Goal: Use online tool/utility: Utilize a website feature to perform a specific function

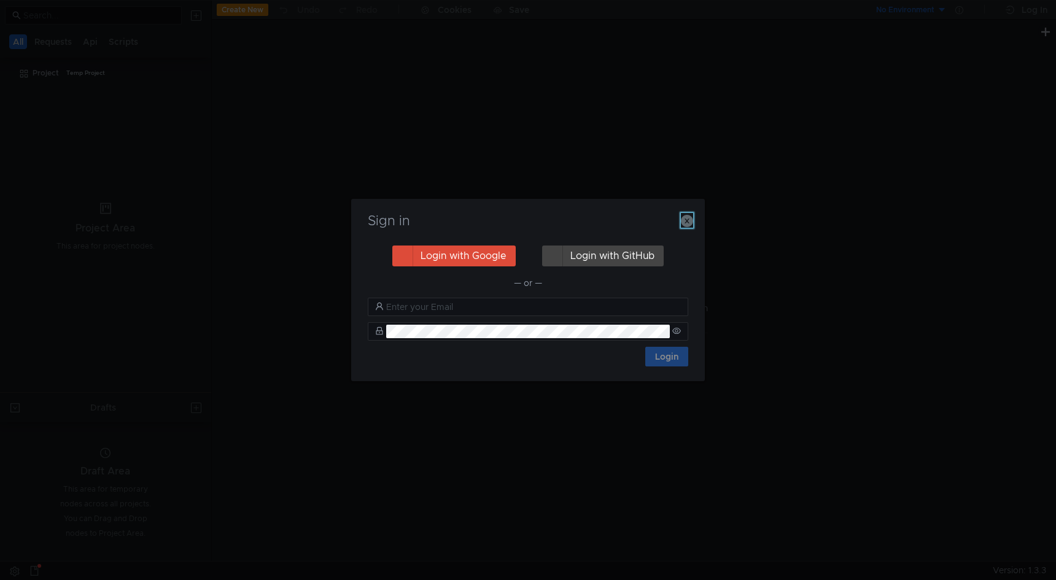
click at [686, 221] on icon "button" at bounding box center [687, 221] width 12 height 12
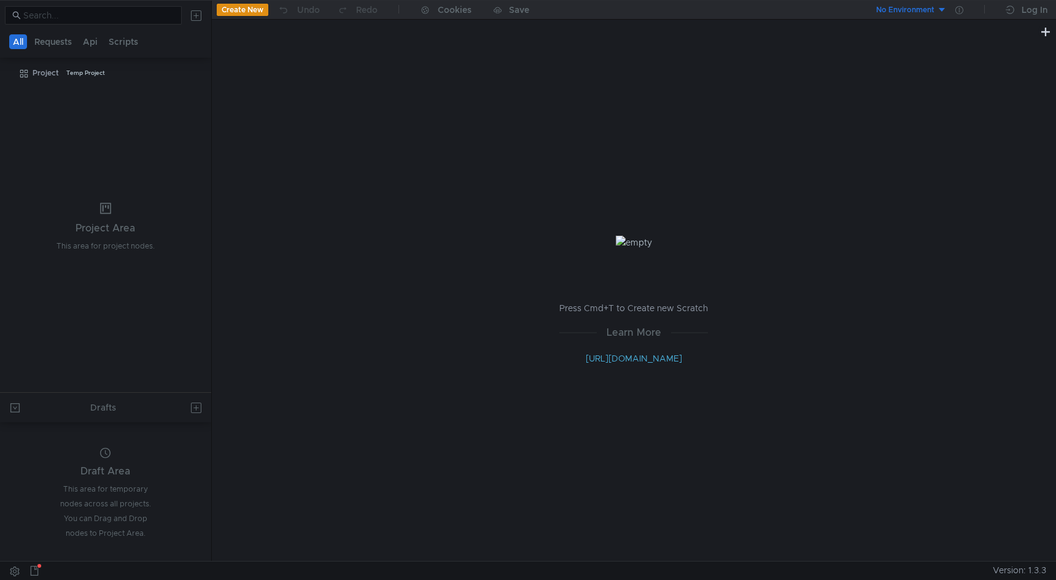
click at [255, 12] on button "Create New" at bounding box center [243, 10] width 52 height 12
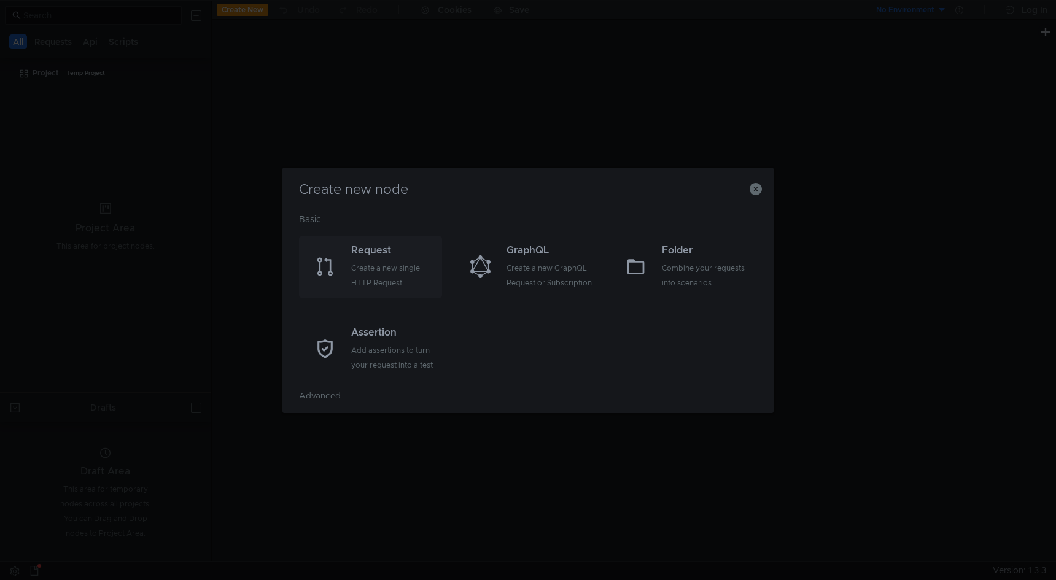
click at [379, 254] on div "Request" at bounding box center [395, 250] width 88 height 15
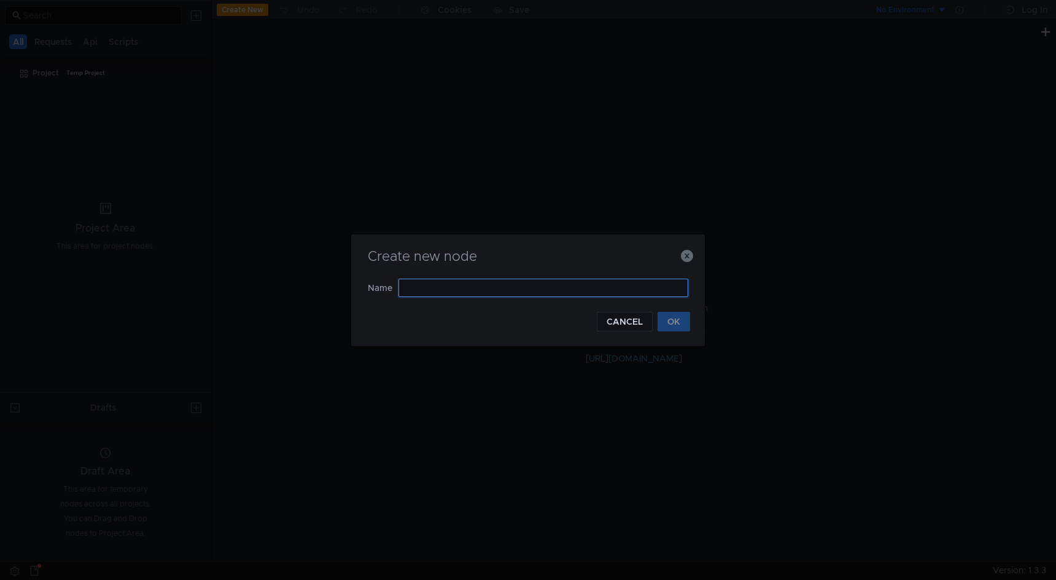
paste input "client=android"
type input "client=android"
click at [623, 317] on button "CANCEL" at bounding box center [625, 322] width 56 height 20
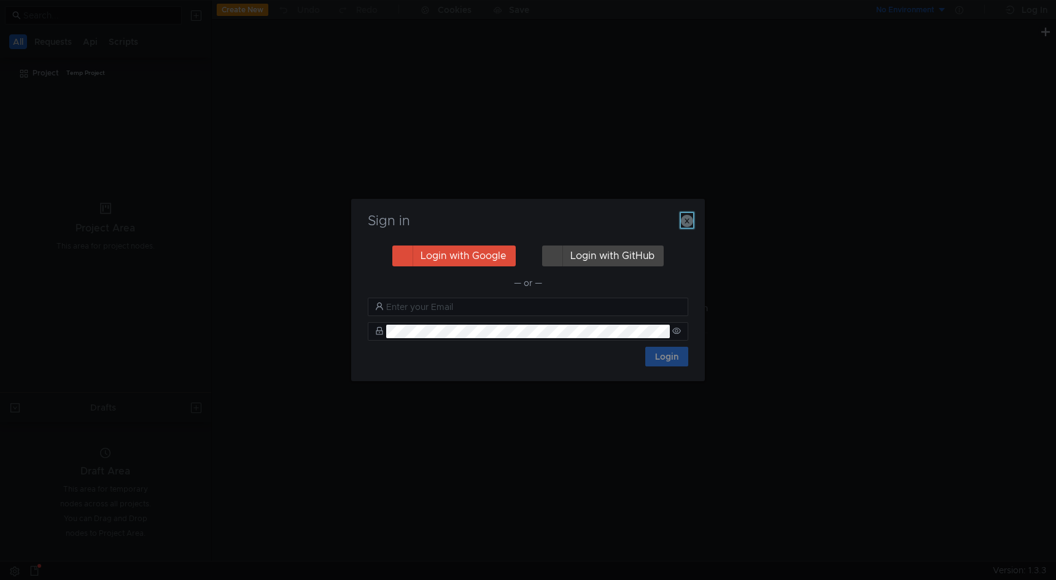
click at [688, 216] on icon "button" at bounding box center [687, 221] width 12 height 12
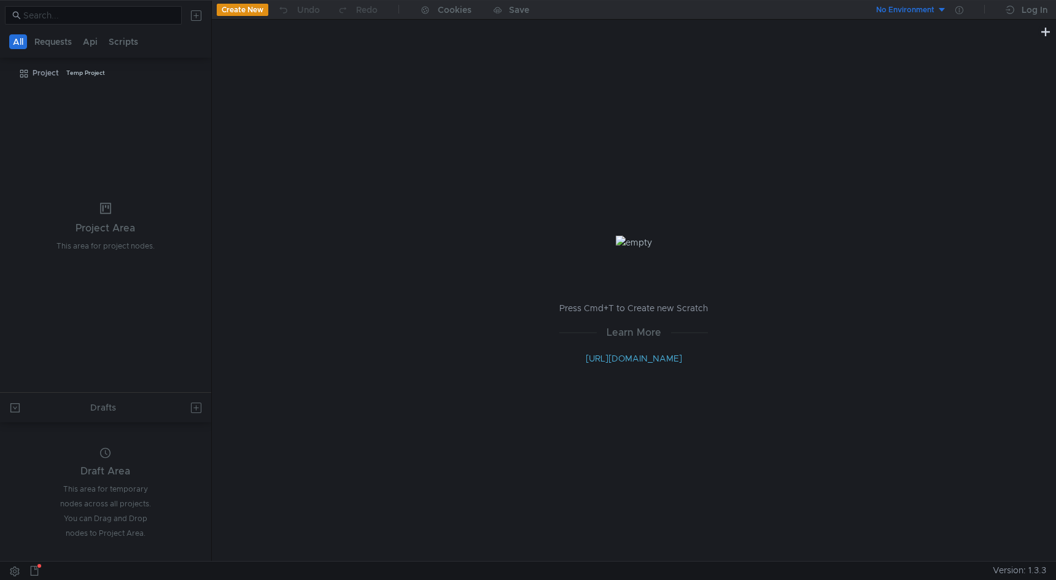
click at [262, 10] on button "Create New" at bounding box center [243, 10] width 52 height 12
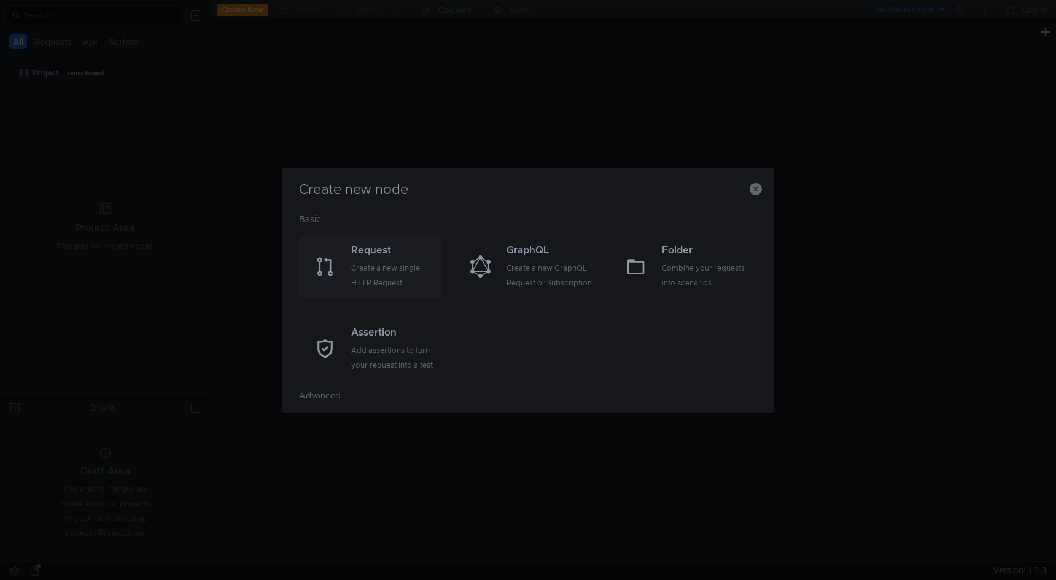
click at [348, 252] on div "Request Create a new single HTTP Request" at bounding box center [370, 266] width 143 height 61
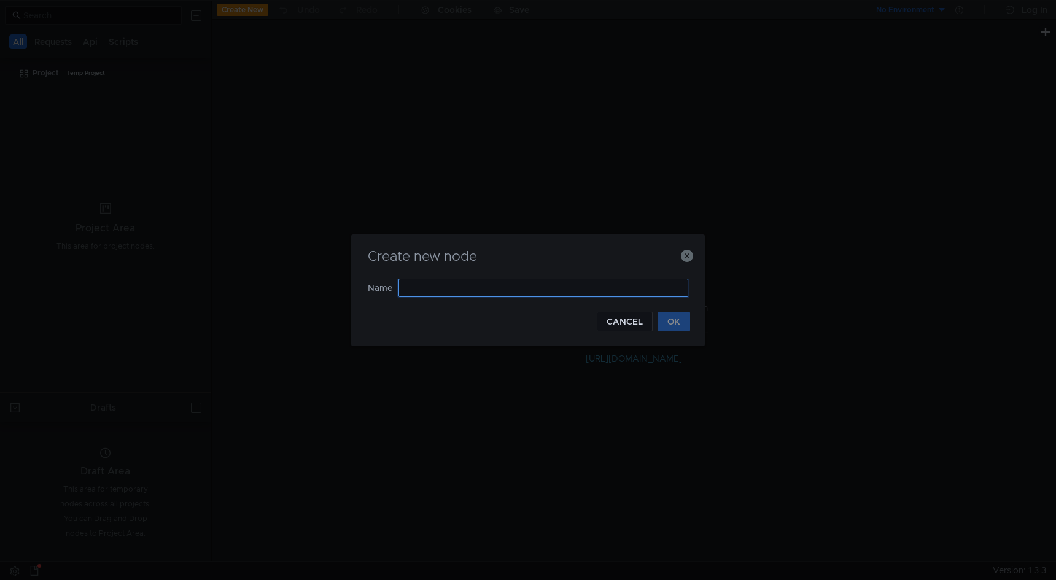
paste input "https://rutube.ru/api/v2/notifications/?client=android"
click at [407, 286] on input "https://rutube.ru/api/v2/notifications/?client=android" at bounding box center [544, 288] width 290 height 18
click at [647, 290] on input "https://rutube.ru/api/v2/notifications/?client=android" at bounding box center [544, 288] width 290 height 18
type input "h"
type input "notification"
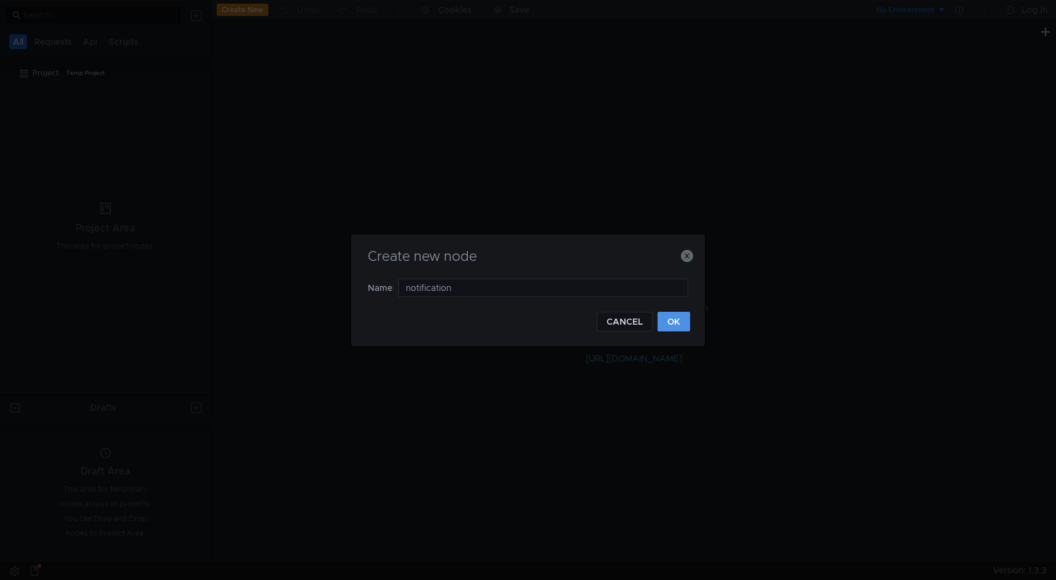
click at [675, 318] on button "OK" at bounding box center [674, 322] width 33 height 20
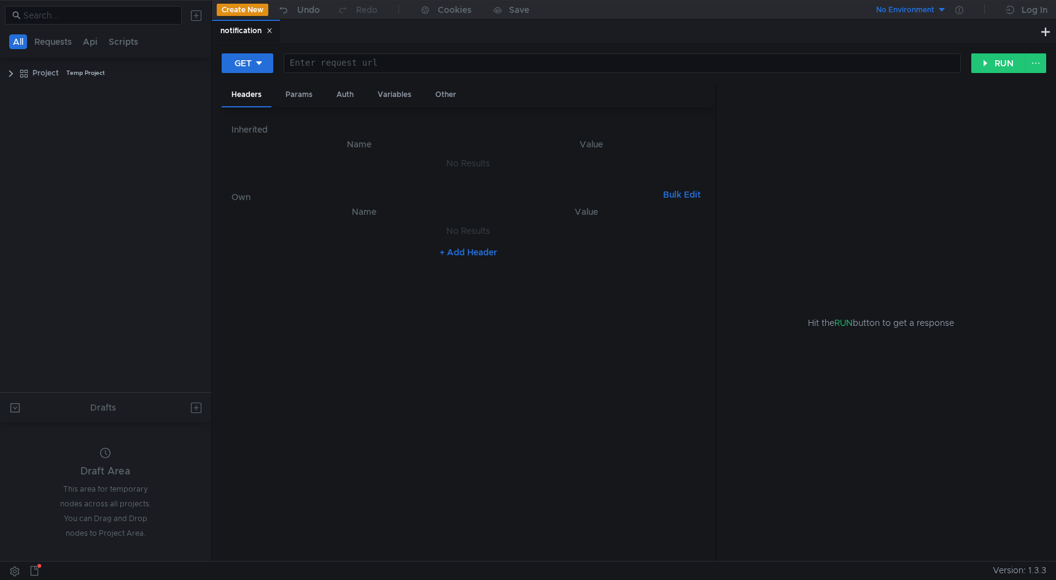
click at [391, 60] on div at bounding box center [622, 72] width 676 height 29
paste textarea "https://rutube.ru/api/v2/notifications/?client=android"
type textarea "https://rutube.ru/api/v2/notifications/?client=android"
click at [1006, 65] on button "RUN" at bounding box center [998, 63] width 55 height 20
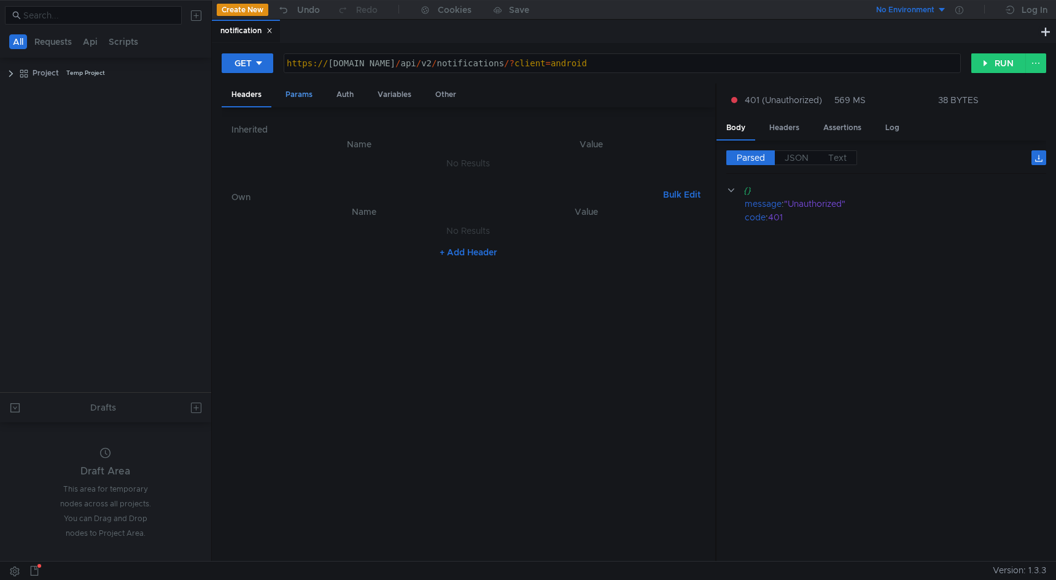
click at [311, 90] on div "Params" at bounding box center [299, 95] width 47 height 23
click at [233, 93] on div "Headers" at bounding box center [247, 95] width 50 height 23
click at [484, 255] on button "+ Add Header" at bounding box center [469, 252] width 68 height 15
click at [427, 230] on div at bounding box center [372, 243] width 214 height 29
click at [513, 236] on div at bounding box center [589, 243] width 208 height 29
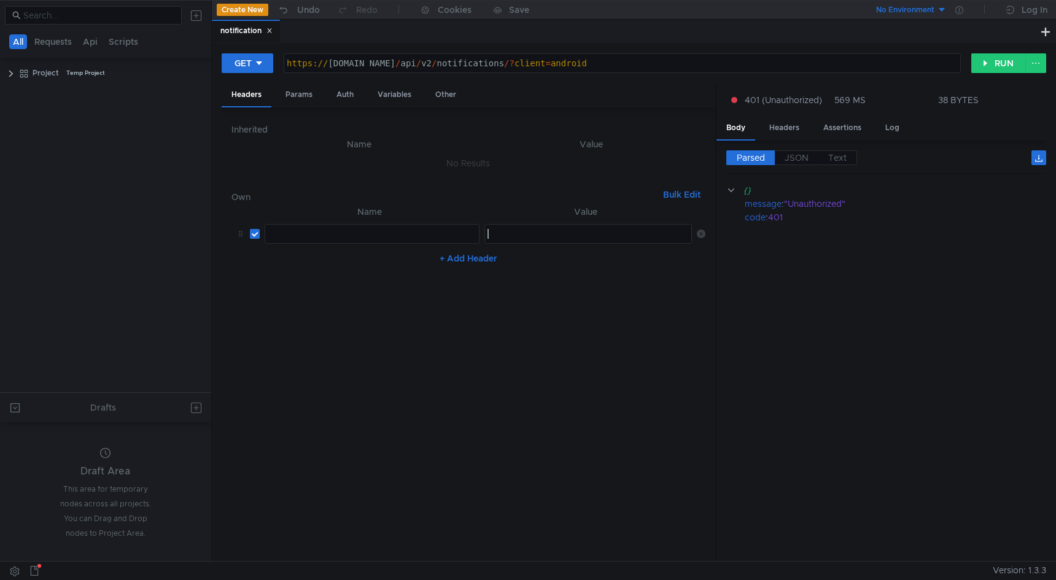
paste textarea
click at [356, 235] on div at bounding box center [372, 243] width 214 height 29
paste textarea "Authorization"
type textarea "Authorization"
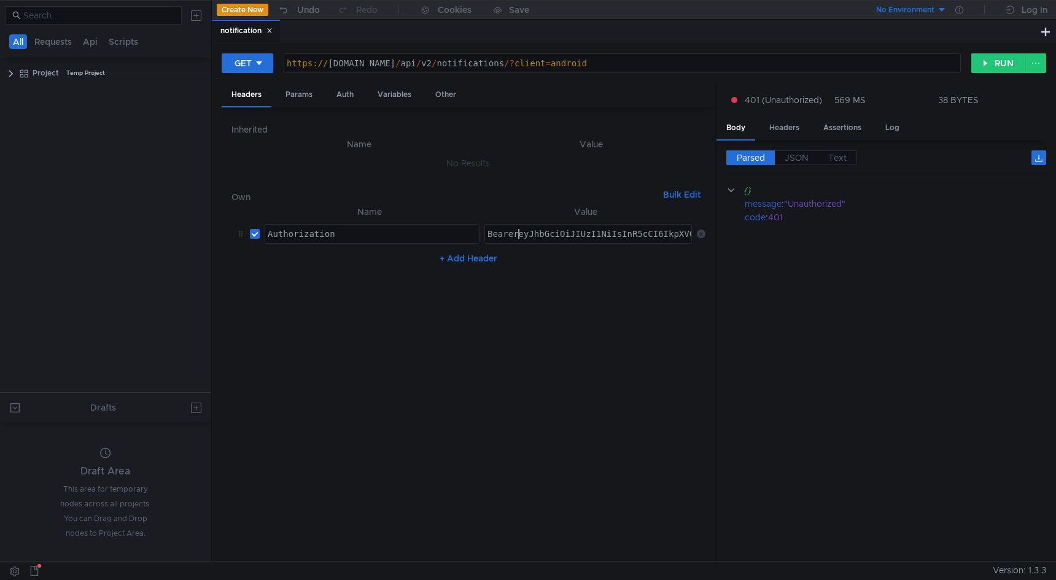
scroll to position [0, 2]
type textarea "Bearer eyJhbGciOiJIUzI1NiIsInR5cCI6IkpXVCJ9.eyJydXBhc3NfaWQiOjY1MjUzOTQ3LCJlbWF…"
click at [542, 296] on nz-table "Name Value Authorization Authorization הההההההההההההההההההההההההההההההההההההההה…" at bounding box center [468, 378] width 474 height 348
click at [1014, 61] on button "RUN" at bounding box center [998, 63] width 55 height 20
click at [12, 73] on clr-icon at bounding box center [11, 74] width 10 height 10
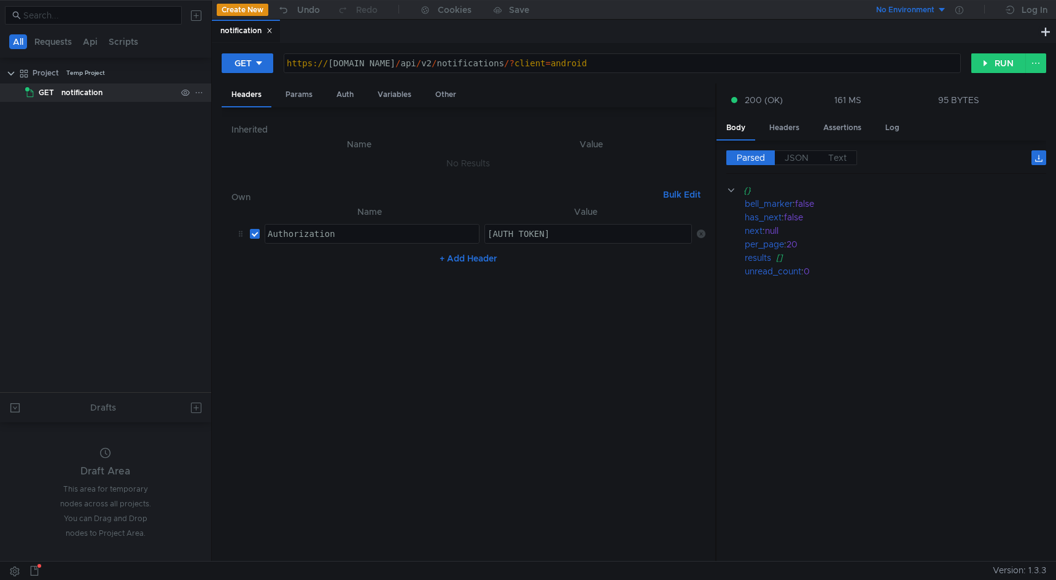
click at [36, 91] on div "GET" at bounding box center [41, 93] width 33 height 18
click at [58, 87] on app-tree-icon "GET" at bounding box center [43, 93] width 36 height 18
click at [803, 126] on div "Headers" at bounding box center [785, 128] width 50 height 23
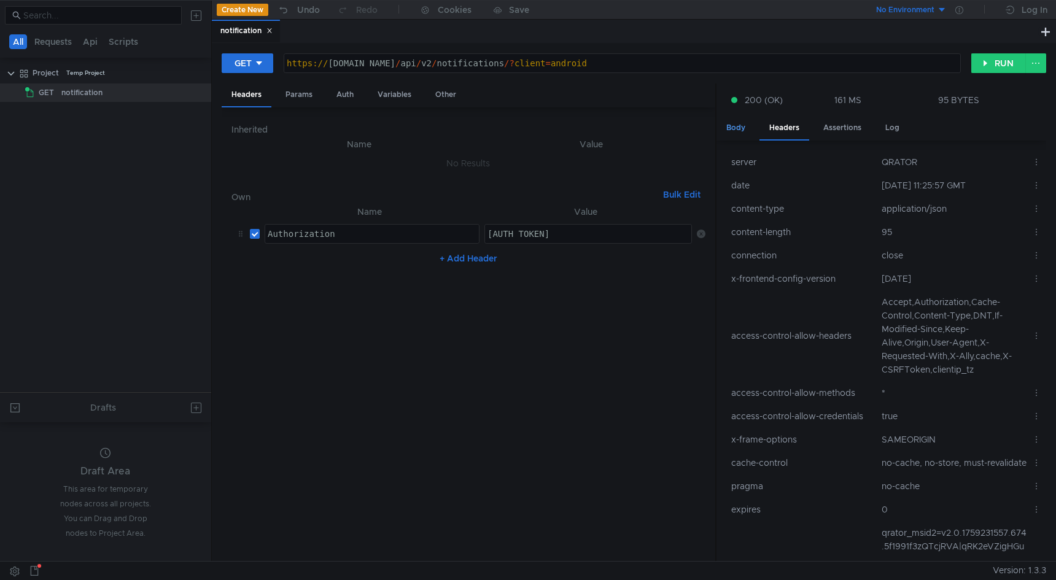
click at [753, 126] on div "Body" at bounding box center [736, 128] width 39 height 23
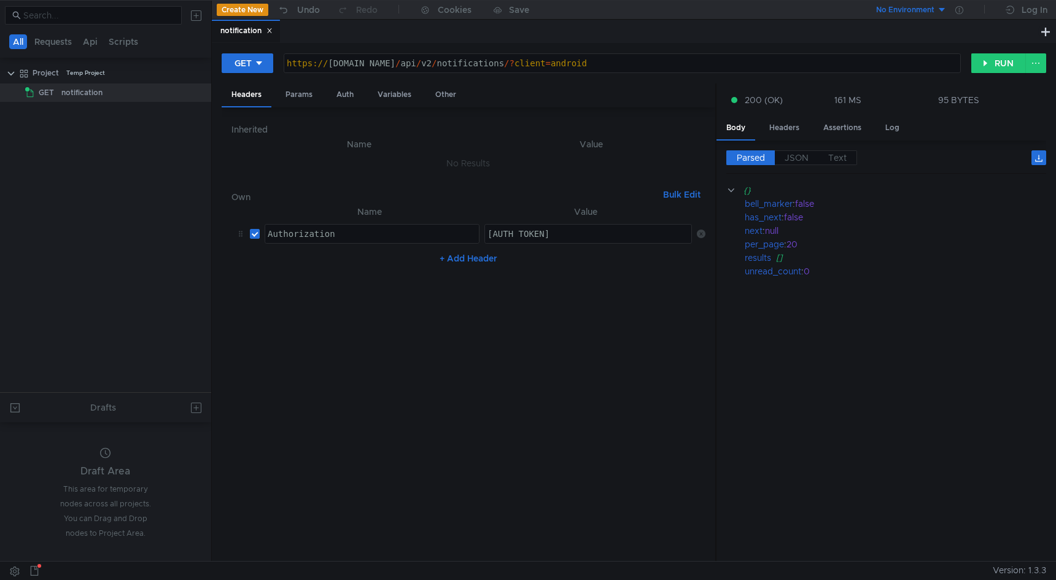
click at [464, 257] on button "+ Add Header" at bounding box center [469, 258] width 68 height 15
click at [377, 265] on div at bounding box center [372, 273] width 214 height 29
paste textarea "Accept"
type textarea "Accept"
click at [515, 265] on div at bounding box center [589, 273] width 208 height 29
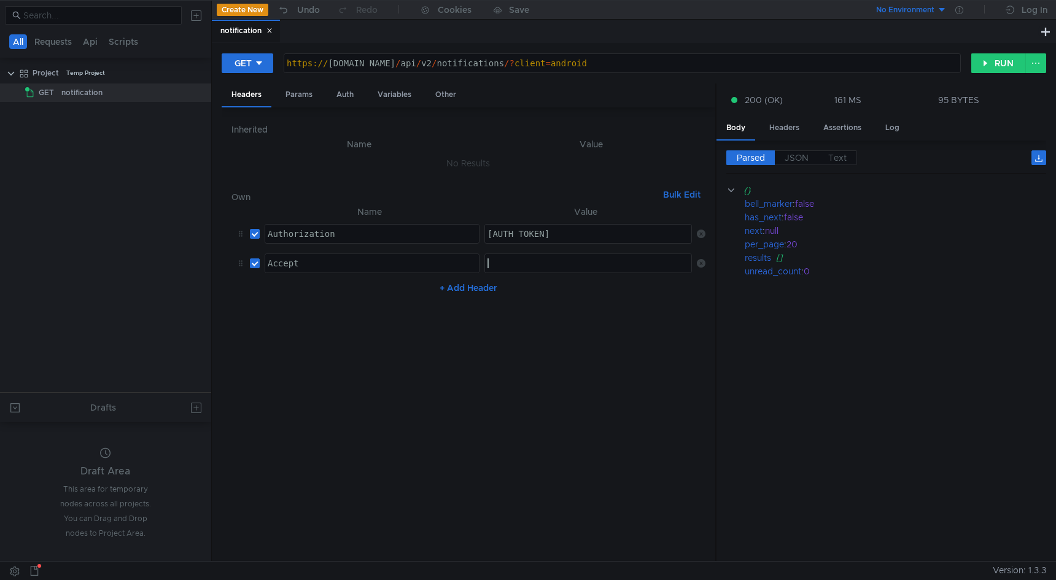
paste textarea "application/json"
type textarea "application/json"
click at [253, 58] on button "GET" at bounding box center [248, 63] width 52 height 20
click at [253, 61] on div at bounding box center [528, 290] width 1056 height 580
click at [992, 63] on button "RUN" at bounding box center [998, 63] width 55 height 20
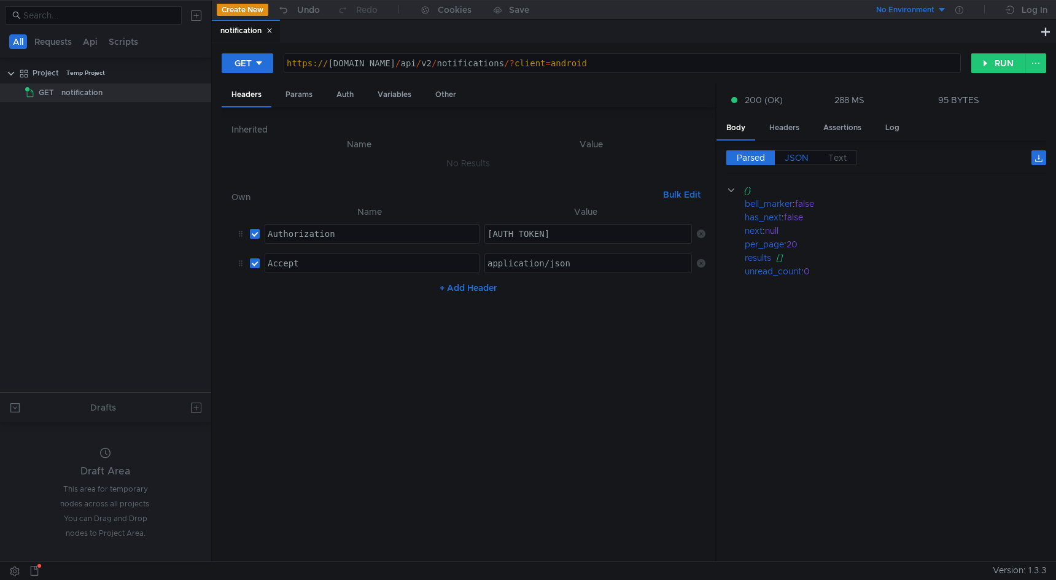
click at [804, 152] on span "JSON" at bounding box center [797, 157] width 24 height 11
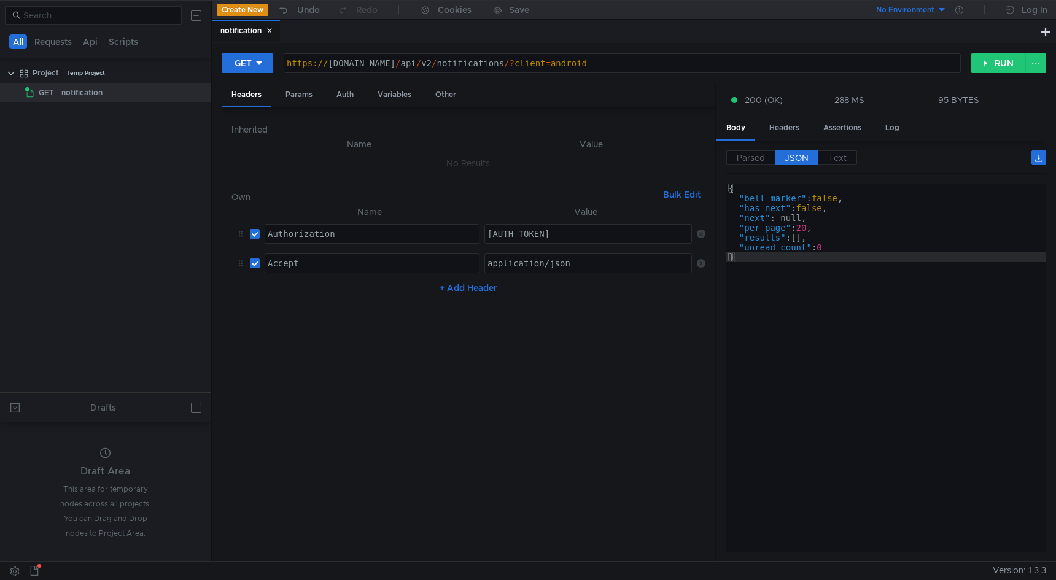
scroll to position [0, 2]
click at [1015, 66] on button "RUN" at bounding box center [998, 63] width 55 height 20
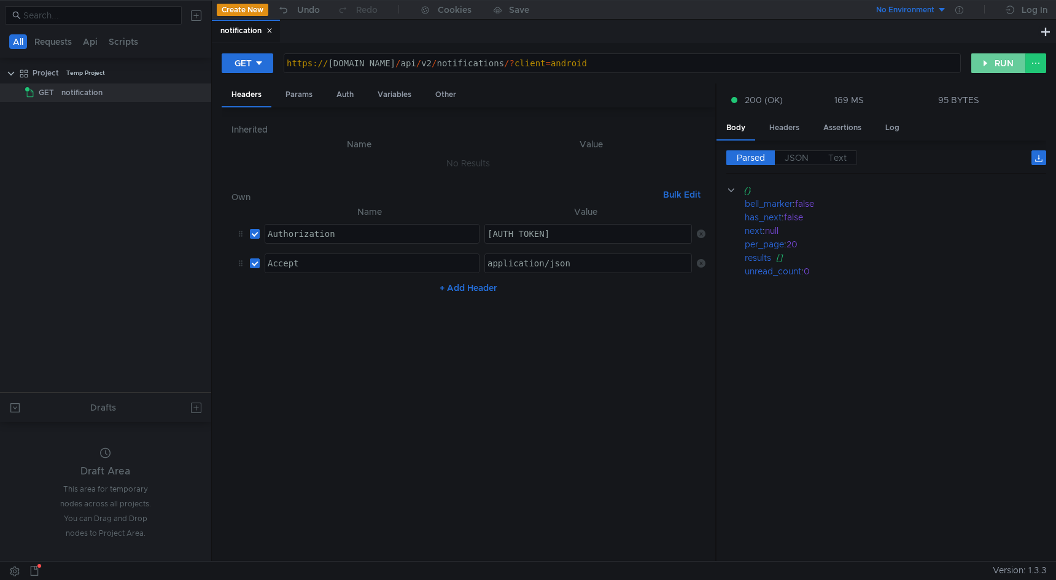
click at [1009, 56] on button "RUN" at bounding box center [998, 63] width 55 height 20
click at [584, 375] on nz-table "Name Value Authorization Authorization הההההההההההההההההההההההההההההההההההההההה…" at bounding box center [468, 378] width 474 height 348
click at [888, 15] on div "No Environment" at bounding box center [905, 10] width 58 height 12
click at [888, 12] on div at bounding box center [528, 290] width 1056 height 580
click at [304, 85] on div "Params" at bounding box center [299, 95] width 47 height 23
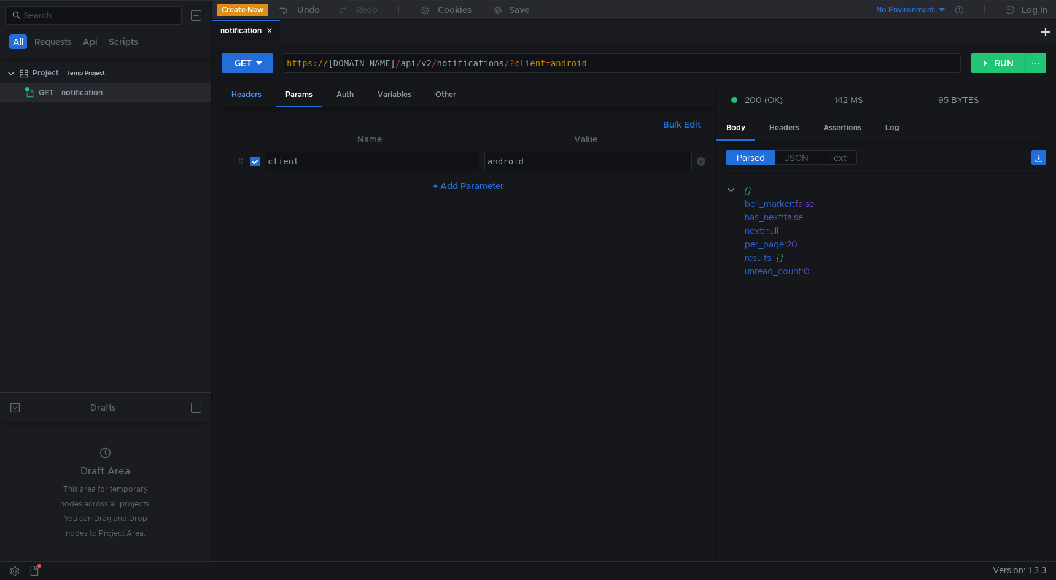
click at [254, 90] on div "Headers" at bounding box center [247, 95] width 50 height 23
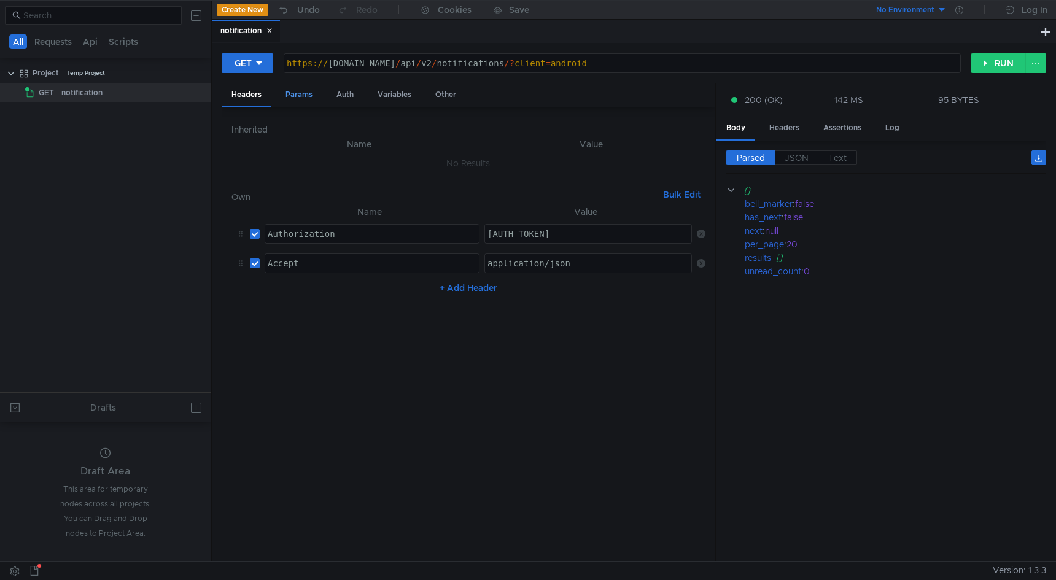
click at [294, 96] on div "Params" at bounding box center [299, 95] width 47 height 23
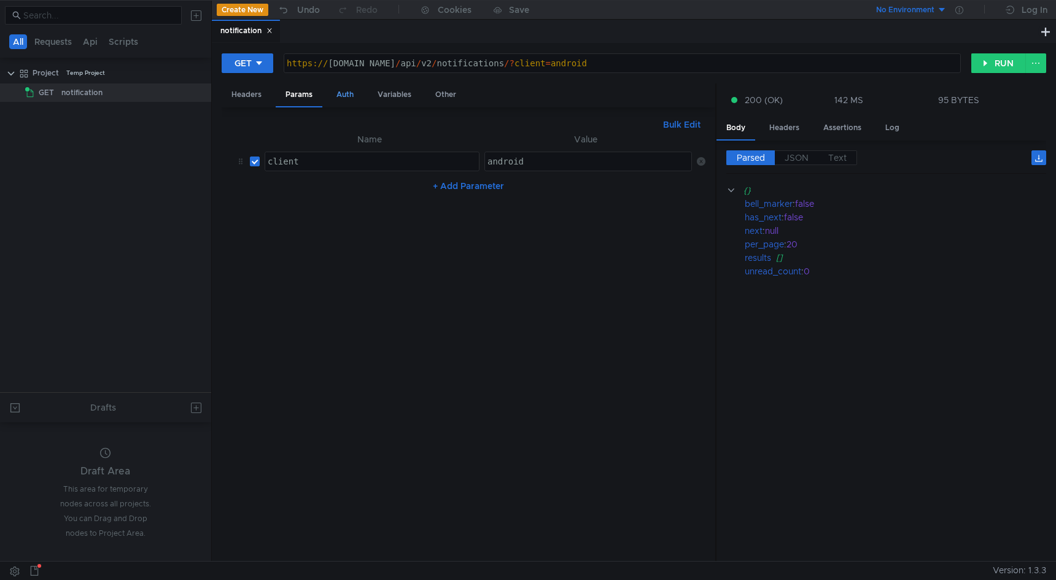
click at [335, 93] on div "Auth" at bounding box center [345, 95] width 37 height 23
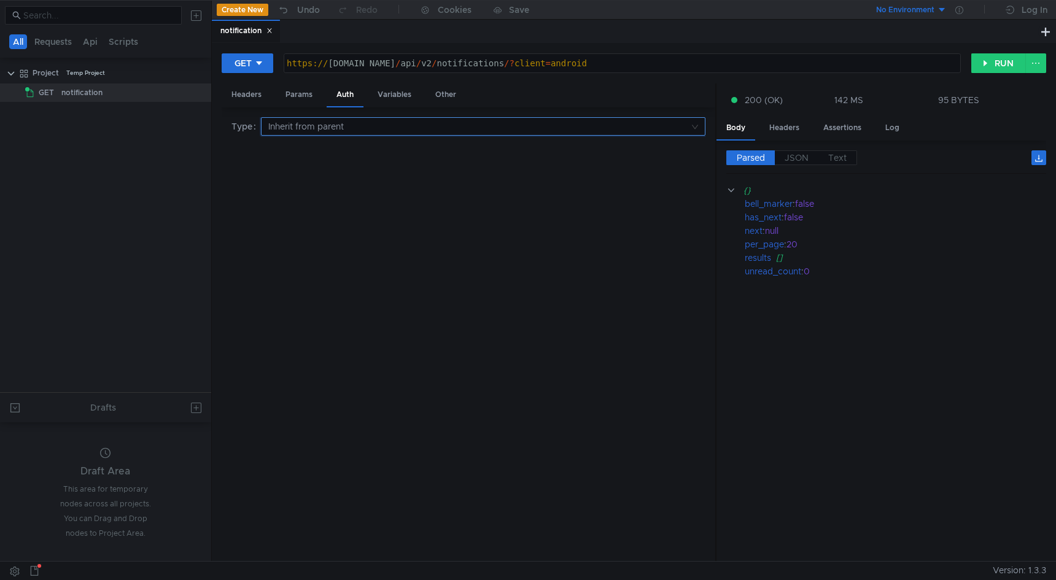
click at [453, 129] on input at bounding box center [478, 126] width 421 height 17
click at [347, 207] on div "Bearer token" at bounding box center [483, 210] width 430 height 14
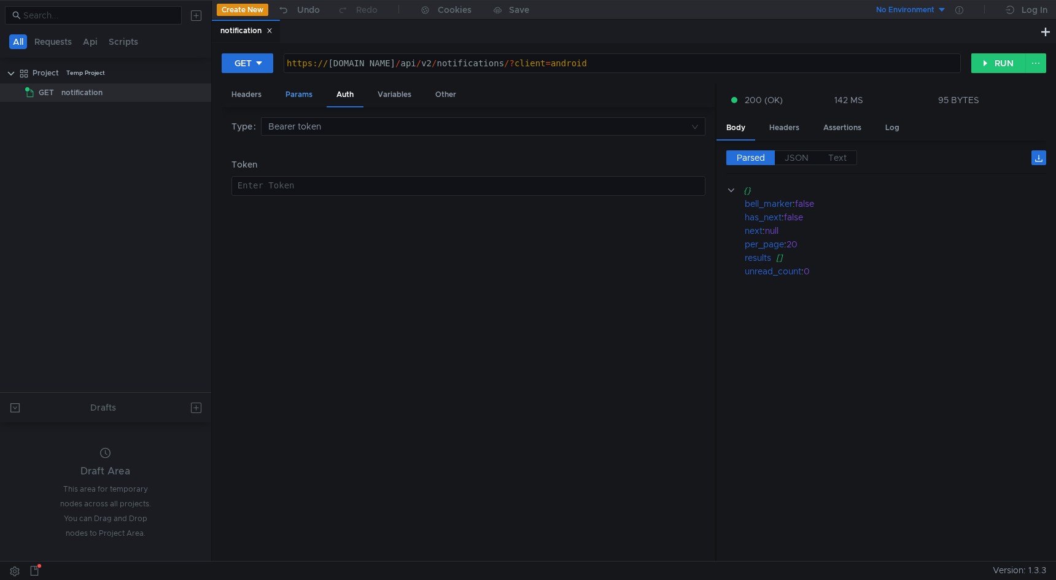
click at [308, 94] on div "Params" at bounding box center [299, 95] width 47 height 23
click at [258, 97] on div "Headers" at bounding box center [247, 95] width 50 height 23
type textarea "Bearer eyJhbGciOiJIUzI1NiIsInR5cCI6IkpXVCJ9.eyJydXBhc3NfaWQiOjY1MjUzOTQ3LCJlbWF…"
click at [338, 87] on div "Auth" at bounding box center [345, 95] width 37 height 23
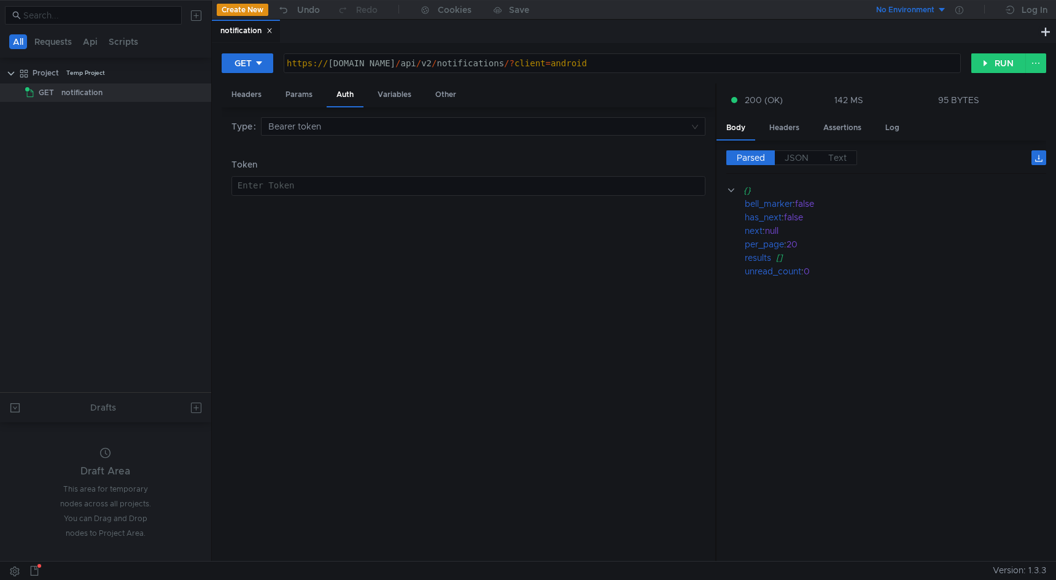
click at [308, 192] on div at bounding box center [468, 195] width 473 height 29
paste textarea
drag, startPoint x: 257, startPoint y: 187, endPoint x: 244, endPoint y: 185, distance: 12.4
type textarea "eyJhbGciOiJIUzI1NiIsInR5cCI6IkpXVCJ9.eyJydXBhc3NfaWQiOjY1MjUzOTQ3LCJlbWFpbF9jb2…"
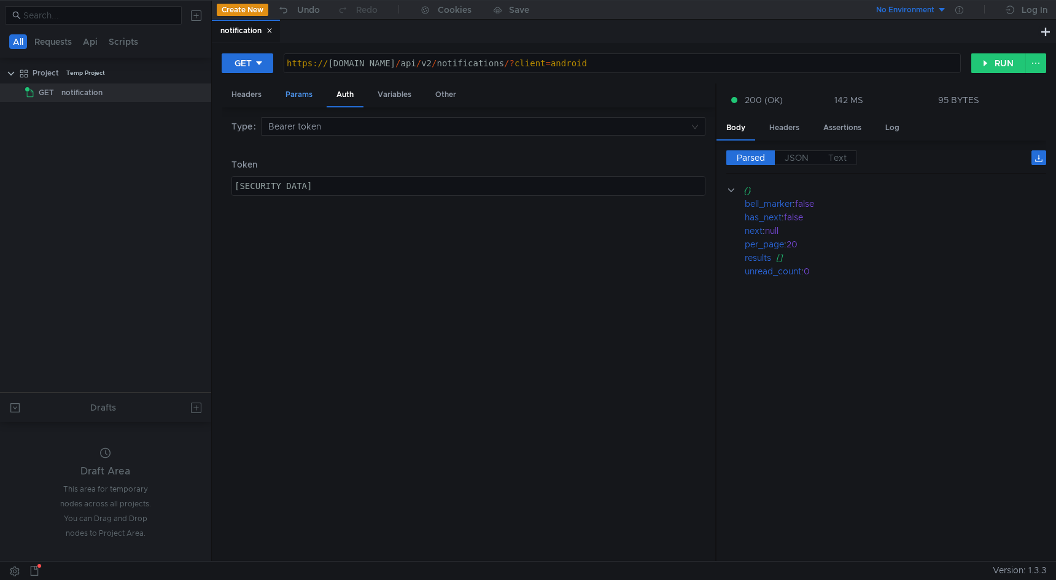
click at [302, 91] on div "Params" at bounding box center [299, 95] width 47 height 23
click at [246, 91] on div "Headers" at bounding box center [247, 95] width 50 height 23
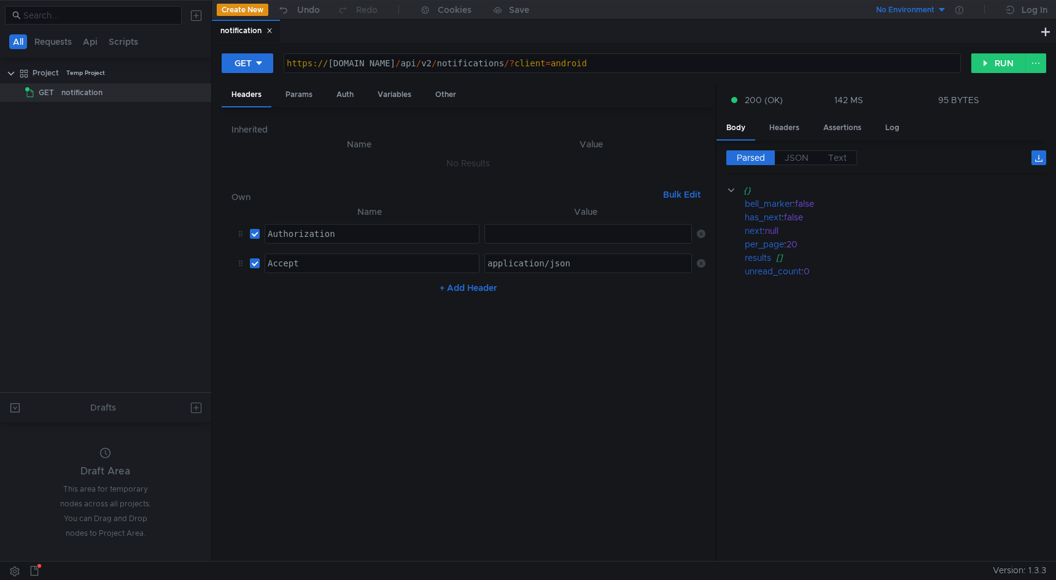
click at [701, 231] on icon at bounding box center [701, 234] width 9 height 9
click at [994, 61] on button "RUN" at bounding box center [998, 63] width 55 height 20
click at [399, 88] on div "Variables" at bounding box center [394, 95] width 53 height 23
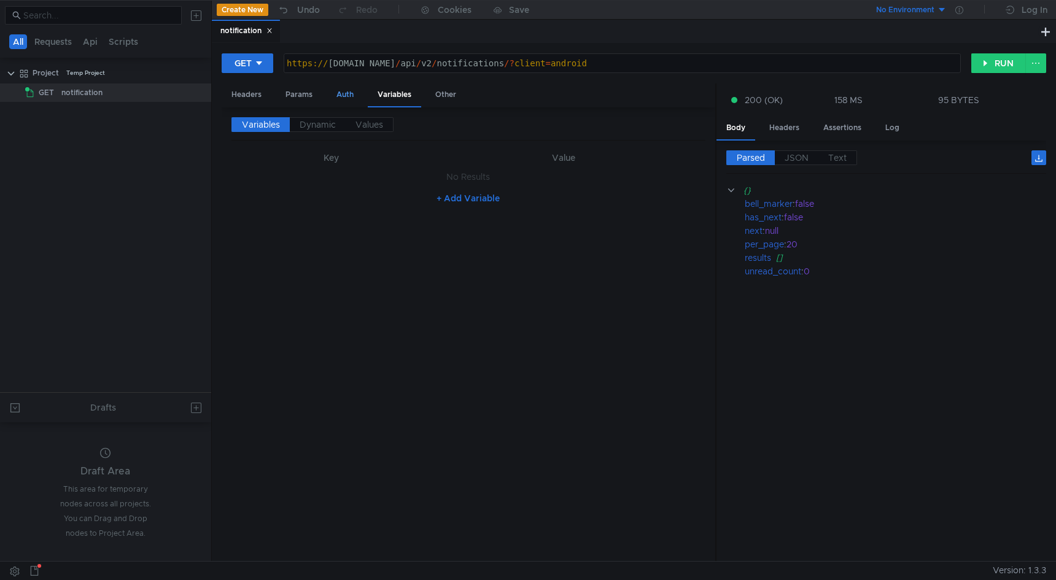
click at [334, 99] on div "Auth" at bounding box center [345, 95] width 37 height 23
click at [297, 95] on div "Params" at bounding box center [299, 95] width 47 height 23
click at [244, 92] on div "Headers" at bounding box center [247, 95] width 50 height 23
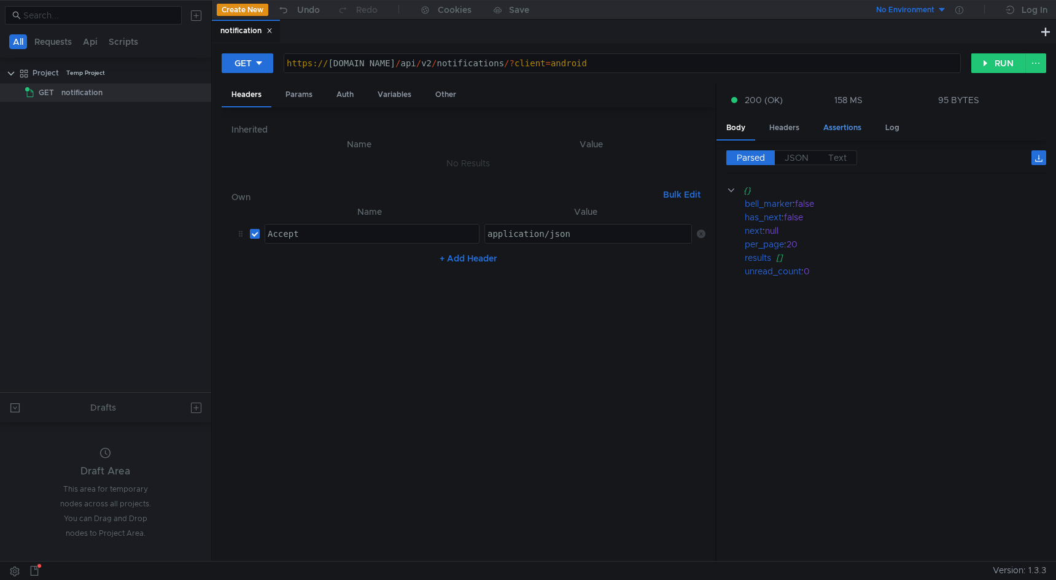
click at [831, 128] on div "Assertions" at bounding box center [843, 128] width 58 height 23
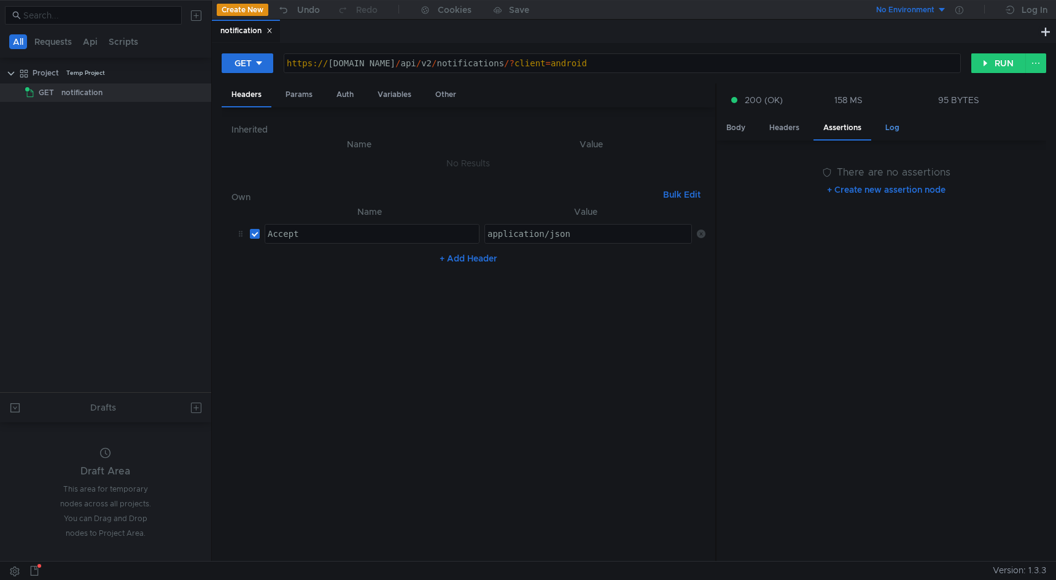
click at [896, 128] on div "Log" at bounding box center [893, 128] width 34 height 23
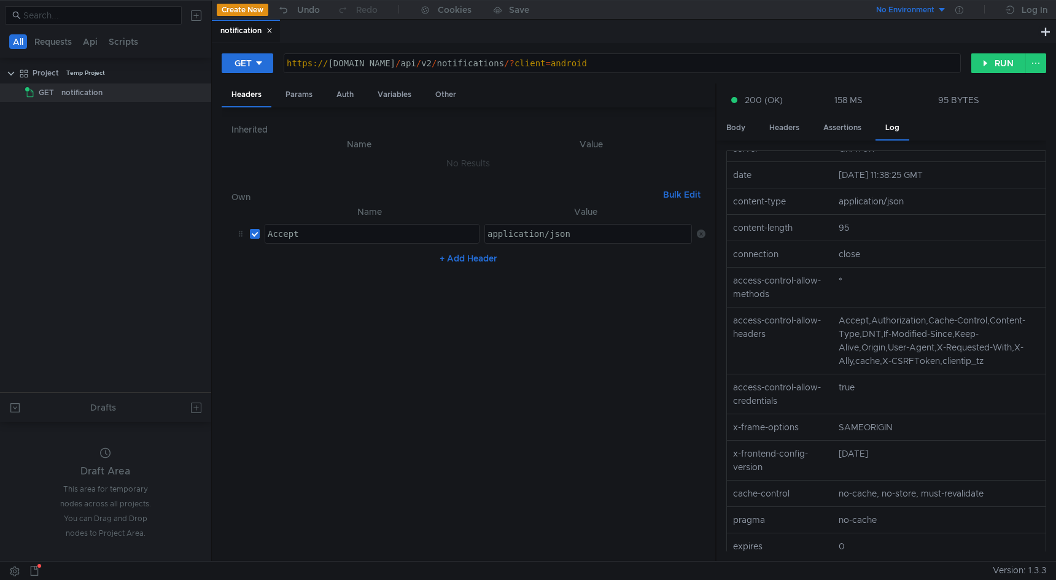
scroll to position [190, 0]
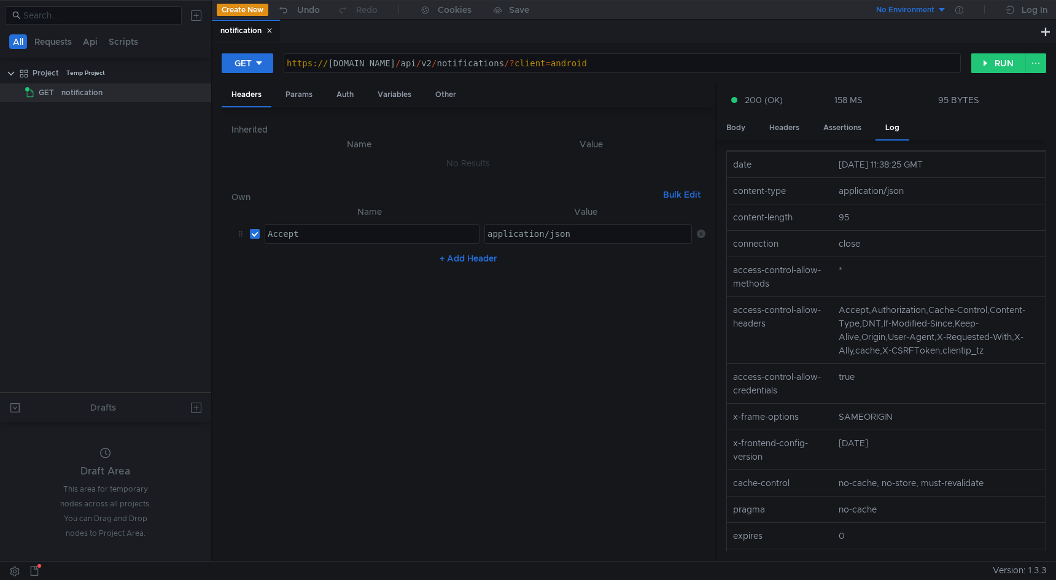
click at [812, 257] on nz-row "connection close" at bounding box center [886, 244] width 329 height 26
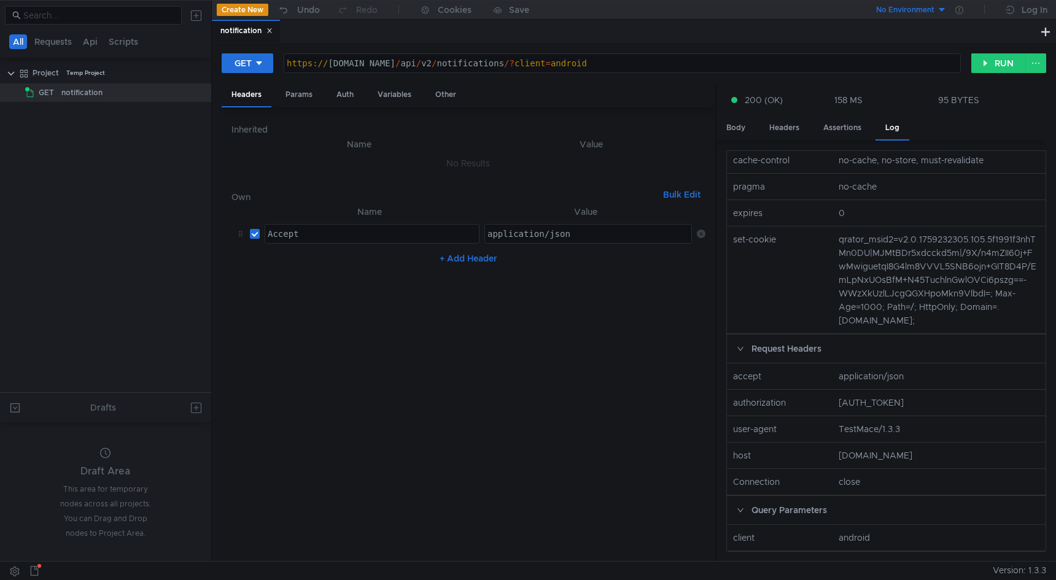
scroll to position [0, 0]
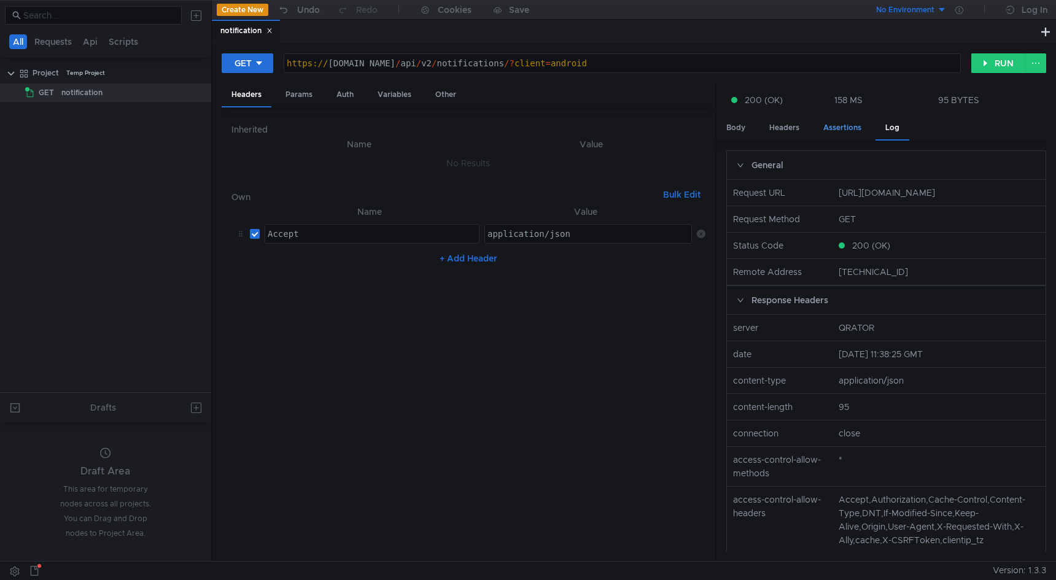
click at [845, 127] on div "Assertions" at bounding box center [843, 128] width 58 height 23
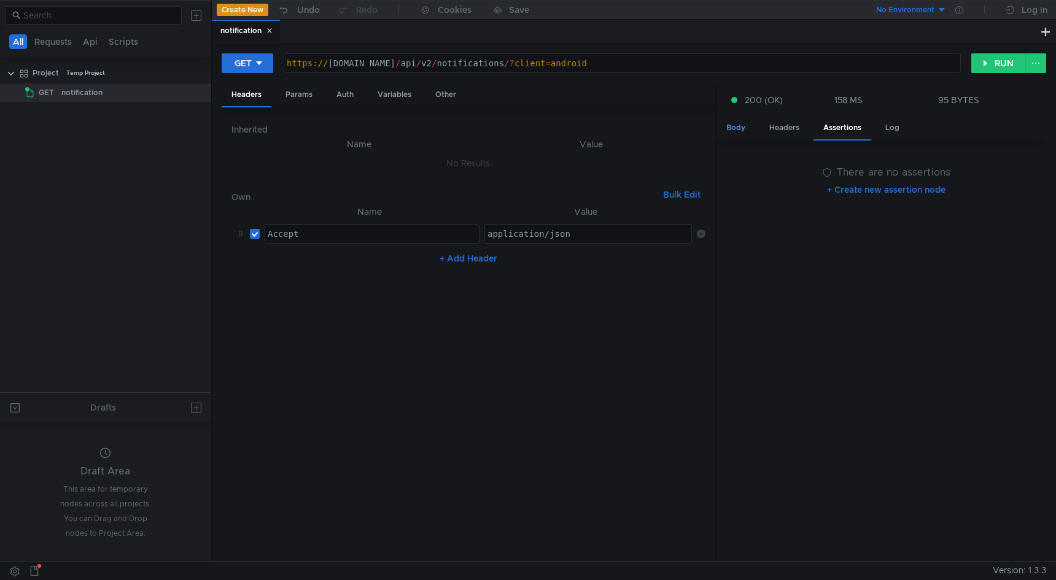
click at [734, 130] on div "Body" at bounding box center [736, 128] width 39 height 23
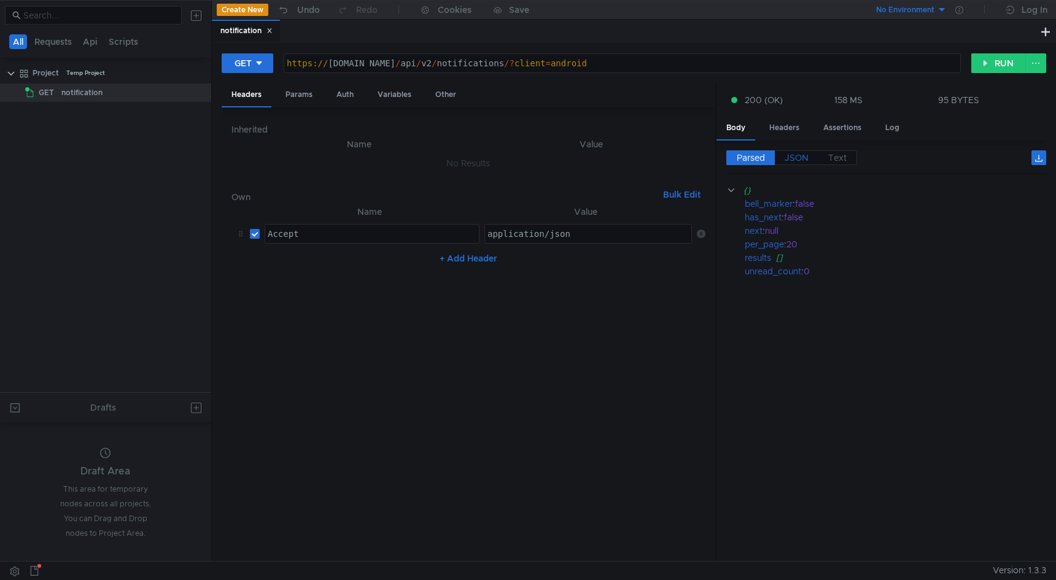
click at [791, 160] on span "JSON" at bounding box center [797, 157] width 24 height 11
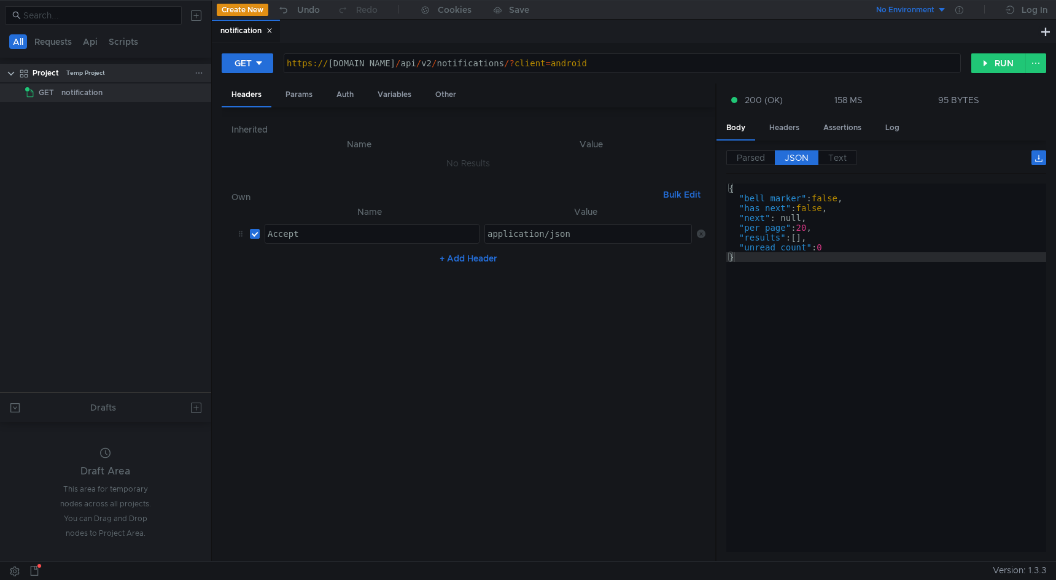
click at [61, 80] on div "Project Temp Project" at bounding box center [114, 73] width 162 height 18
click at [61, 98] on div "notification" at bounding box center [81, 93] width 41 height 18
click at [53, 43] on button "Requests" at bounding box center [53, 41] width 45 height 15
click at [91, 43] on button "Api" at bounding box center [91, 41] width 22 height 15
click at [17, 38] on button "All" at bounding box center [18, 41] width 19 height 15
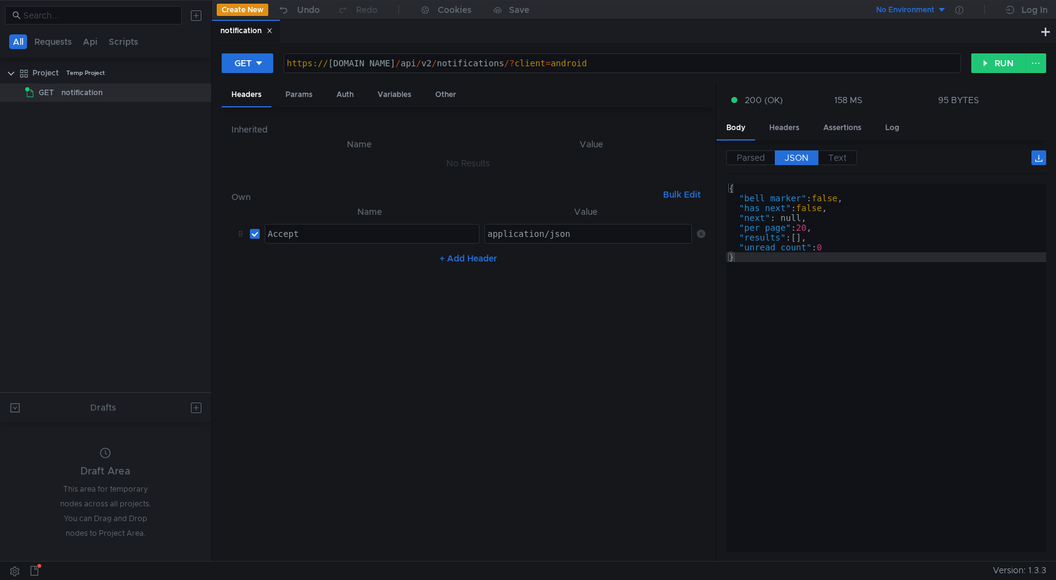
click at [301, 30] on div "notification" at bounding box center [625, 31] width 826 height 23
click at [244, 31] on div "notification" at bounding box center [246, 31] width 52 height 13
click at [142, 95] on div "notification" at bounding box center [118, 93] width 115 height 18
click at [312, 33] on div "notification" at bounding box center [625, 31] width 826 height 23
click at [39, 569] on button at bounding box center [35, 571] width 20 height 18
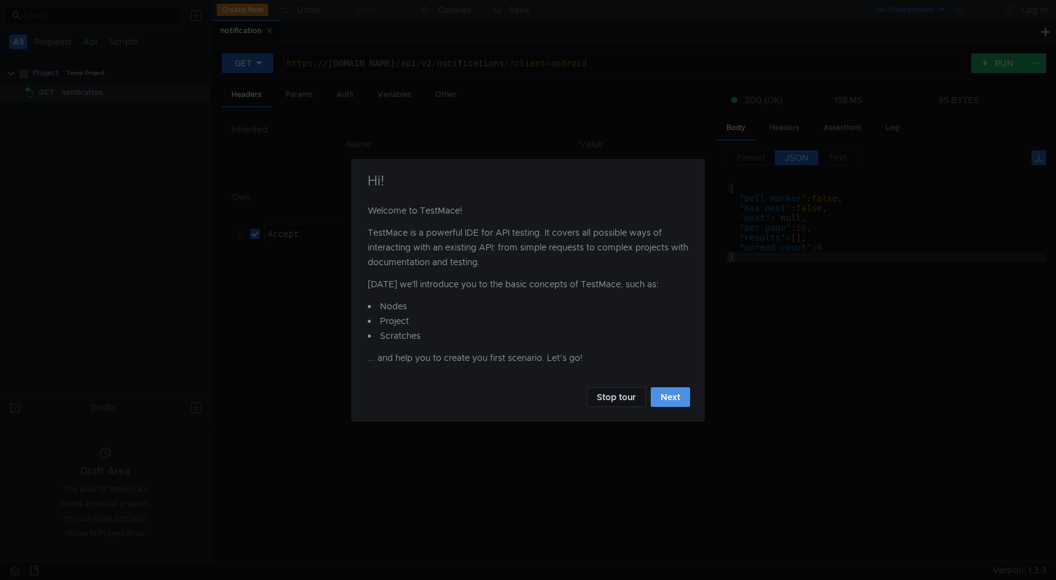
click at [663, 398] on button "Next" at bounding box center [670, 397] width 39 height 20
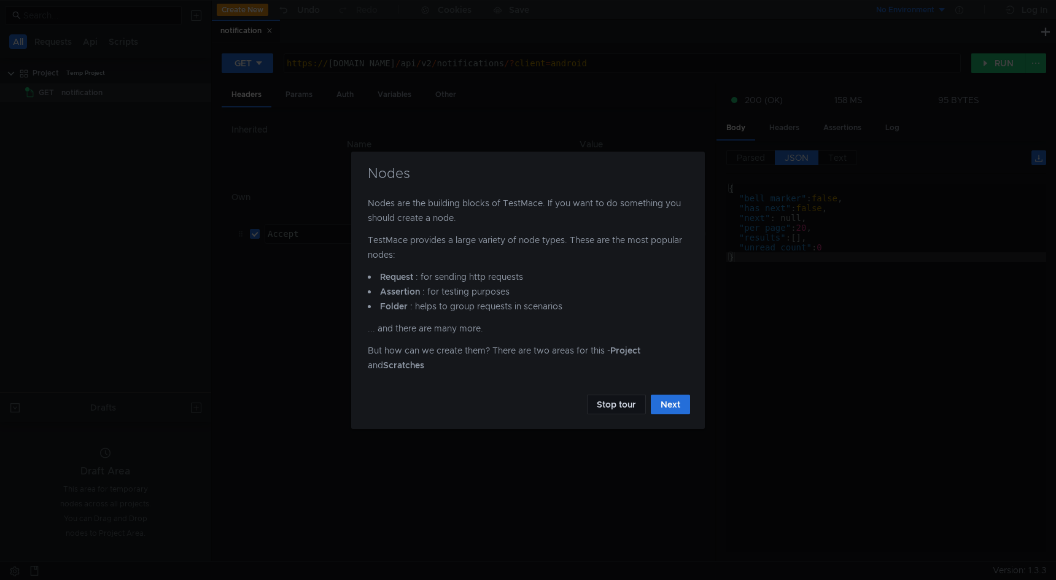
click at [605, 455] on div "Nodes Nodes are the building blocks of TestMace. If you want to do something yo…" at bounding box center [528, 290] width 1056 height 580
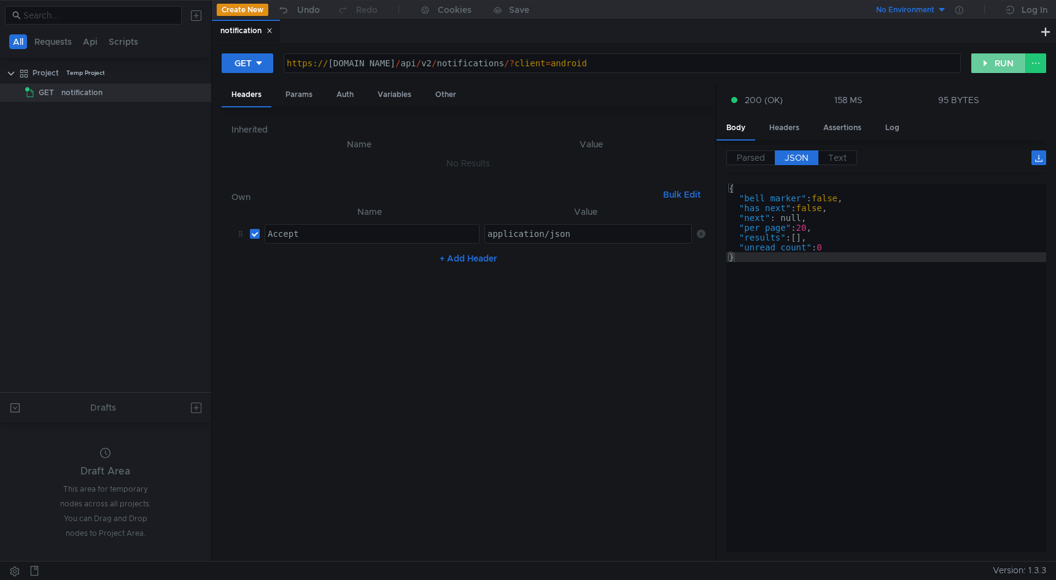
click at [993, 60] on button "RUN" at bounding box center [998, 63] width 55 height 20
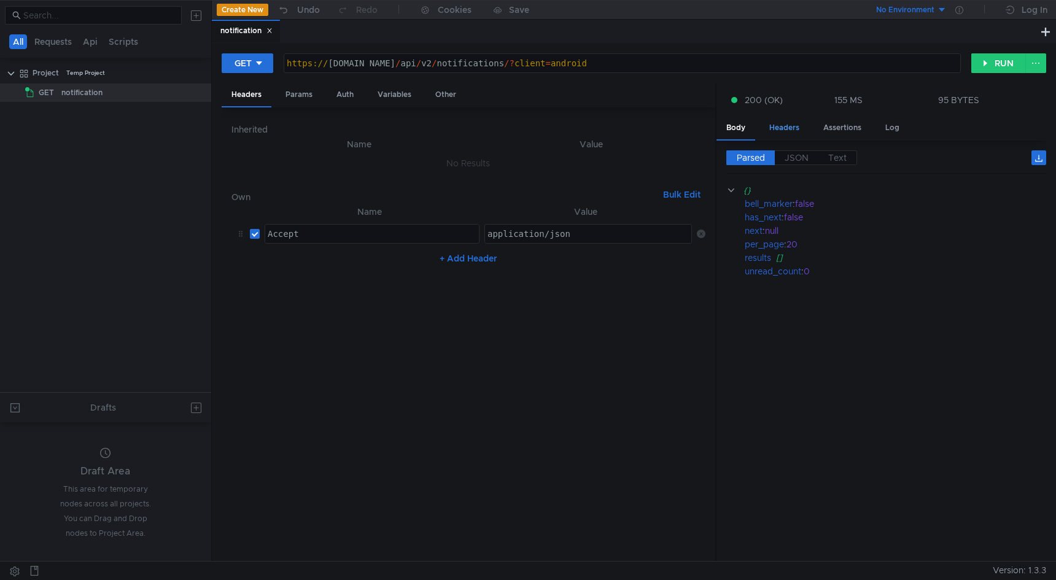
click at [780, 130] on div "Headers" at bounding box center [785, 128] width 50 height 23
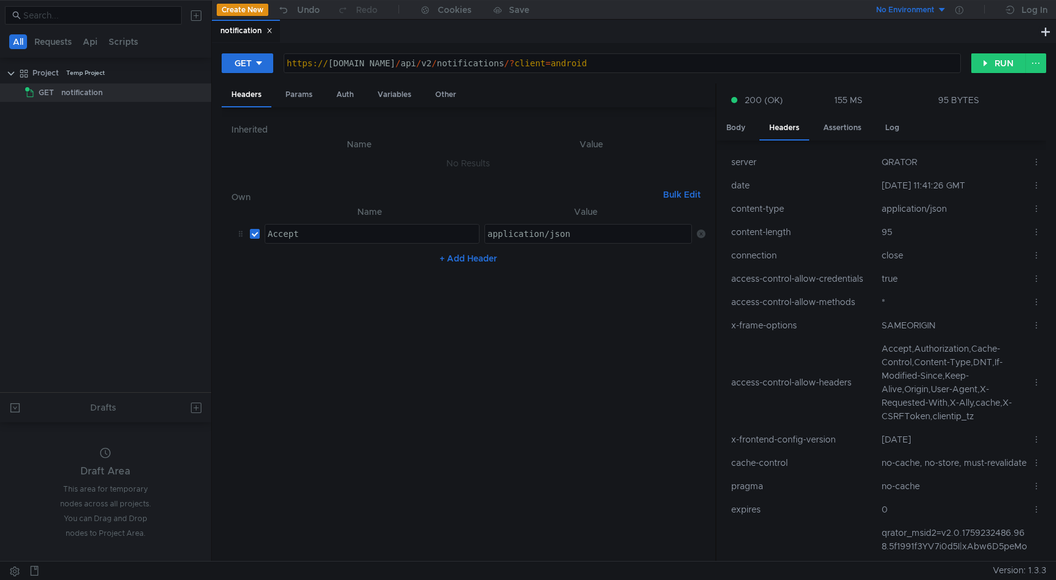
click at [1032, 208] on icon at bounding box center [1036, 208] width 9 height 9
click at [1032, 205] on div at bounding box center [528, 290] width 1056 height 580
click at [1035, 66] on button at bounding box center [1035, 63] width 21 height 20
click at [1035, 66] on div at bounding box center [528, 290] width 1056 height 580
click at [1047, 36] on button at bounding box center [1045, 31] width 15 height 15
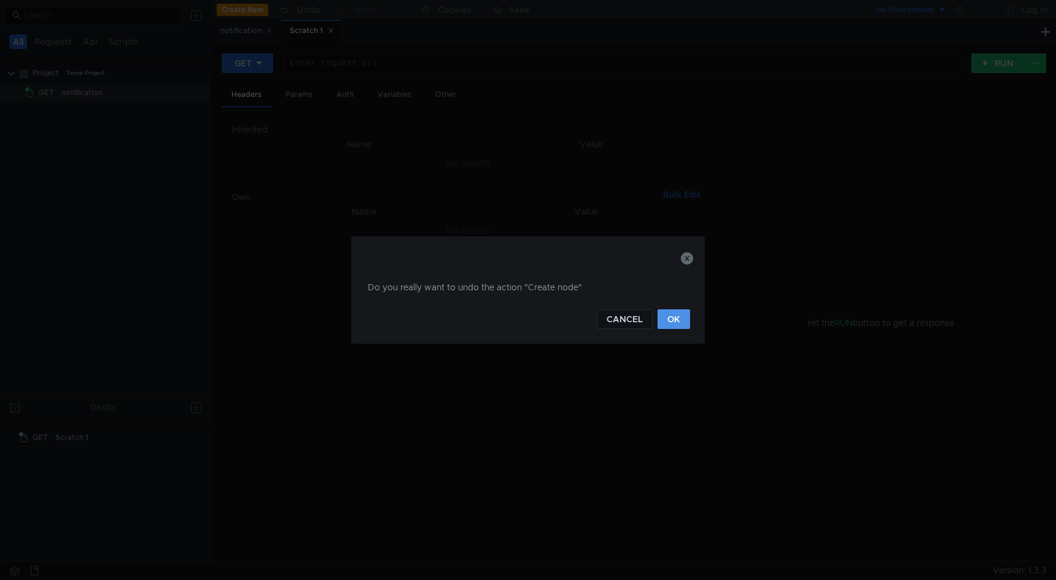
click at [682, 324] on button "OK" at bounding box center [674, 319] width 33 height 20
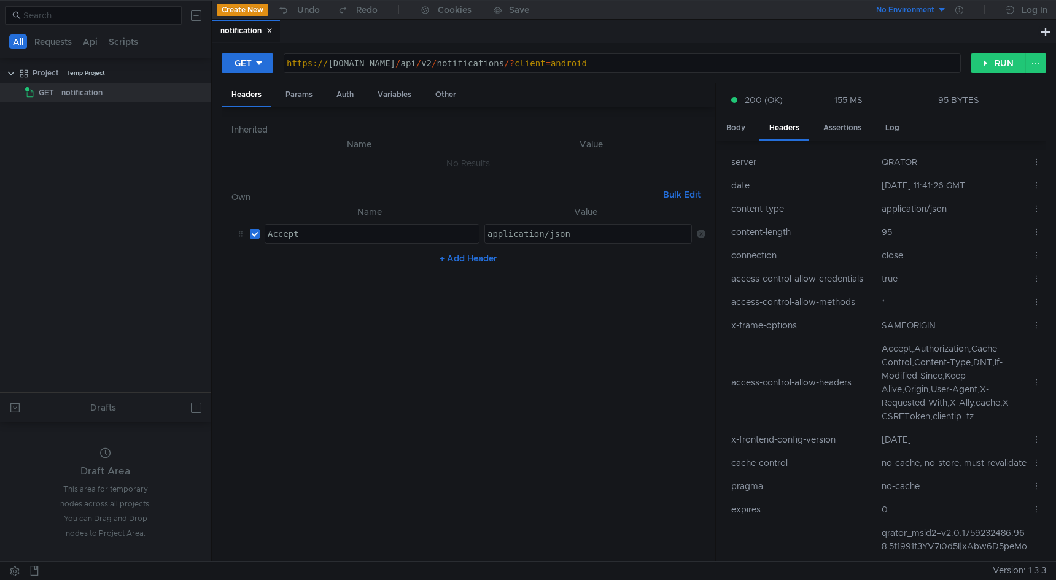
click at [252, 29] on div "notification" at bounding box center [246, 31] width 52 height 13
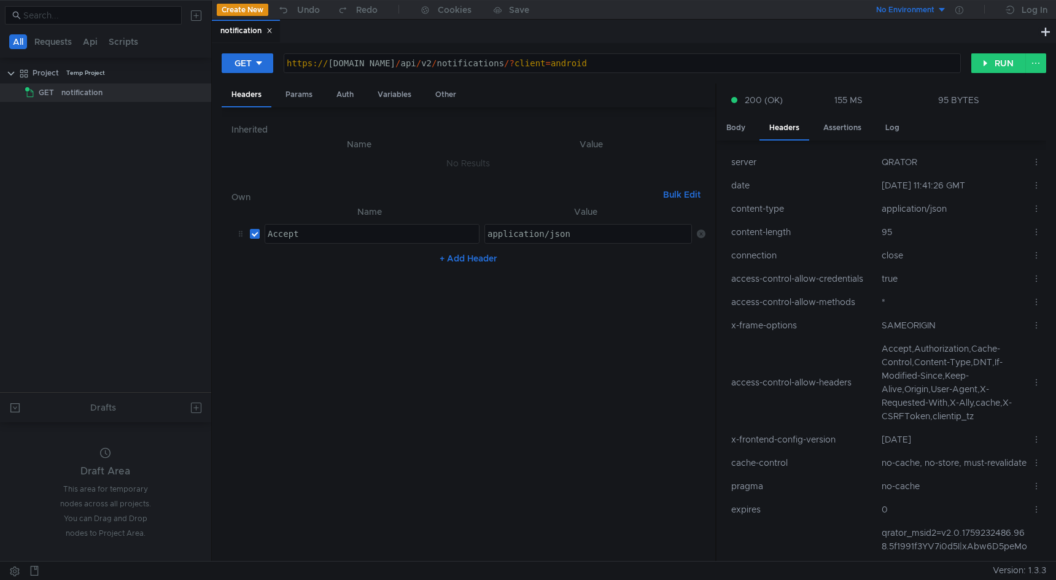
click at [309, 27] on div "notification" at bounding box center [625, 31] width 826 height 23
click at [998, 66] on button "RUN" at bounding box center [998, 63] width 55 height 20
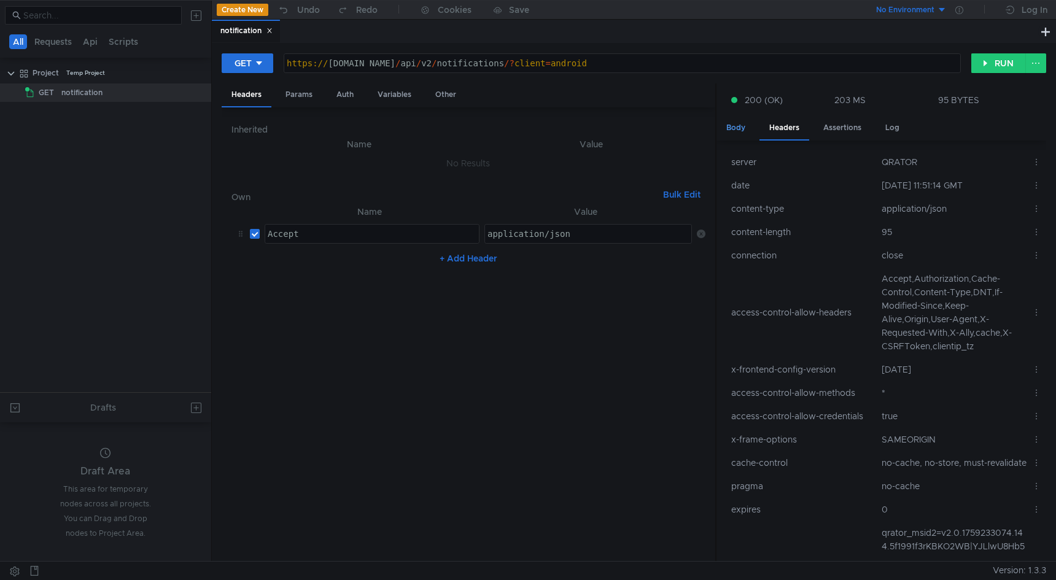
click at [727, 126] on div "Body" at bounding box center [736, 128] width 39 height 23
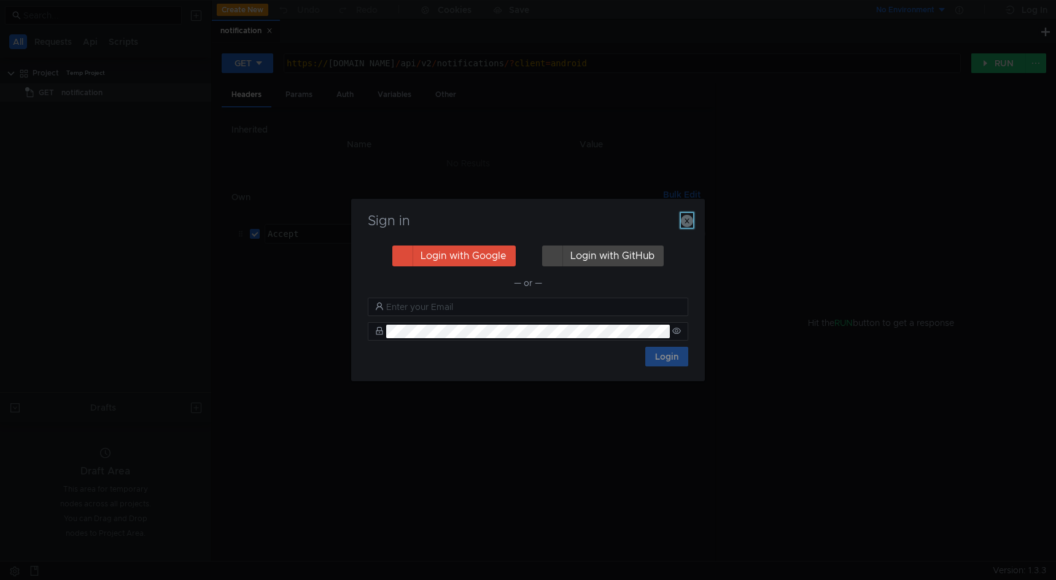
click at [689, 221] on icon "button" at bounding box center [687, 221] width 12 height 12
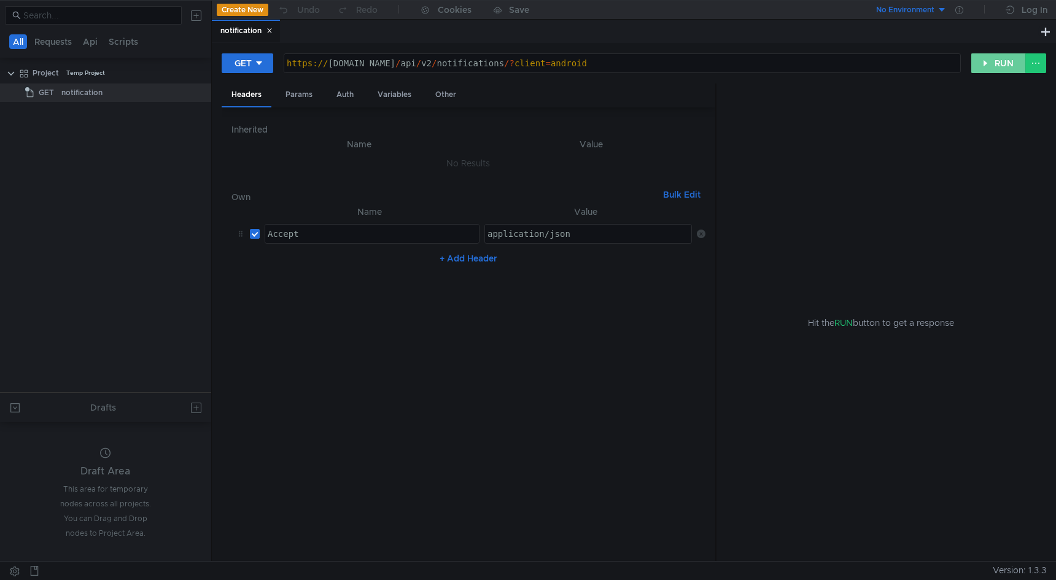
click at [1009, 63] on button "RUN" at bounding box center [998, 63] width 55 height 20
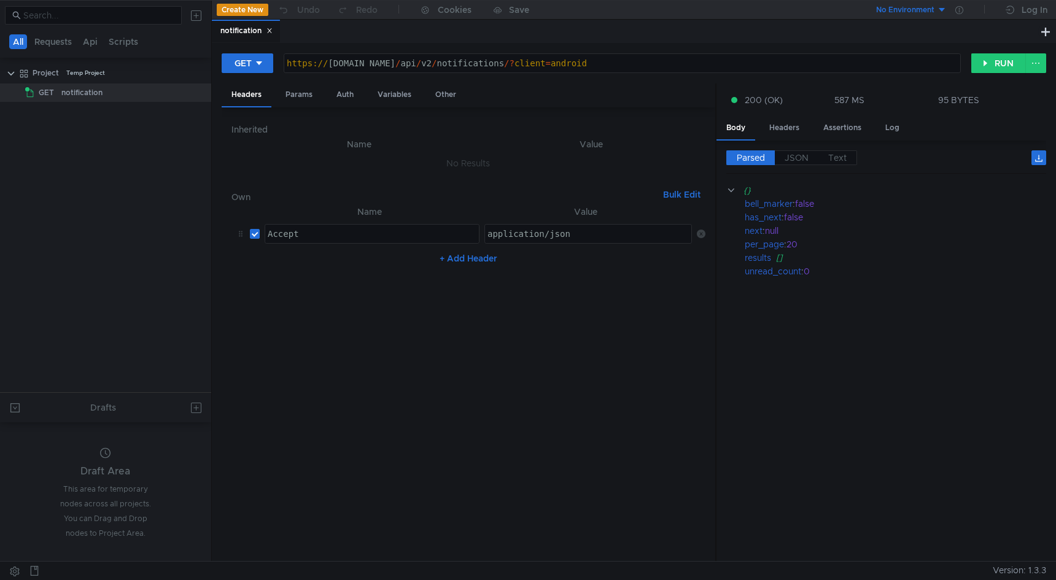
click at [960, 93] on app-menu-trigger "95 BYTES" at bounding box center [984, 100] width 93 height 14
click at [961, 99] on div "95 BYTES" at bounding box center [958, 100] width 41 height 11
click at [891, 288] on div at bounding box center [528, 290] width 1056 height 580
click at [894, 127] on div "Log" at bounding box center [893, 128] width 34 height 23
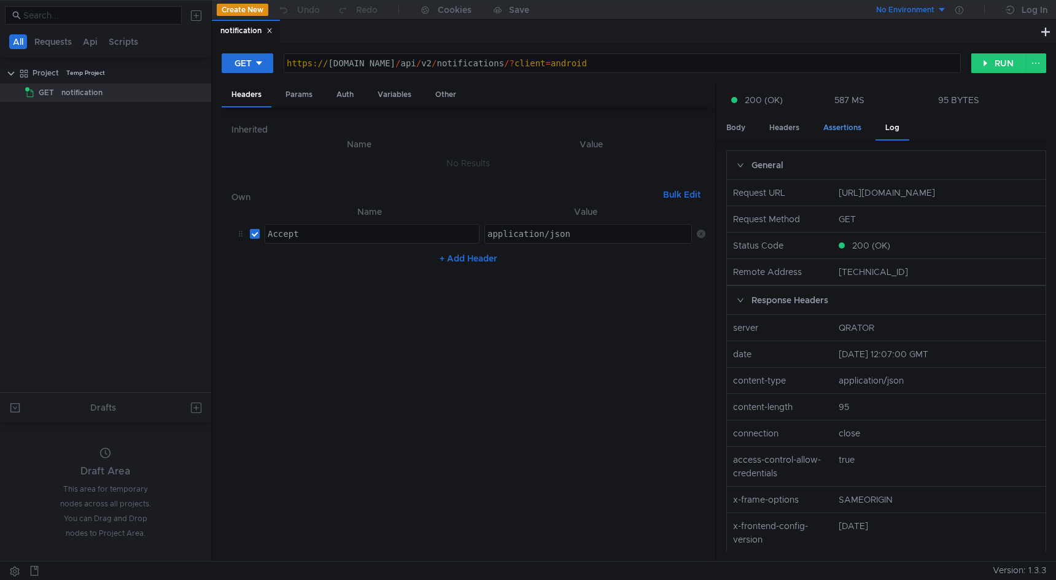
click at [844, 134] on div "Assertions" at bounding box center [843, 128] width 58 height 23
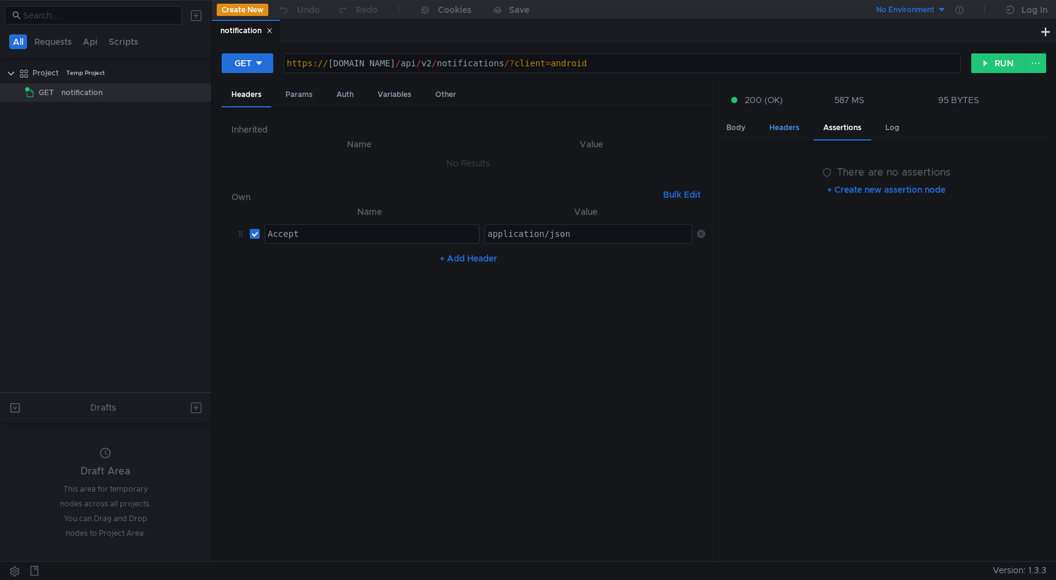
click at [785, 135] on div "Headers" at bounding box center [785, 128] width 50 height 23
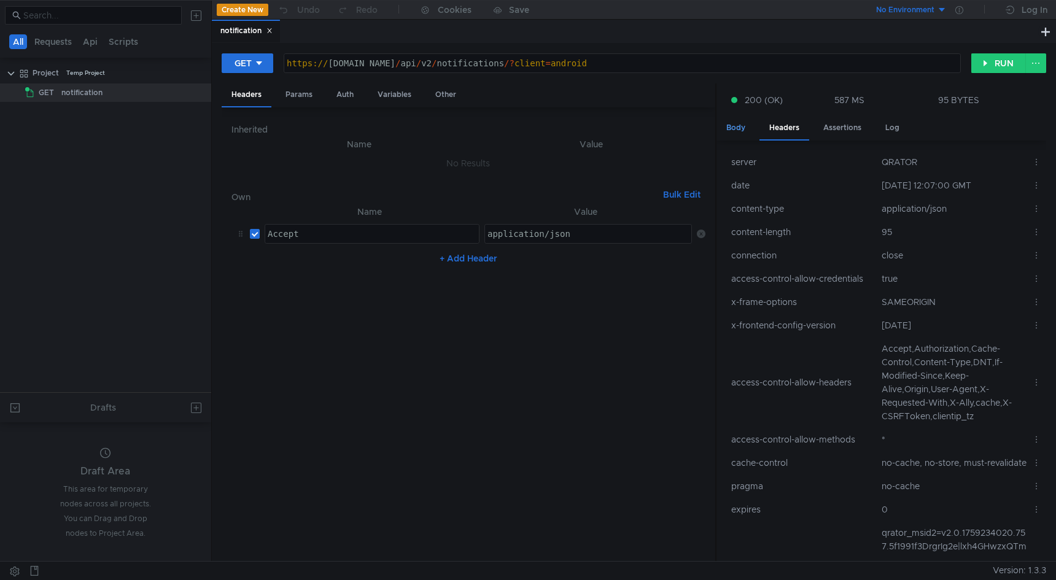
click at [737, 130] on div "Body" at bounding box center [736, 128] width 39 height 23
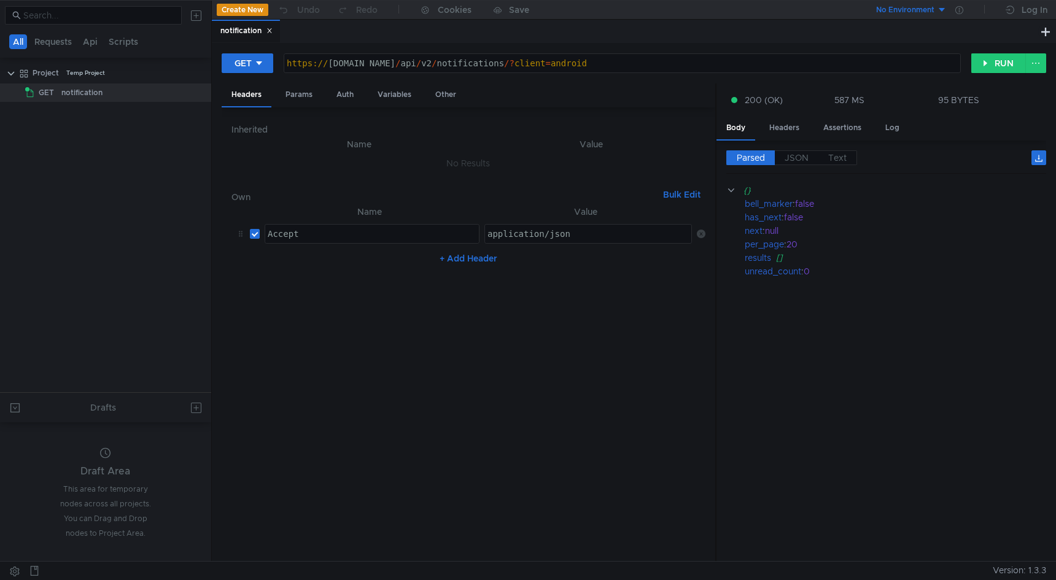
click at [90, 209] on tree-viewport "Project Temp Project GET notification" at bounding box center [105, 228] width 211 height 330
click at [15, 570] on button at bounding box center [15, 571] width 20 height 18
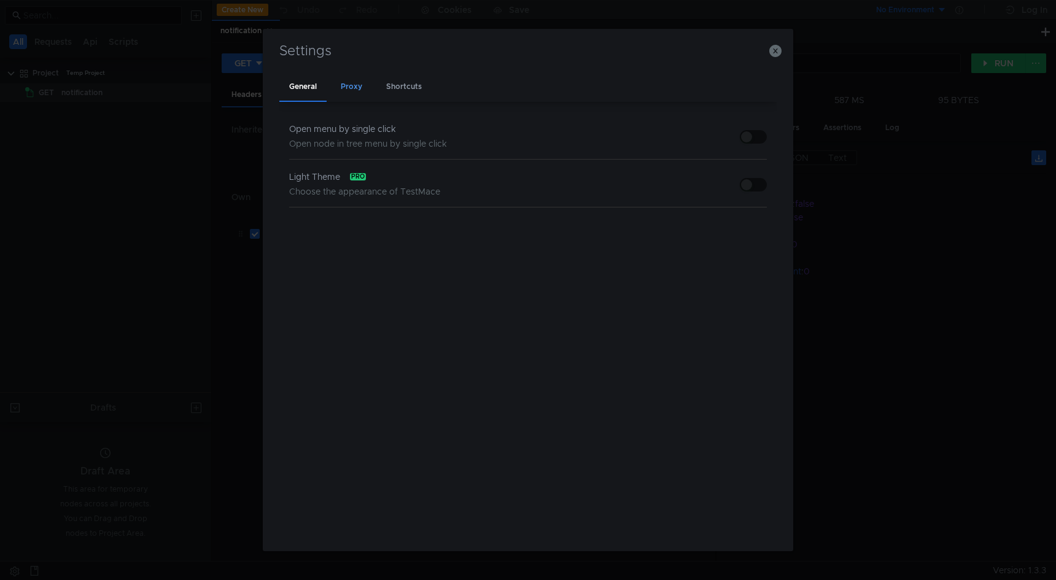
click at [352, 88] on div "Proxy" at bounding box center [351, 87] width 41 height 29
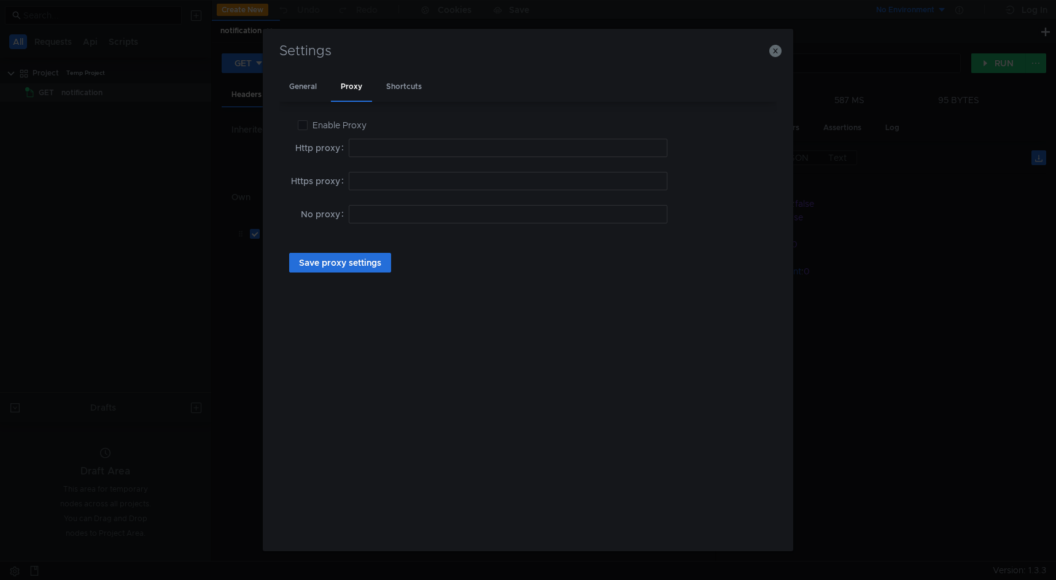
click at [339, 127] on span "Enable Proxy" at bounding box center [340, 125] width 64 height 11
checkbox input "true"
click at [380, 142] on input at bounding box center [508, 148] width 319 height 18
click at [778, 52] on icon "button" at bounding box center [775, 51] width 12 height 12
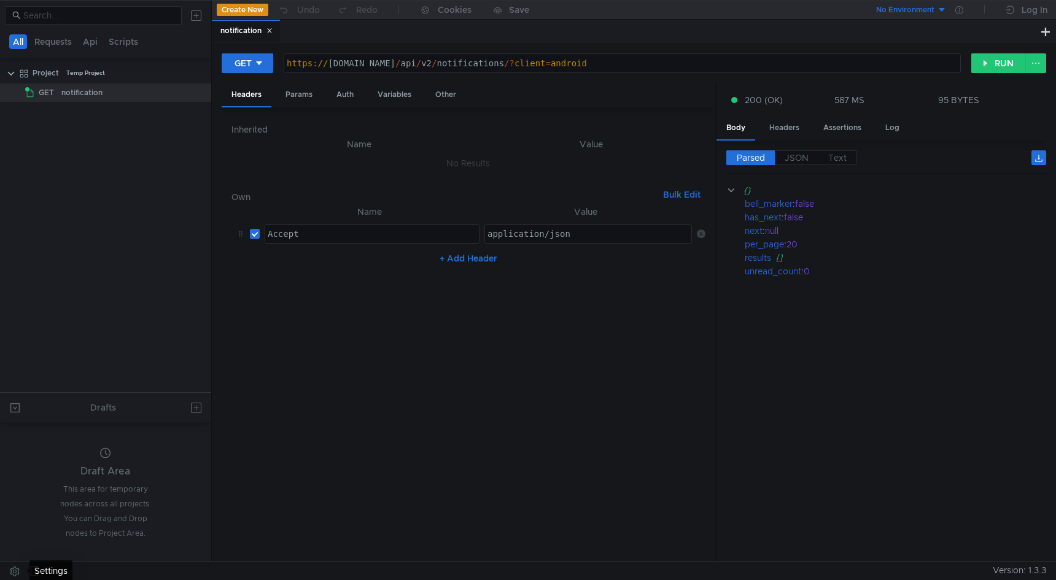
click at [17, 566] on button at bounding box center [15, 571] width 20 height 18
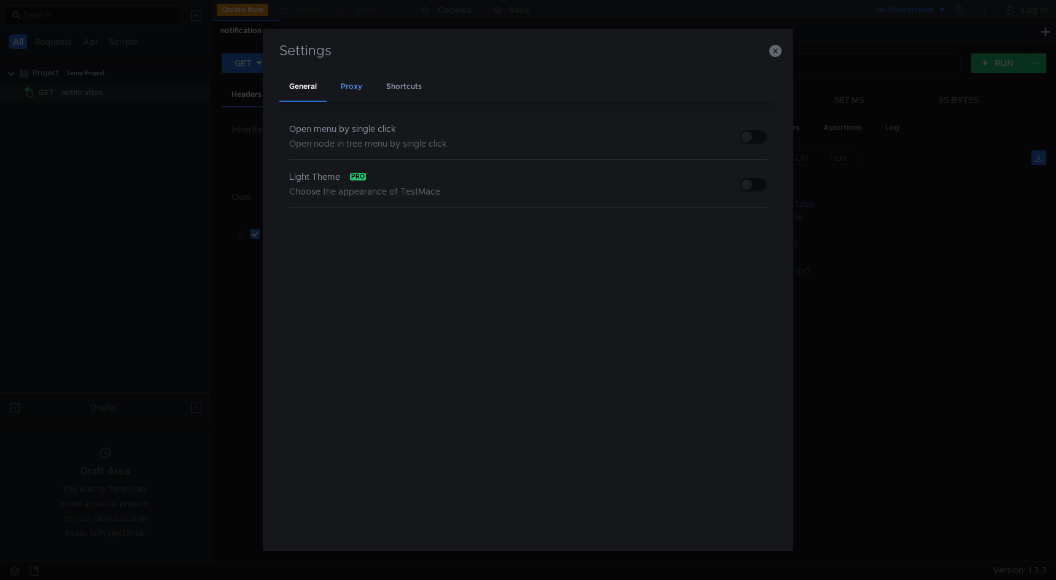
click at [359, 90] on div "Proxy" at bounding box center [351, 87] width 41 height 29
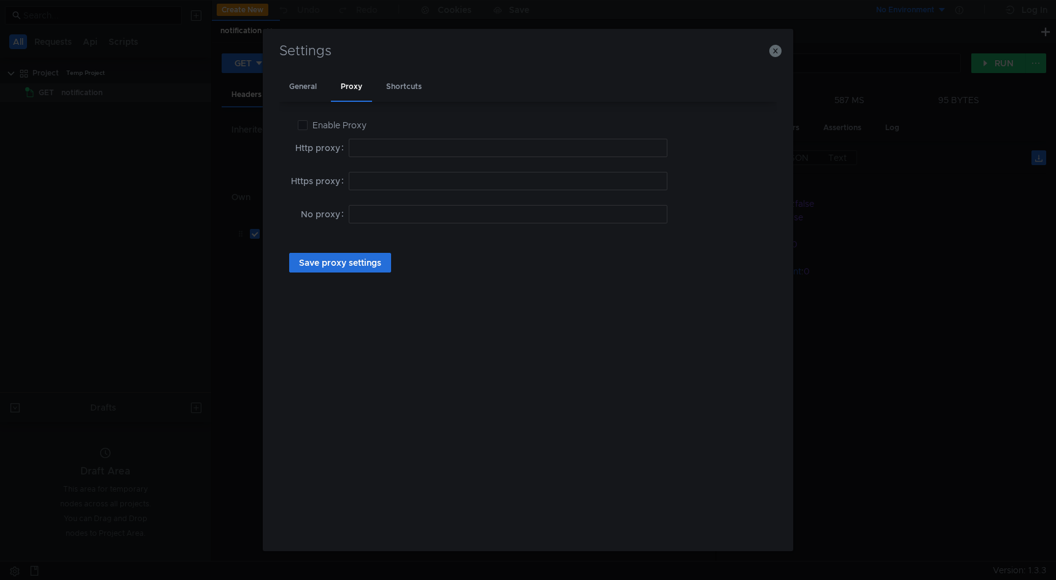
click at [354, 120] on span "Enable Proxy" at bounding box center [340, 125] width 64 height 11
checkbox input "true"
click at [363, 150] on input at bounding box center [508, 148] width 319 height 18
drag, startPoint x: 408, startPoint y: 147, endPoint x: 339, endPoint y: 146, distance: 68.8
click at [339, 146] on nz-form-item "Http proxy 192.168.1.82" at bounding box center [528, 148] width 478 height 18
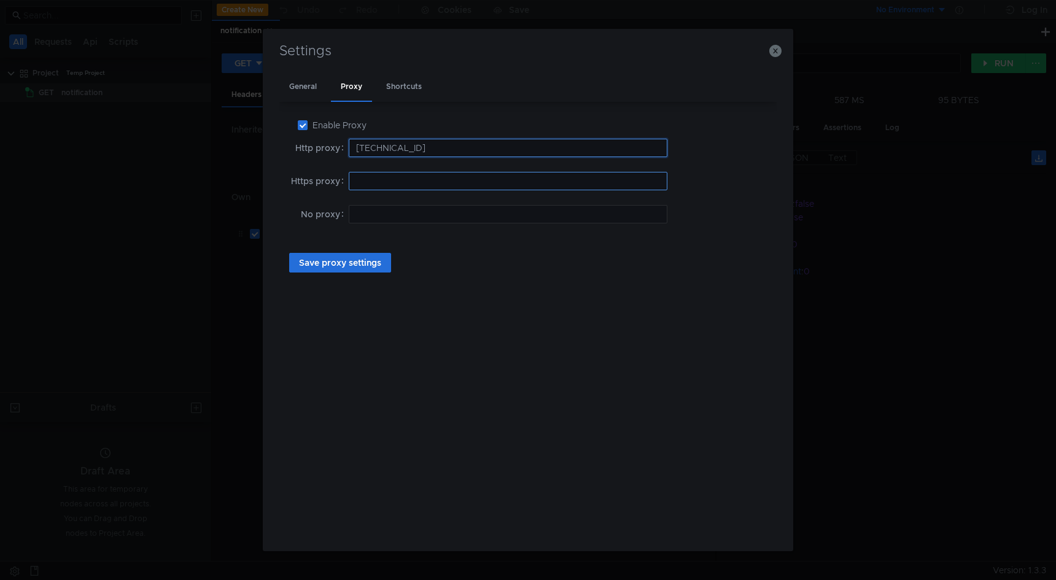
type input "192.168.1.82"
click at [378, 182] on input at bounding box center [508, 181] width 319 height 18
paste input "192.168.1.82"
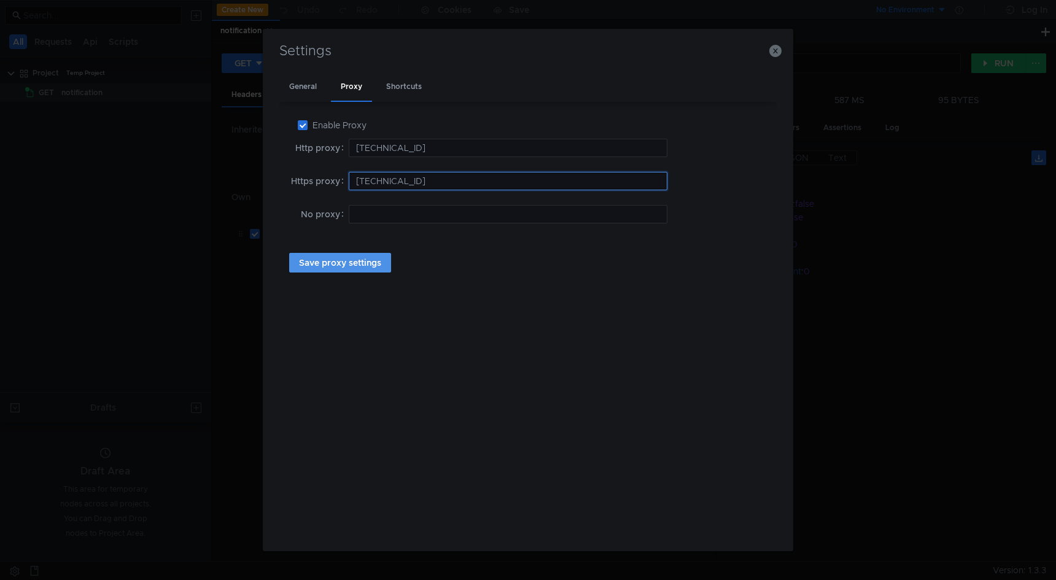
type input "192.168.1.82"
click at [368, 269] on button "Save proxy settings" at bounding box center [340, 263] width 102 height 20
click at [365, 257] on button "Save proxy settings" at bounding box center [340, 263] width 102 height 20
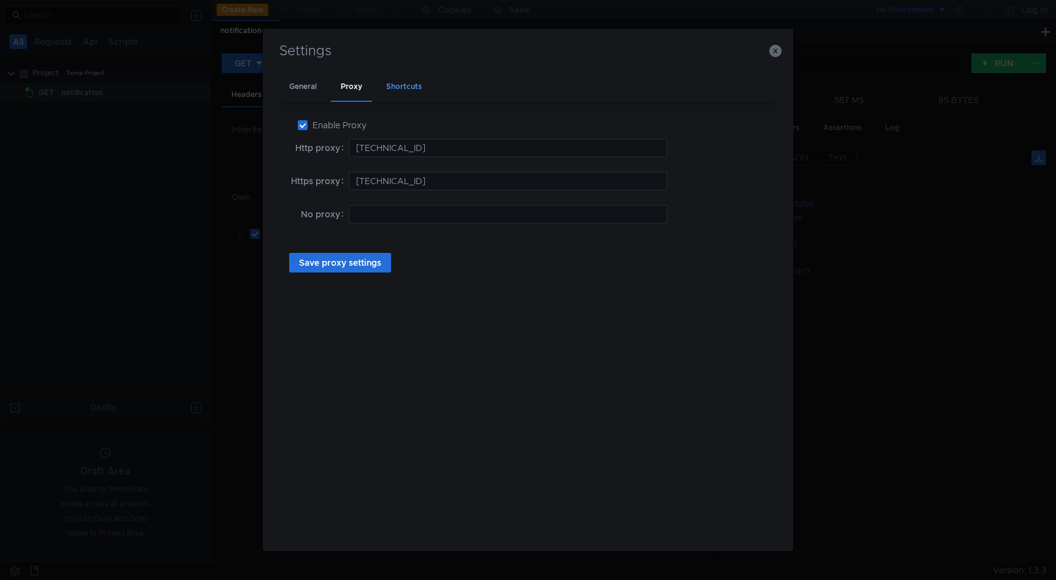
click at [392, 88] on div "Shortcuts" at bounding box center [403, 87] width 55 height 29
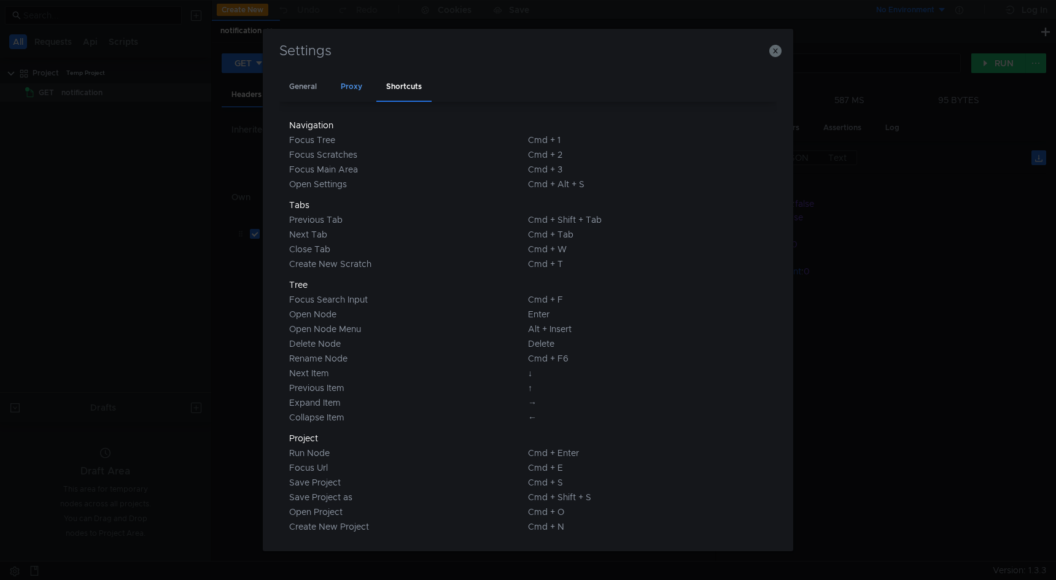
click at [357, 89] on div "Proxy" at bounding box center [351, 87] width 41 height 29
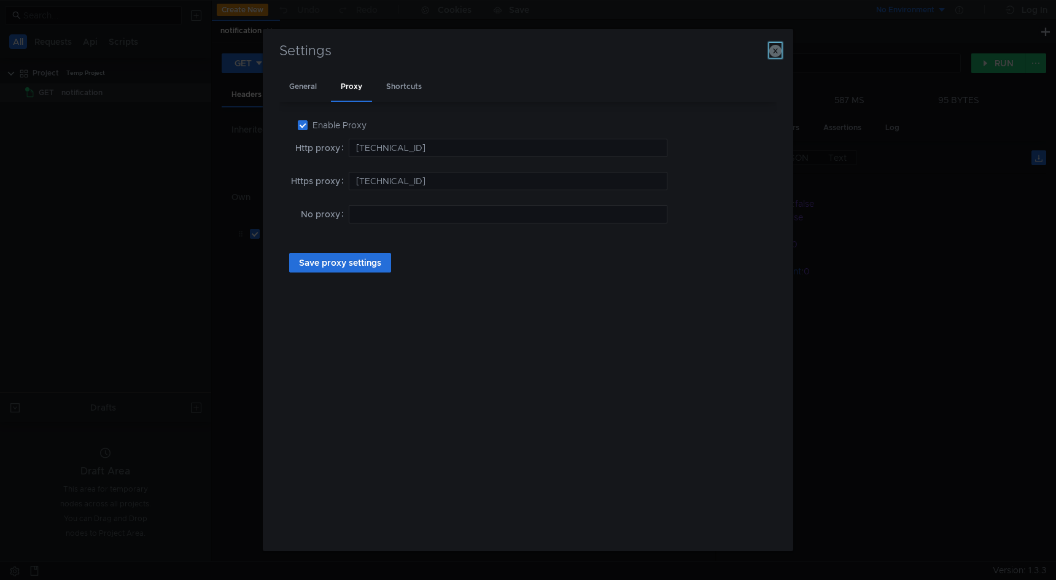
click at [777, 50] on icon "button" at bounding box center [775, 51] width 12 height 12
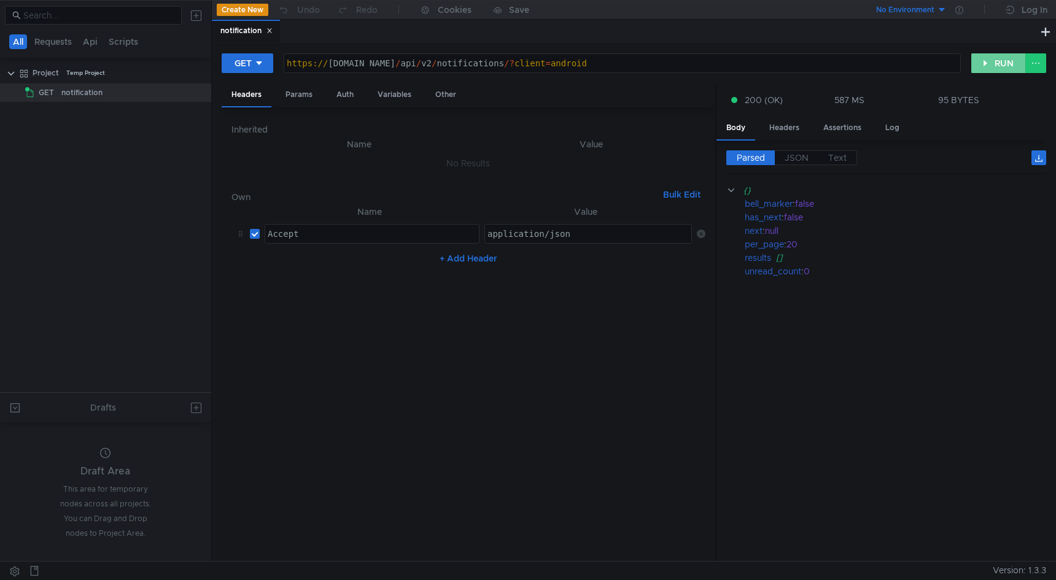
click at [1014, 61] on button "RUN" at bounding box center [998, 63] width 55 height 20
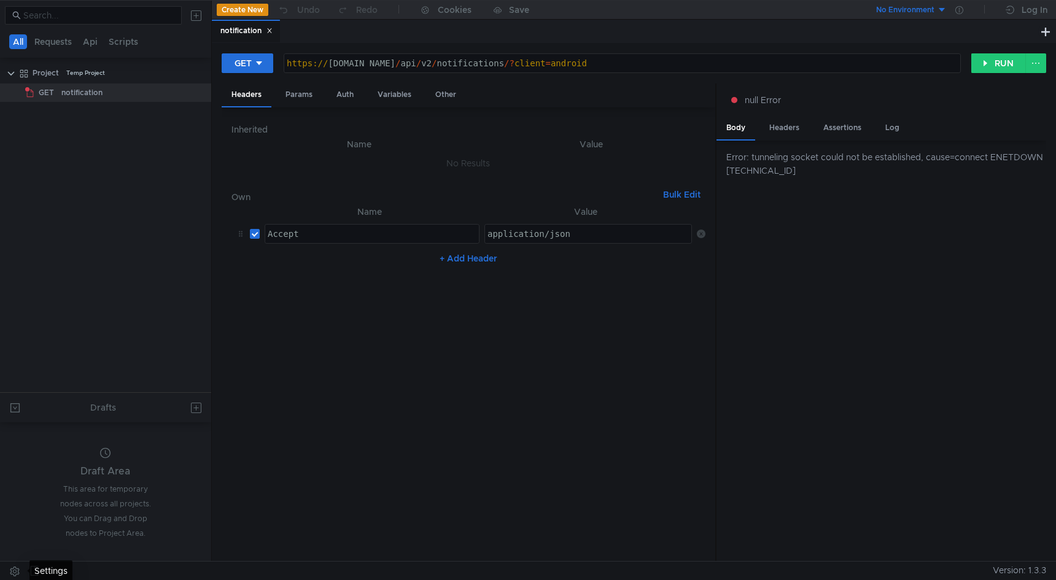
click at [16, 574] on button at bounding box center [15, 571] width 20 height 18
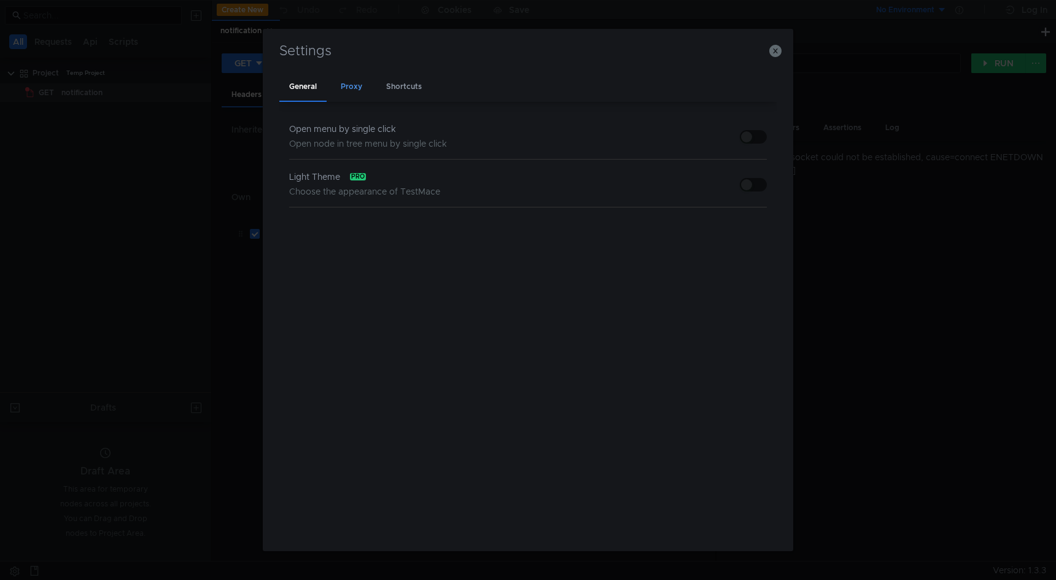
click at [352, 88] on div "Proxy" at bounding box center [351, 87] width 41 height 29
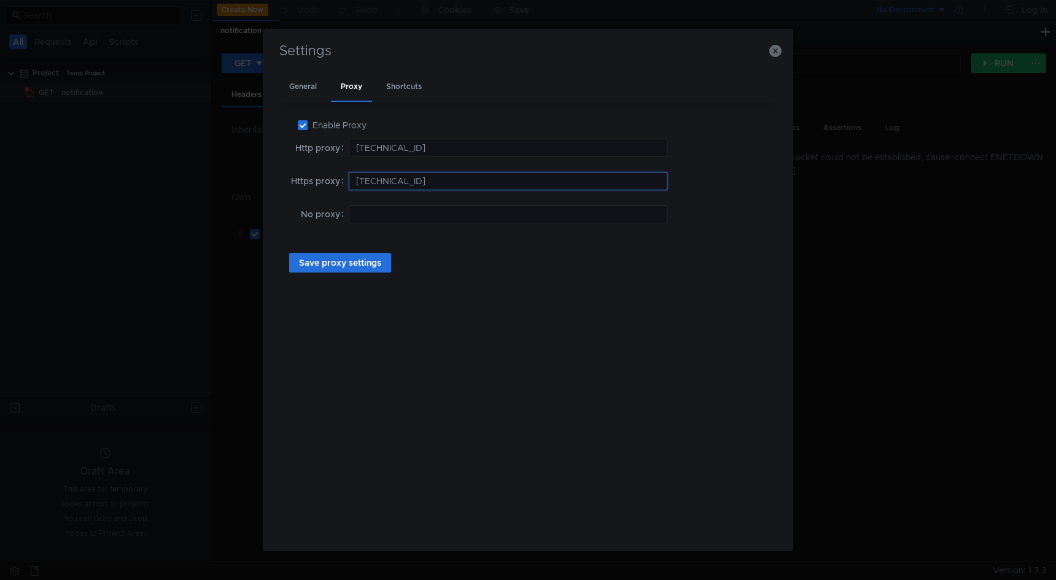
click at [437, 185] on input "192.168.1.82" at bounding box center [508, 181] width 319 height 18
type input "[TECHNICAL_ID]"
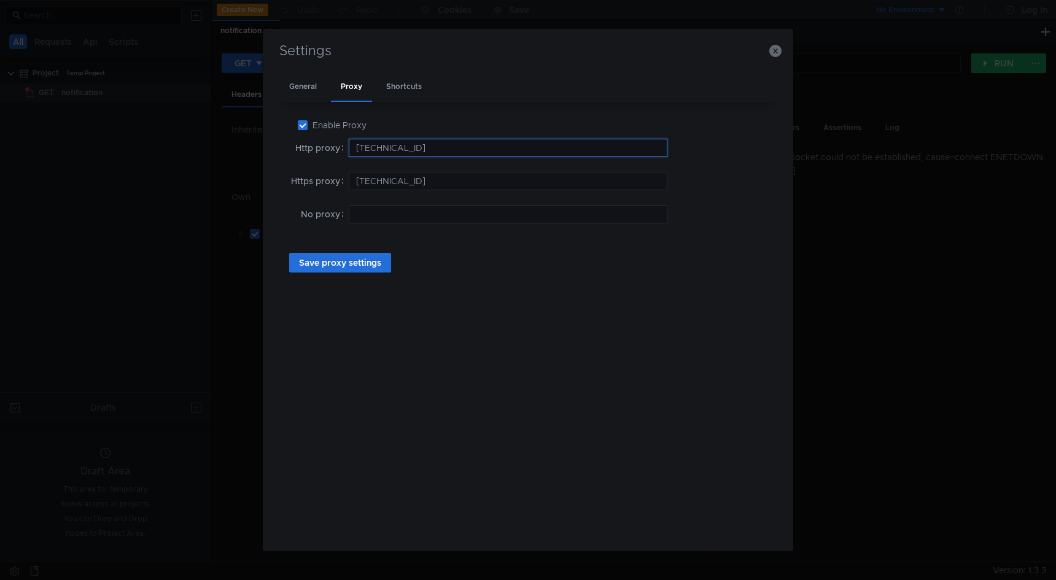
click at [443, 147] on input "192.168.1.82" at bounding box center [508, 148] width 319 height 18
type input "[TECHNICAL_ID]"
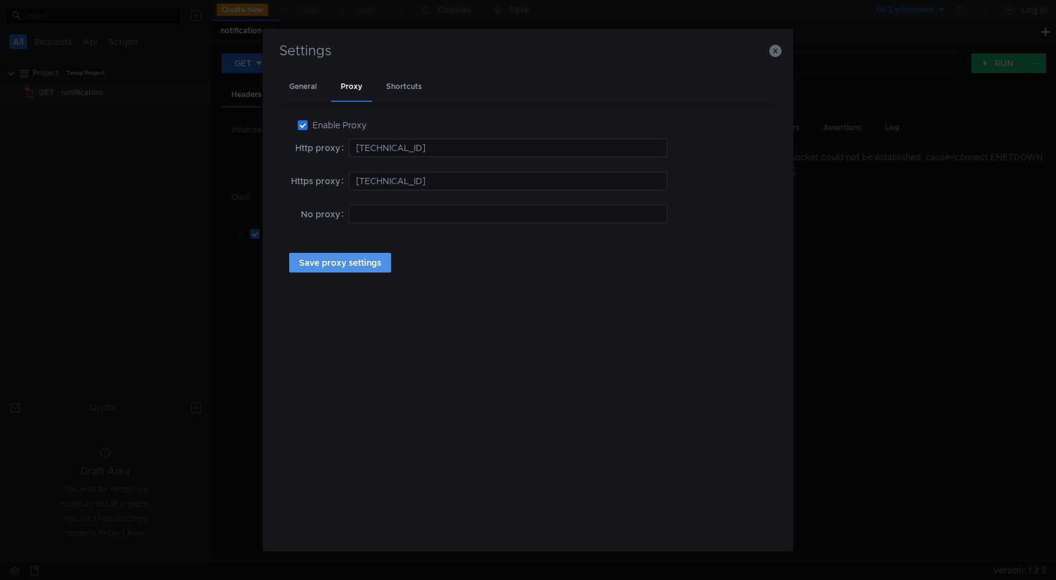
click at [384, 261] on button "Save proxy settings" at bounding box center [340, 263] width 102 height 20
click at [780, 51] on icon "button" at bounding box center [775, 51] width 12 height 12
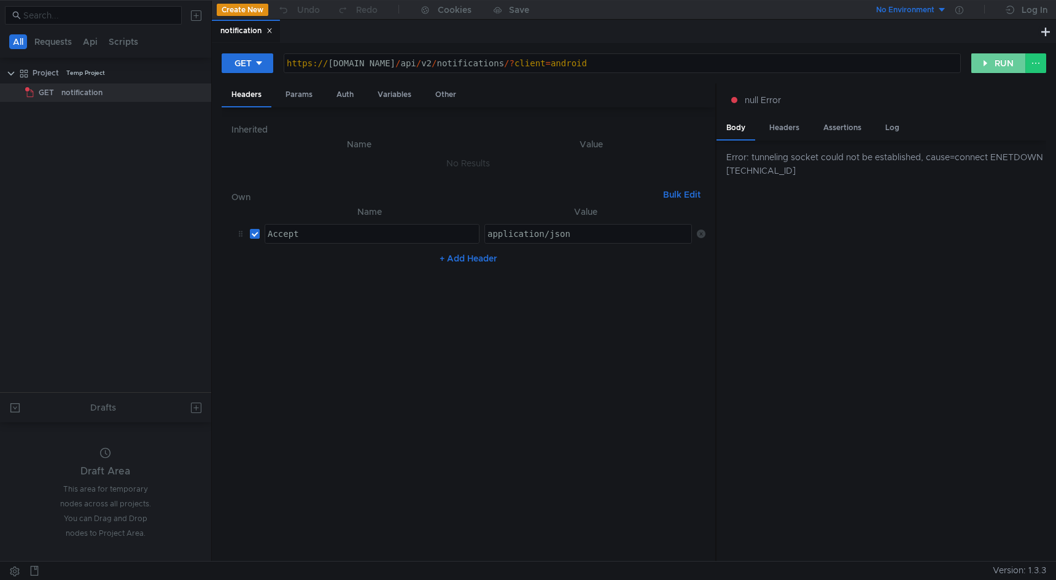
click at [1025, 68] on button "RUN" at bounding box center [998, 63] width 55 height 20
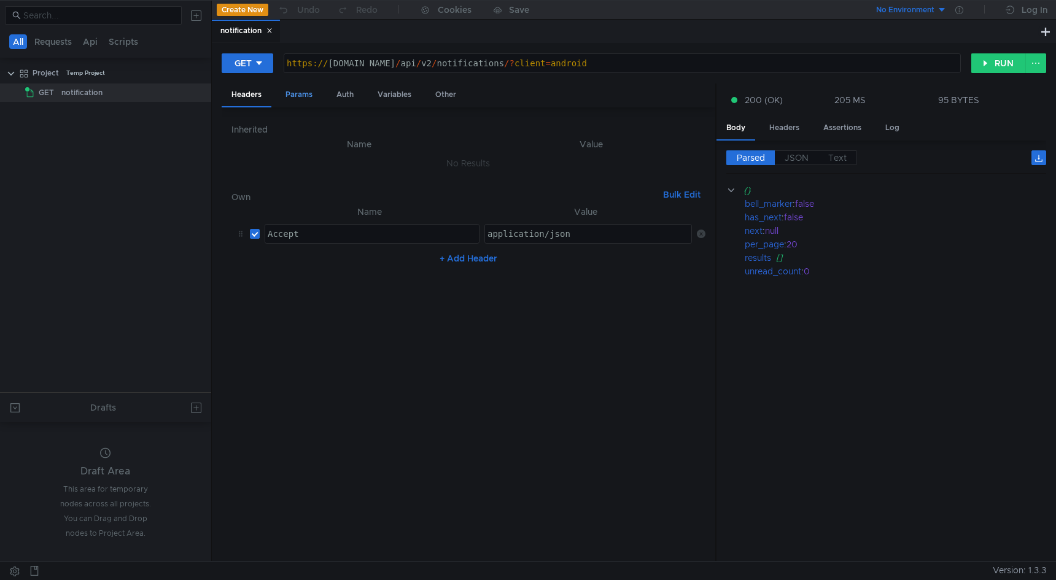
click at [303, 88] on div "Params" at bounding box center [299, 95] width 47 height 23
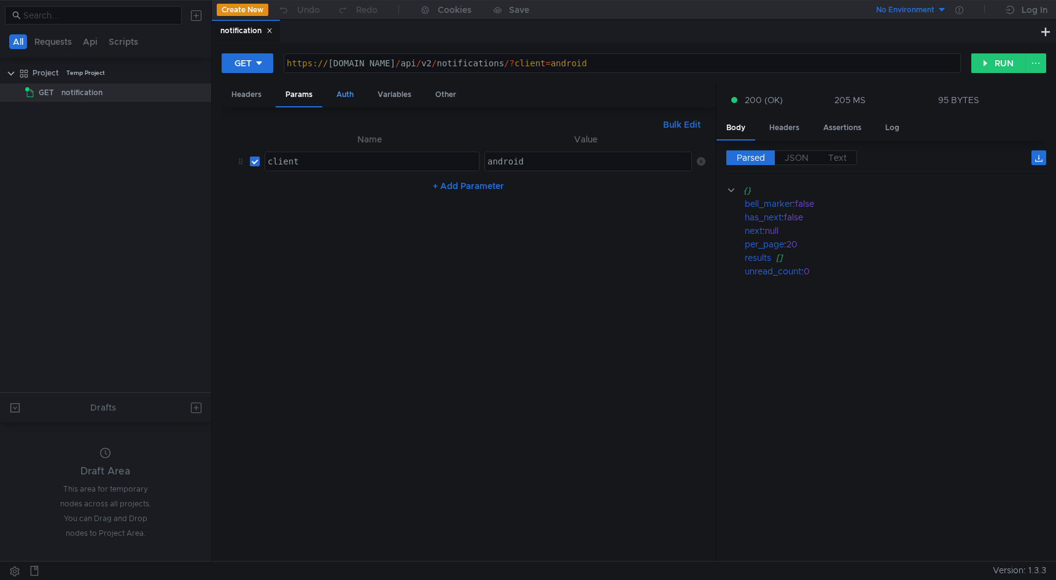
click at [343, 98] on div "Auth" at bounding box center [345, 95] width 37 height 23
click at [392, 101] on div "Variables" at bounding box center [394, 95] width 53 height 23
click at [451, 99] on div "Other" at bounding box center [446, 95] width 41 height 23
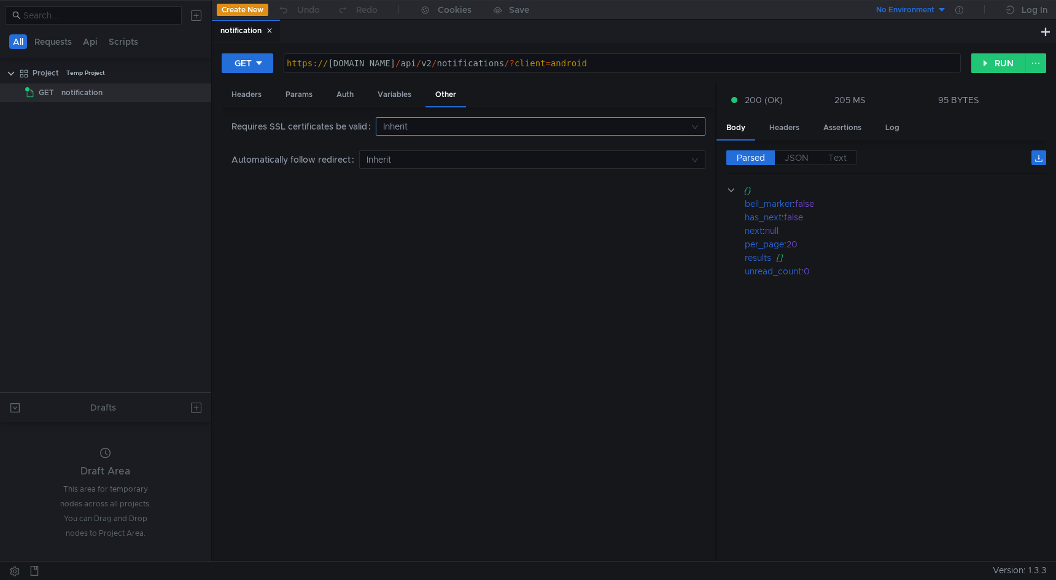
click at [416, 122] on input at bounding box center [536, 126] width 306 height 17
click at [415, 123] on div at bounding box center [528, 290] width 1056 height 580
click at [415, 123] on input at bounding box center [536, 126] width 306 height 17
click at [412, 152] on div "Yes" at bounding box center [540, 151] width 313 height 14
click at [413, 126] on input at bounding box center [536, 126] width 306 height 17
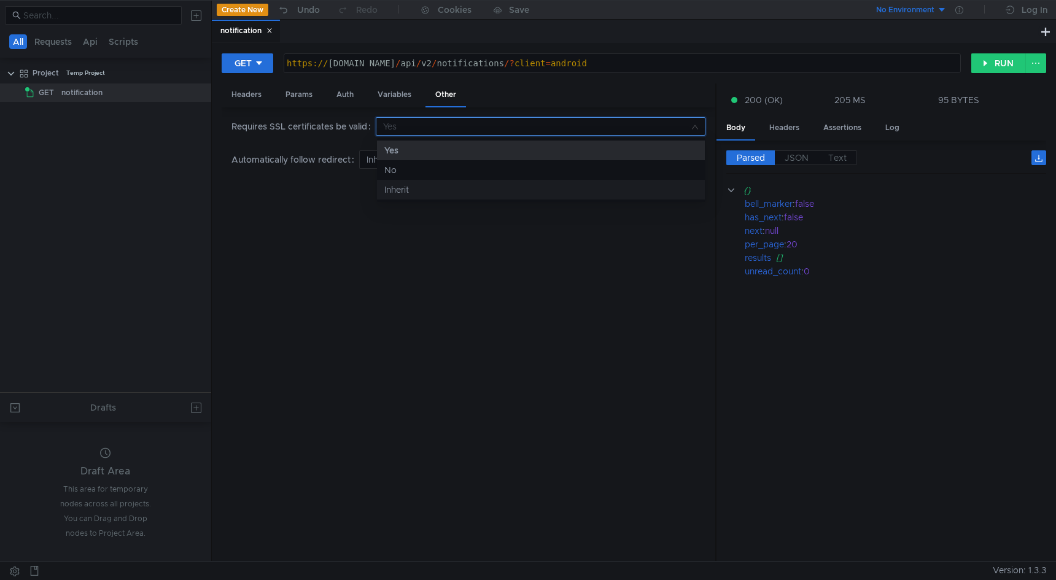
click at [405, 183] on div "Inherit" at bounding box center [540, 190] width 313 height 14
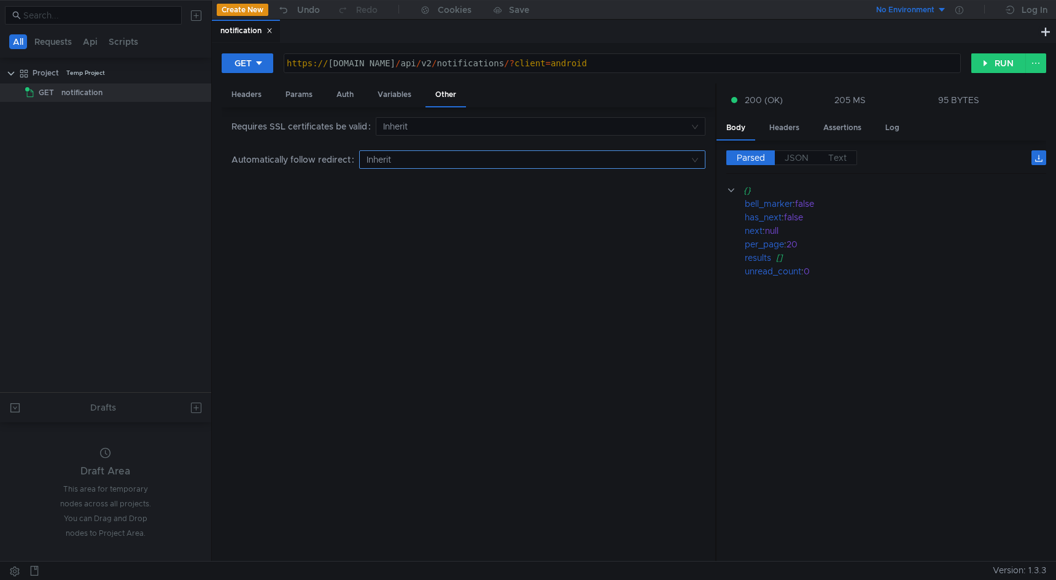
click at [402, 168] on nz-select-top-control "Inherit" at bounding box center [532, 159] width 346 height 18
click at [401, 165] on div at bounding box center [528, 290] width 1056 height 580
click at [257, 95] on div "Headers" at bounding box center [247, 95] width 50 height 23
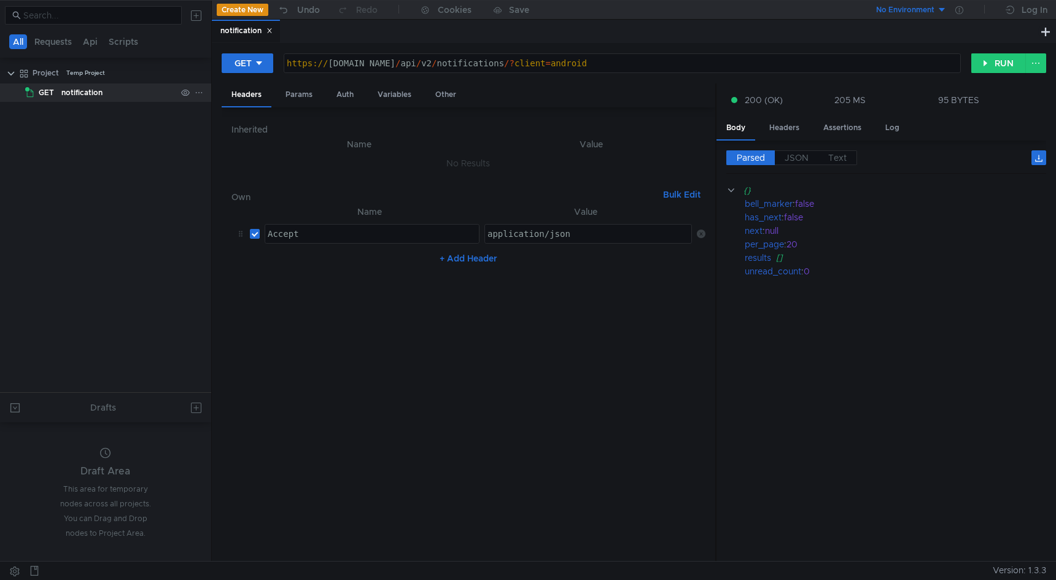
click at [123, 93] on div "notification" at bounding box center [118, 93] width 115 height 18
click at [198, 89] on icon at bounding box center [199, 92] width 9 height 9
click at [208, 131] on button "Rename" at bounding box center [249, 128] width 98 height 18
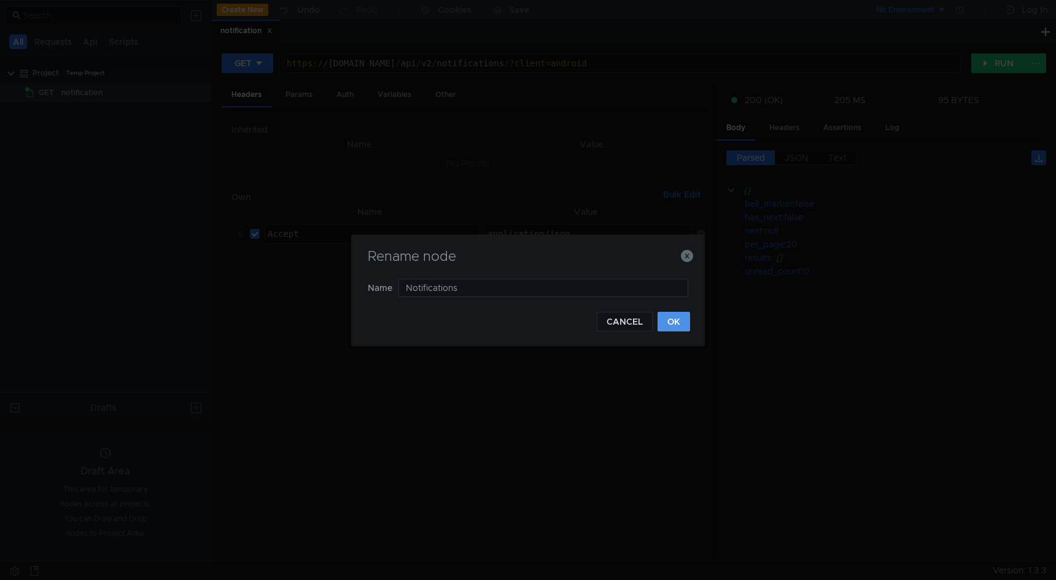
type input "Notifications"
click at [677, 324] on button "OK" at bounding box center [674, 322] width 33 height 20
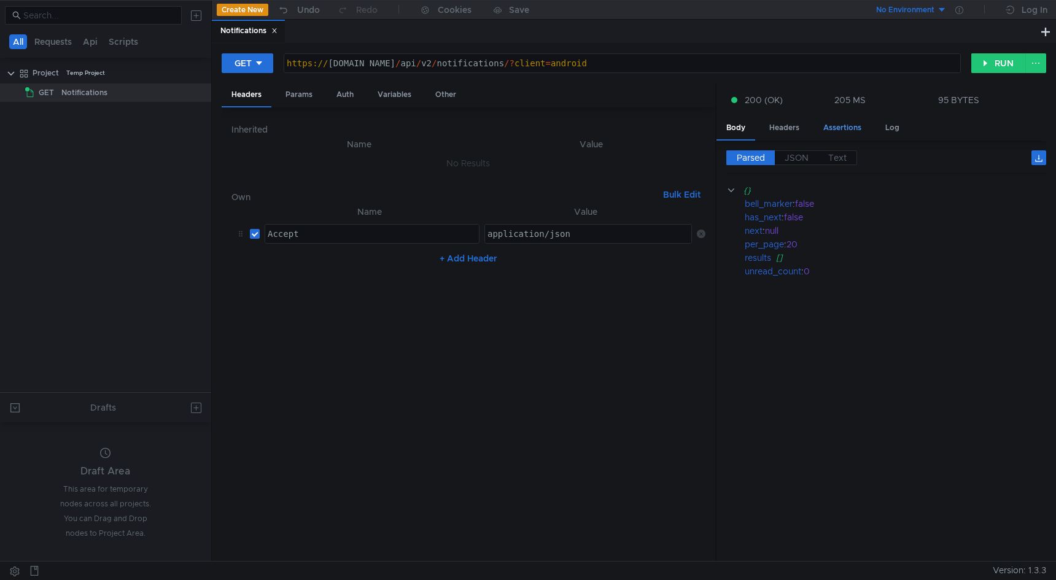
click at [828, 126] on div "Assertions" at bounding box center [843, 128] width 58 height 23
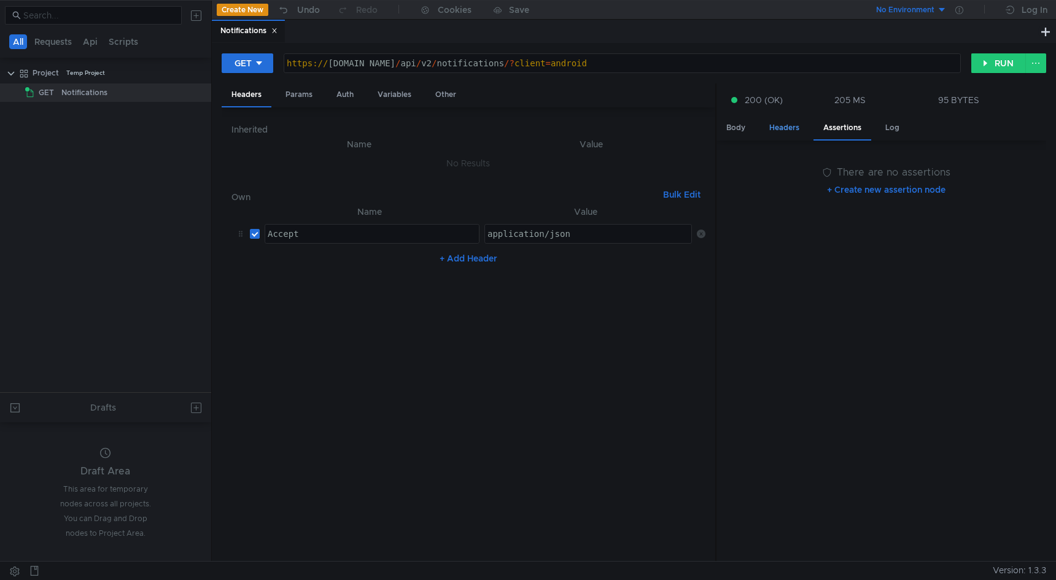
click at [797, 124] on div "Headers" at bounding box center [785, 128] width 50 height 23
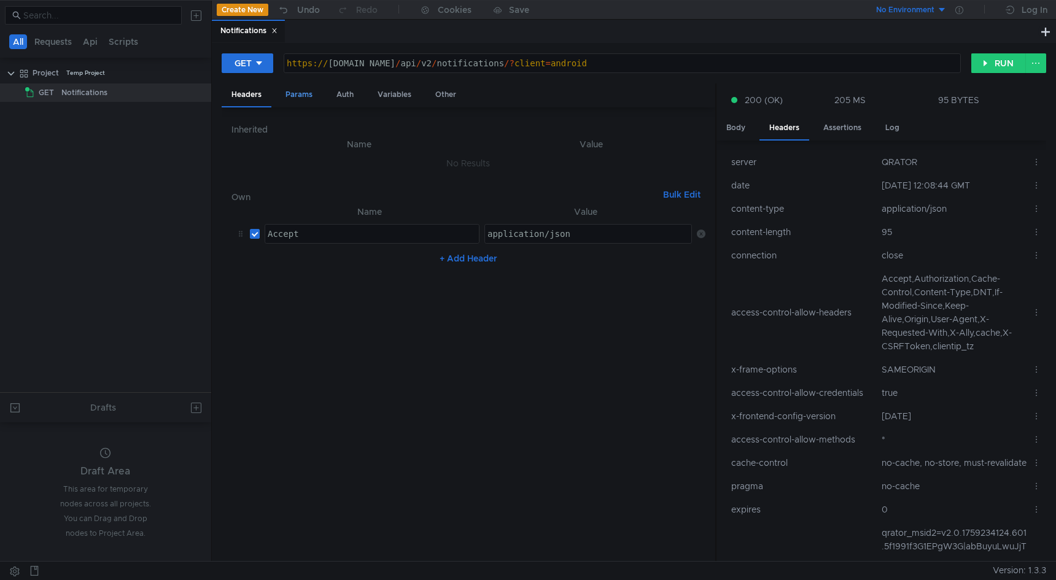
click at [297, 96] on div "Params" at bounding box center [299, 95] width 47 height 23
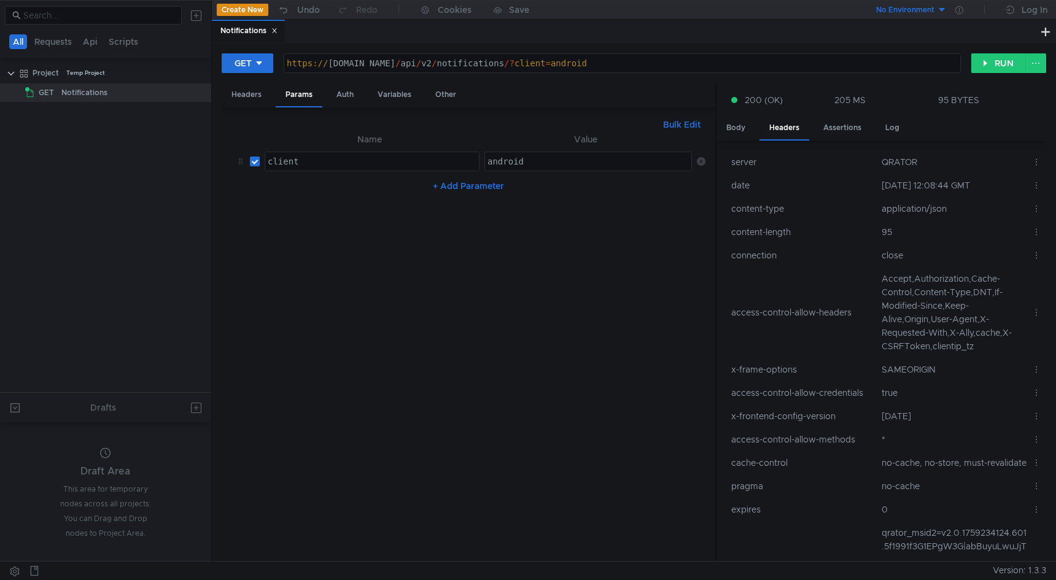
click at [257, 28] on div "Notifications" at bounding box center [248, 31] width 57 height 13
click at [243, 91] on div "Headers" at bounding box center [247, 95] width 50 height 23
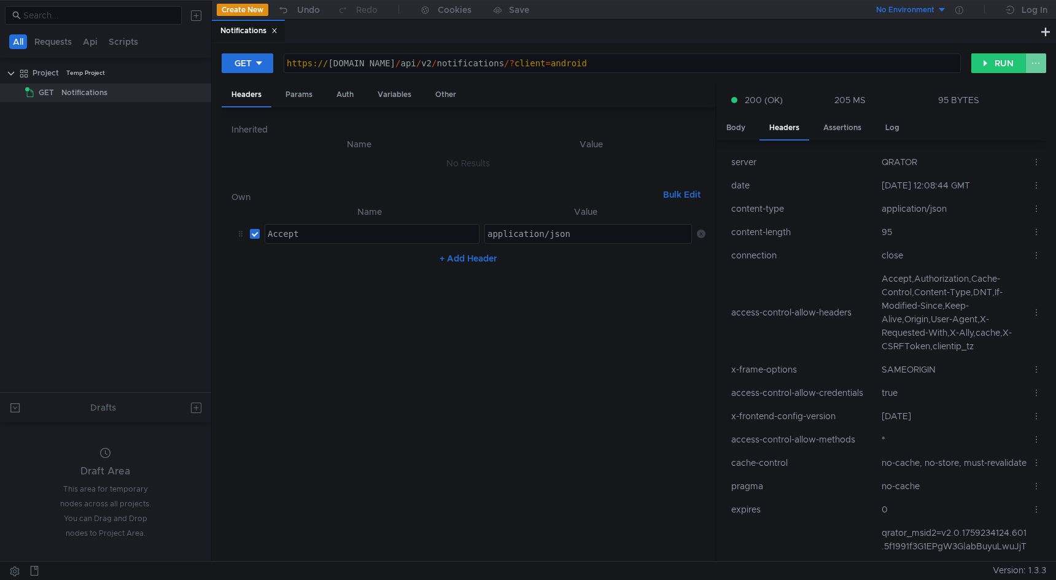
click at [1033, 67] on button at bounding box center [1035, 63] width 21 height 20
click at [1005, 61] on div at bounding box center [528, 290] width 1056 height 580
click at [1005, 61] on button "RUN" at bounding box center [998, 63] width 55 height 20
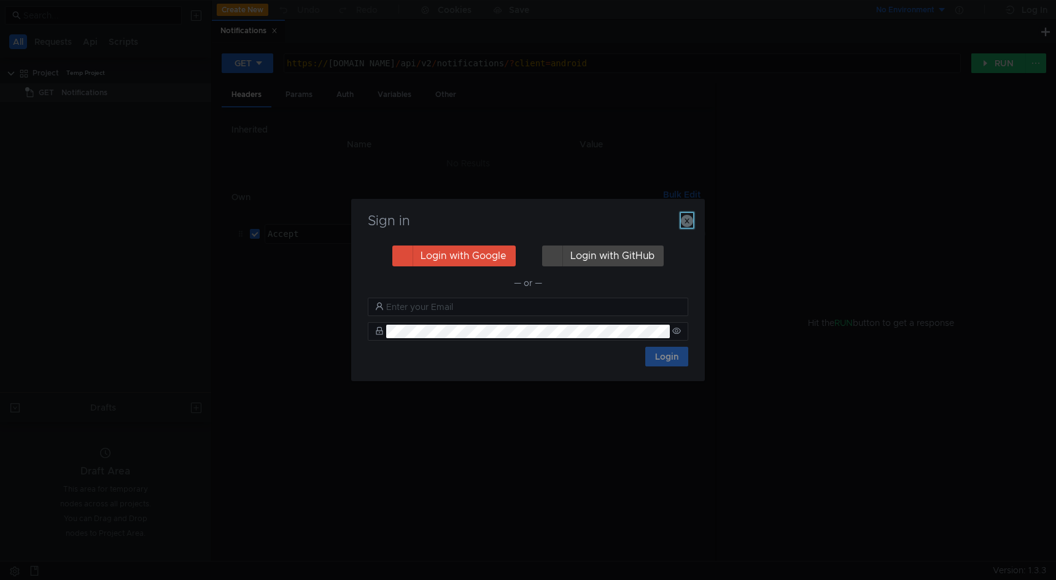
click at [690, 222] on icon "button" at bounding box center [687, 221] width 12 height 12
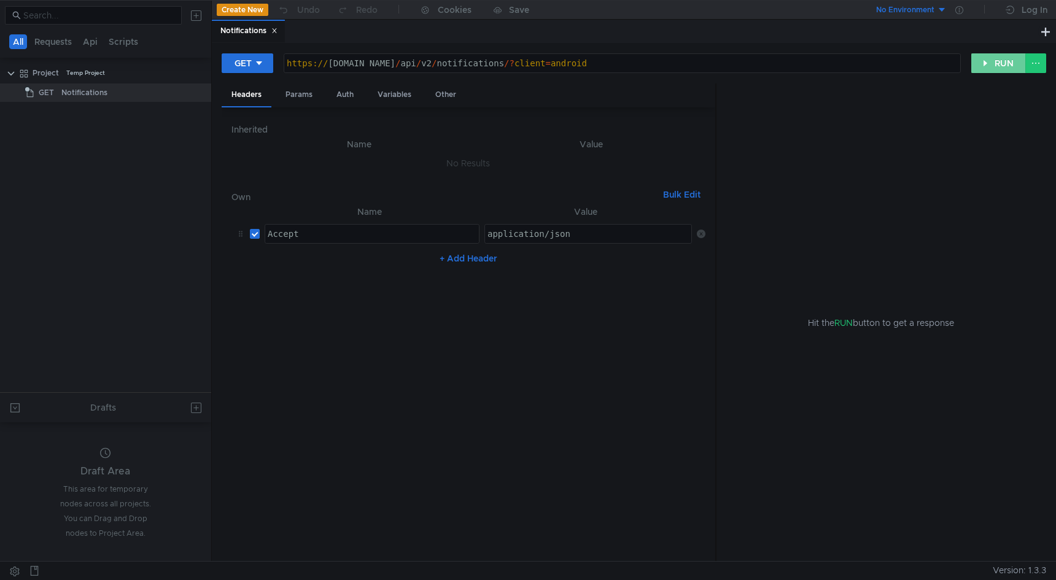
click at [1005, 60] on button "RUN" at bounding box center [998, 63] width 55 height 20
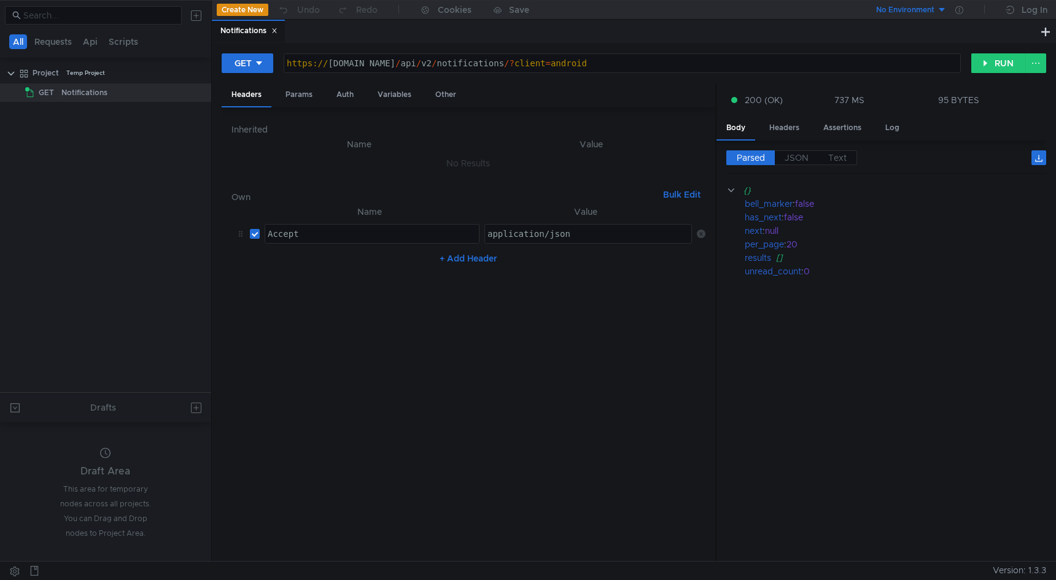
click at [15, 570] on button at bounding box center [15, 571] width 20 height 18
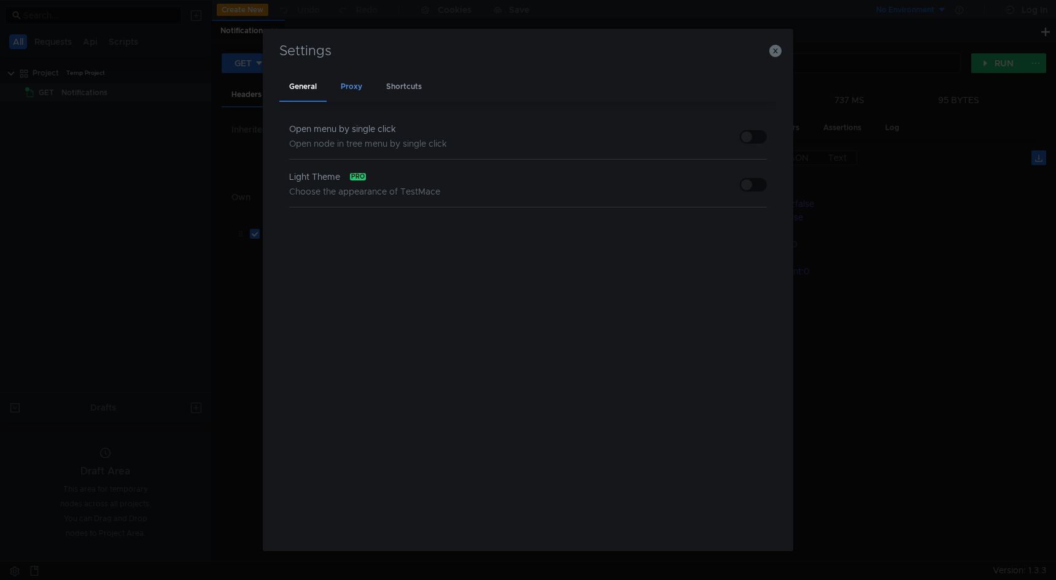
click at [360, 85] on div "Proxy" at bounding box center [351, 87] width 41 height 29
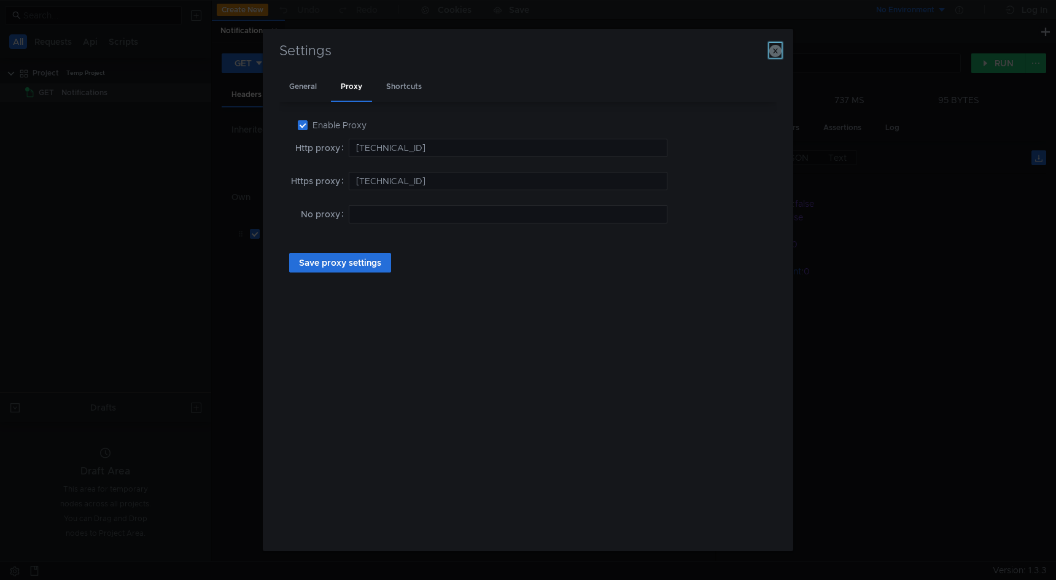
click at [775, 51] on icon "button" at bounding box center [775, 51] width 12 height 12
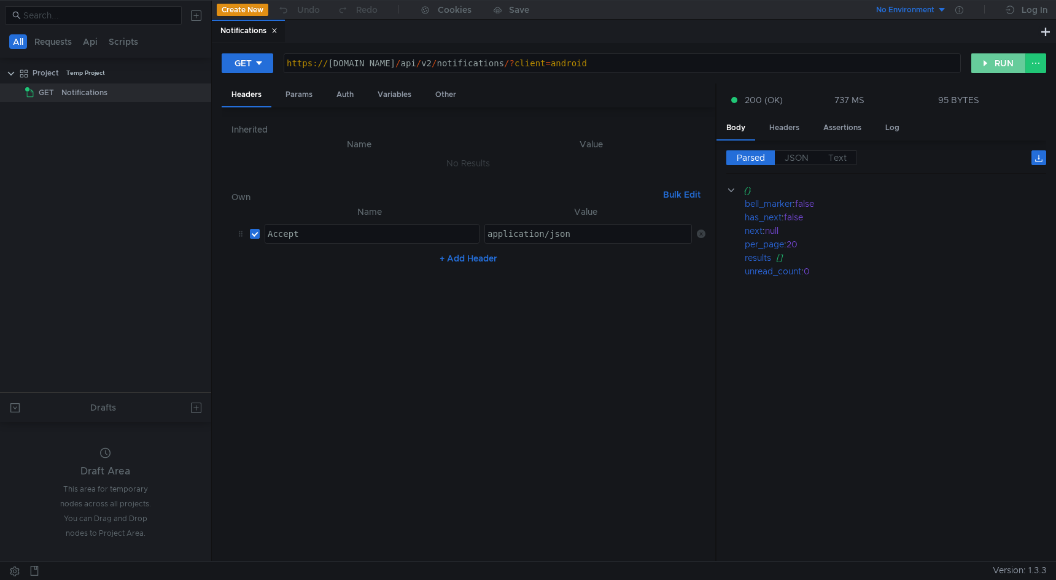
click at [991, 67] on button "RUN" at bounding box center [998, 63] width 55 height 20
click at [841, 130] on div "Assertions" at bounding box center [843, 128] width 58 height 23
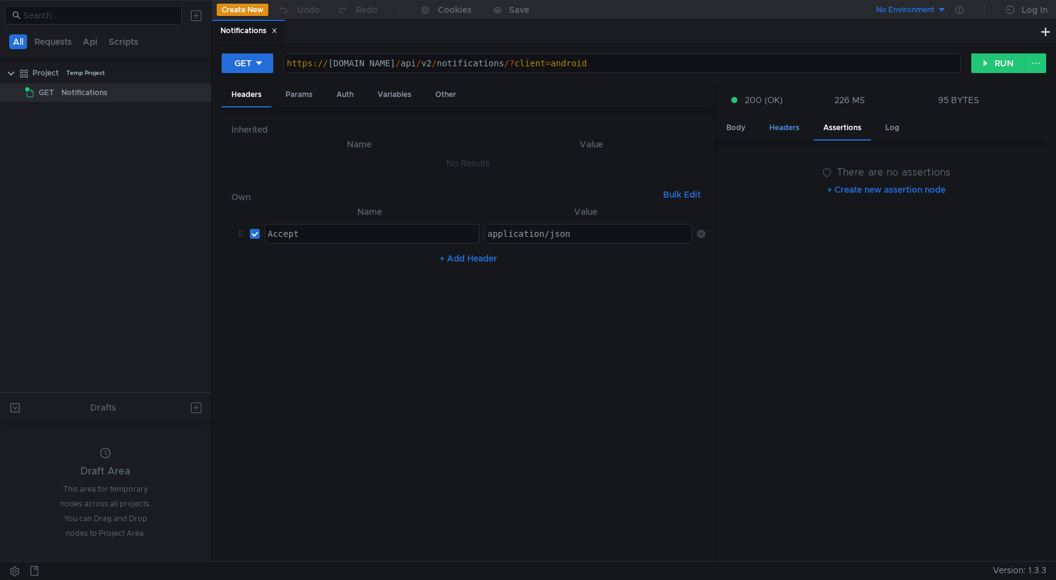
click at [795, 128] on div "Headers" at bounding box center [785, 128] width 50 height 23
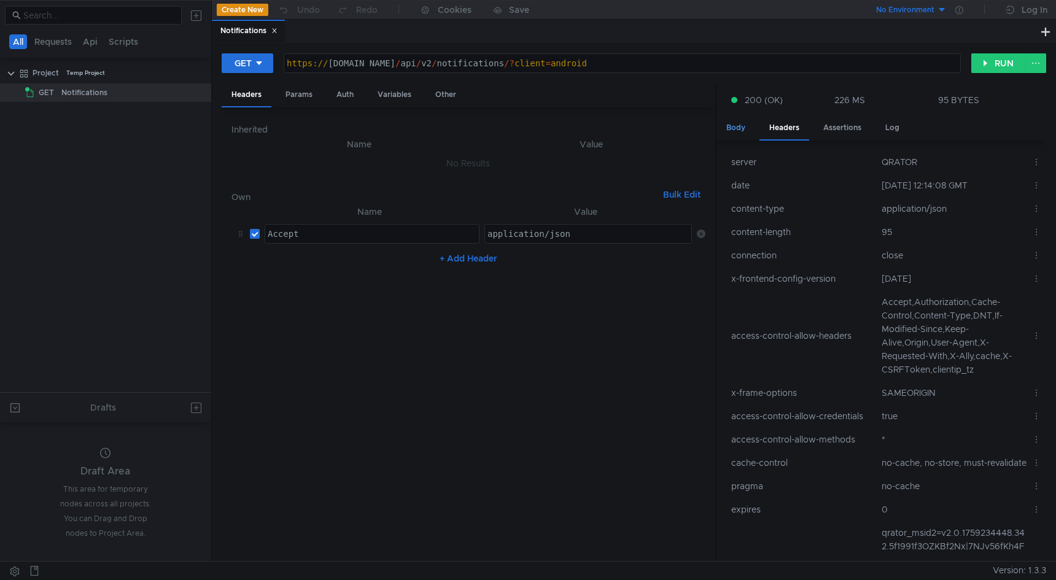
click at [745, 119] on div "Body" at bounding box center [736, 128] width 39 height 23
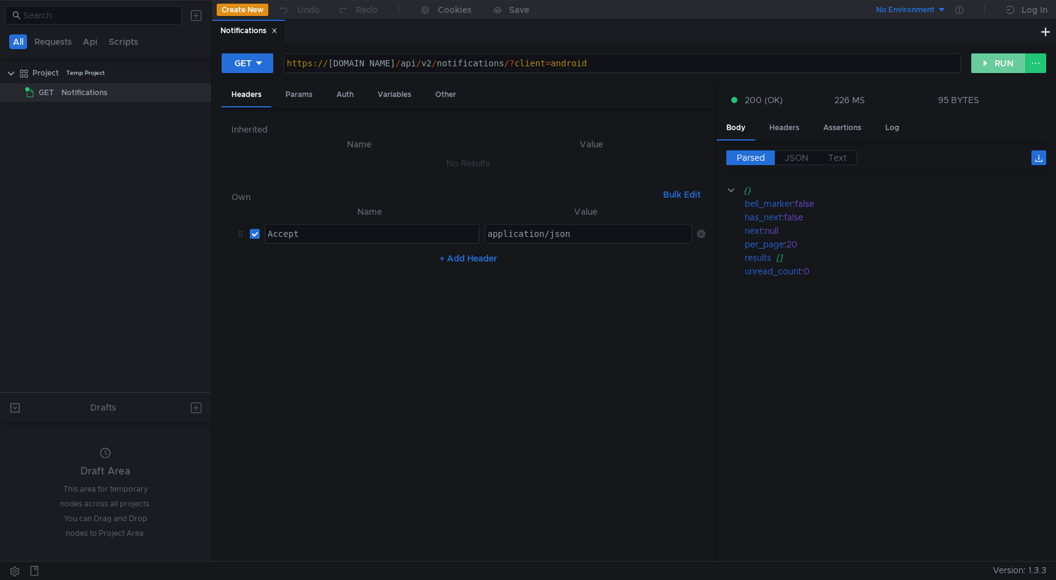
click at [984, 64] on button "RUN" at bounding box center [998, 63] width 55 height 20
click at [96, 41] on button "Api" at bounding box center [90, 41] width 22 height 15
click at [68, 40] on button "Requests" at bounding box center [54, 41] width 45 height 15
click at [90, 49] on nz-tabs-nav "All Requests Api Scripts" at bounding box center [105, 41] width 196 height 23
click at [10, 68] on app-app-tree-node-expander at bounding box center [11, 73] width 10 height 18
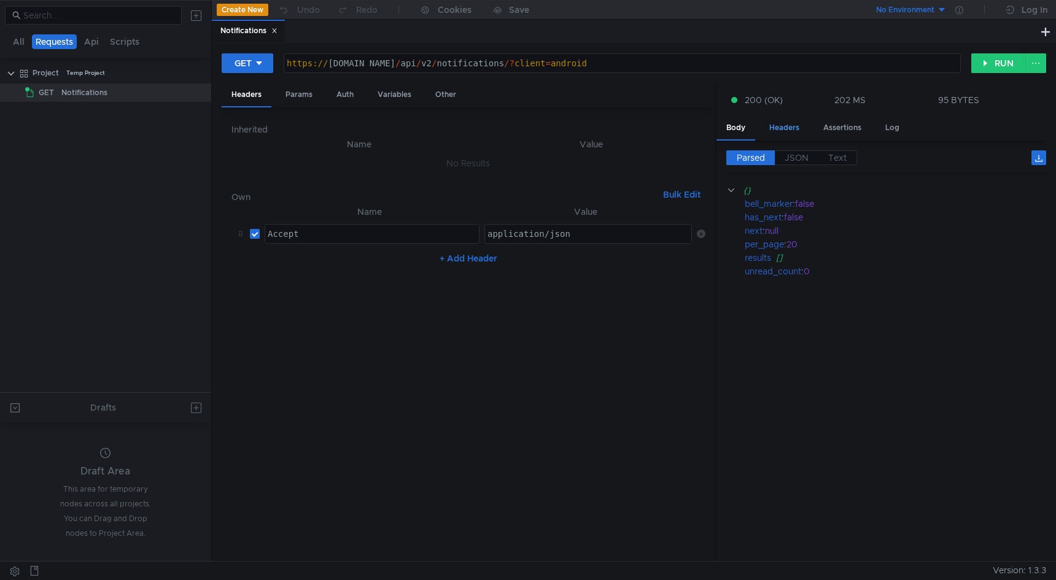
click at [799, 122] on div "Headers" at bounding box center [785, 128] width 50 height 23
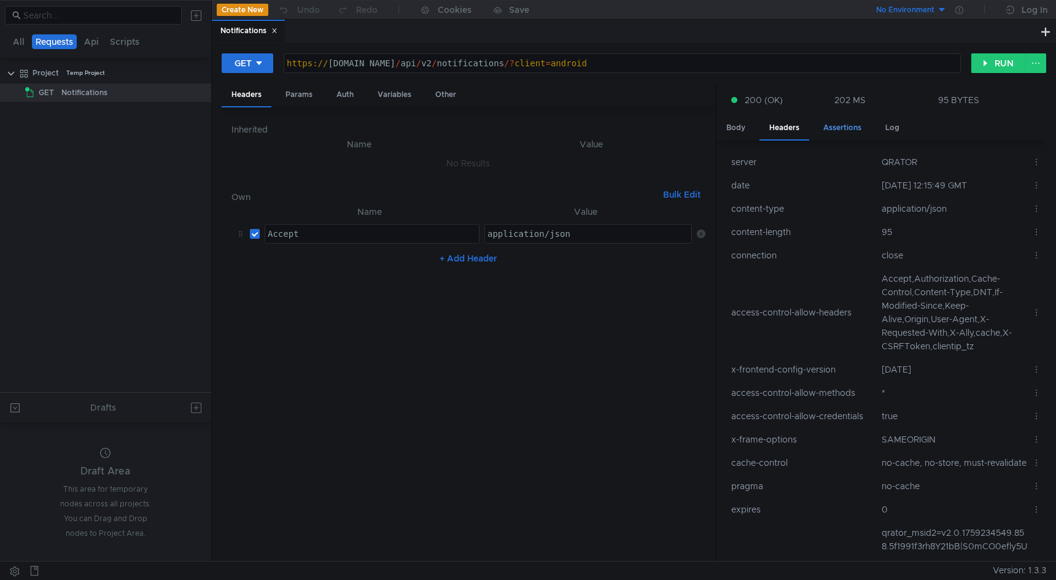
click at [838, 122] on div "Assertions" at bounding box center [843, 128] width 58 height 23
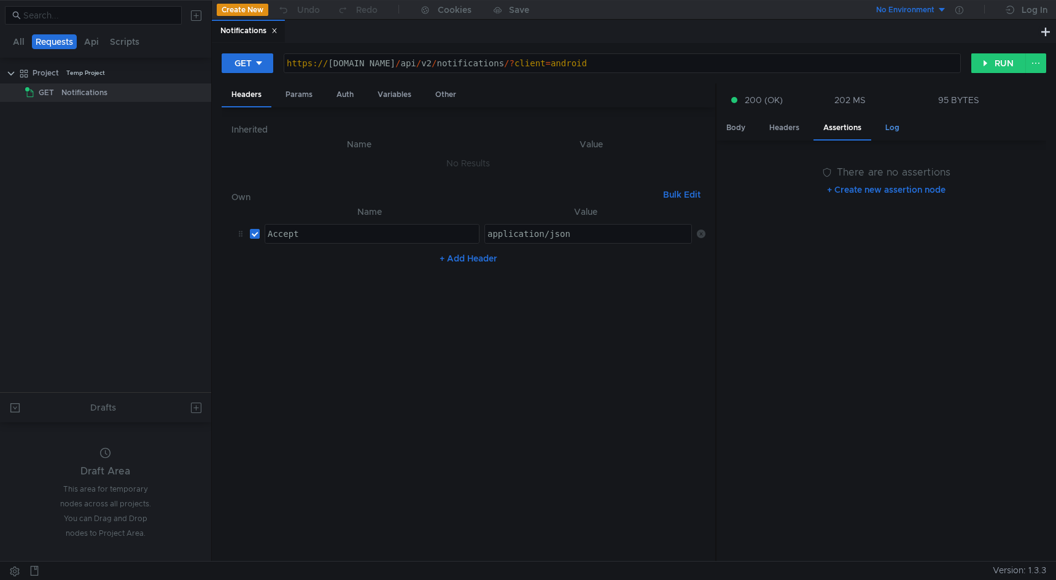
click at [882, 127] on div "Log" at bounding box center [893, 128] width 34 height 23
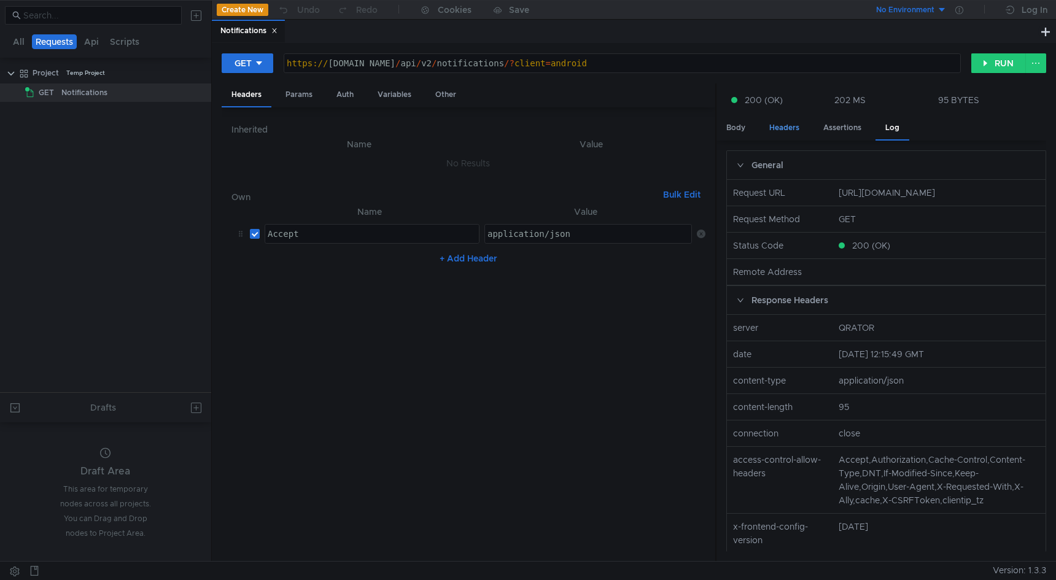
click at [796, 126] on div "Headers" at bounding box center [785, 128] width 50 height 23
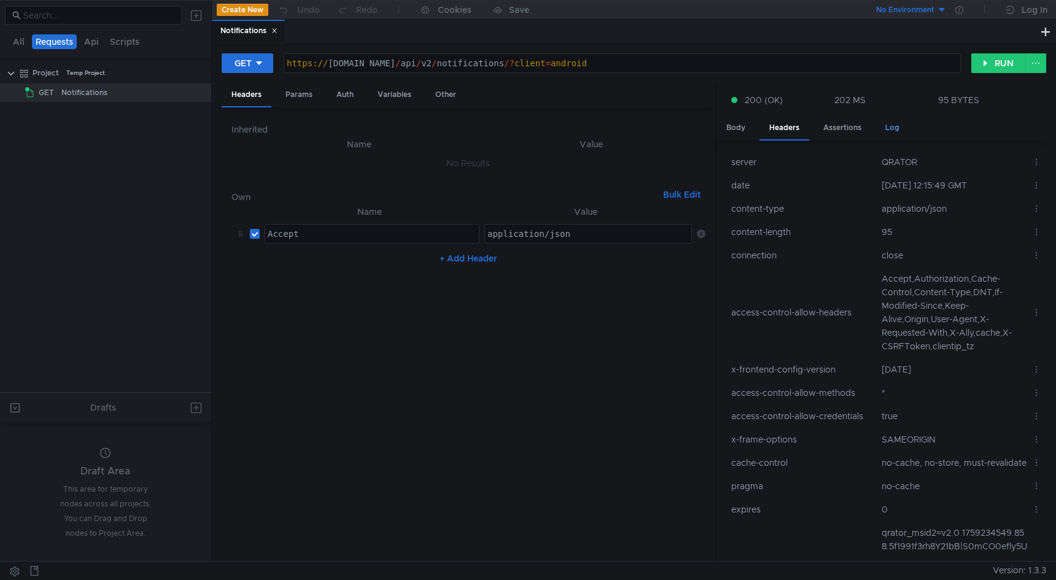
click at [886, 125] on div "Log" at bounding box center [893, 128] width 34 height 23
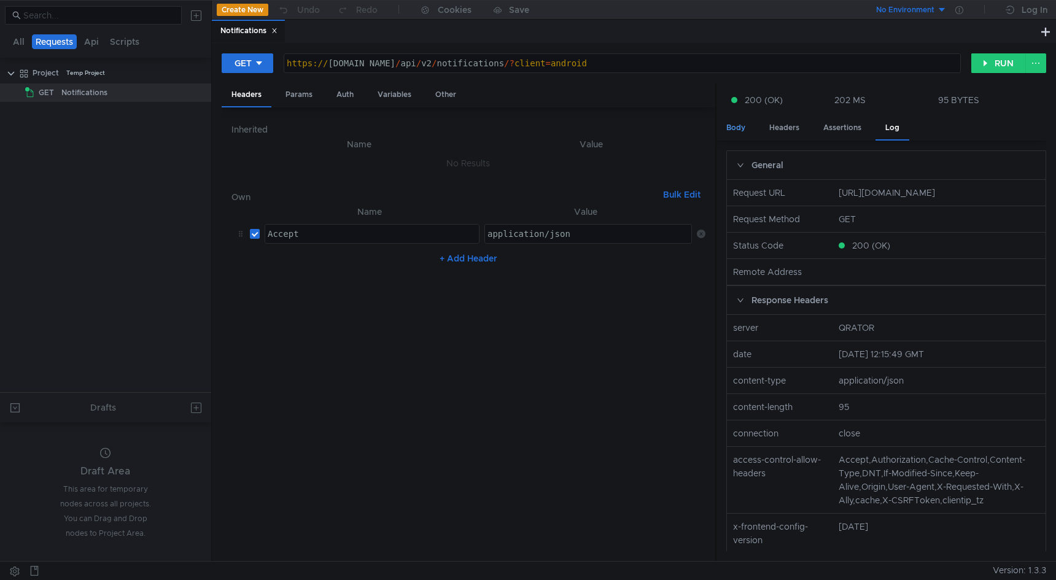
click at [736, 130] on div "Body" at bounding box center [736, 128] width 39 height 23
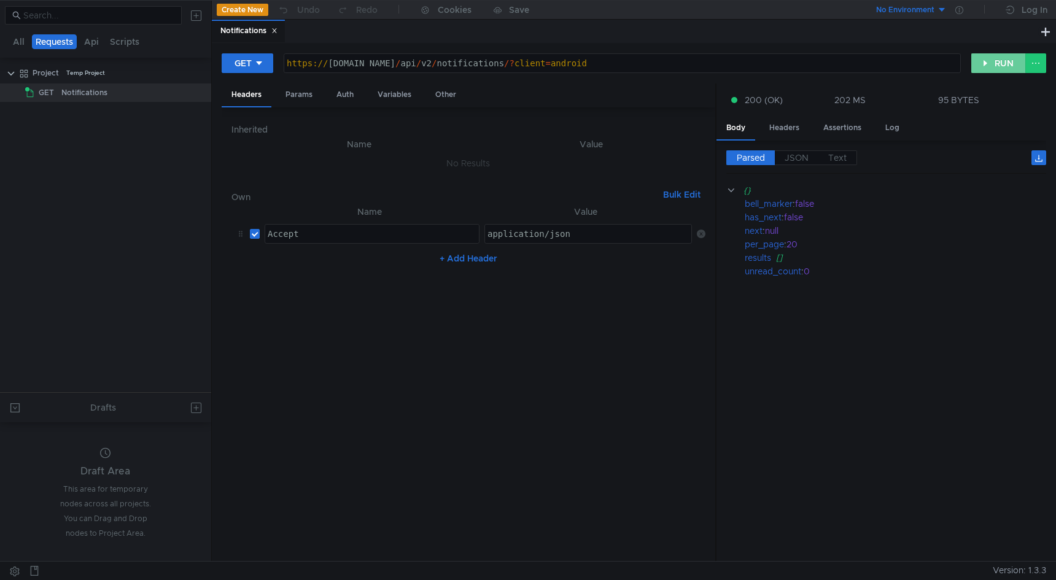
click at [1010, 55] on button "RUN" at bounding box center [998, 63] width 55 height 20
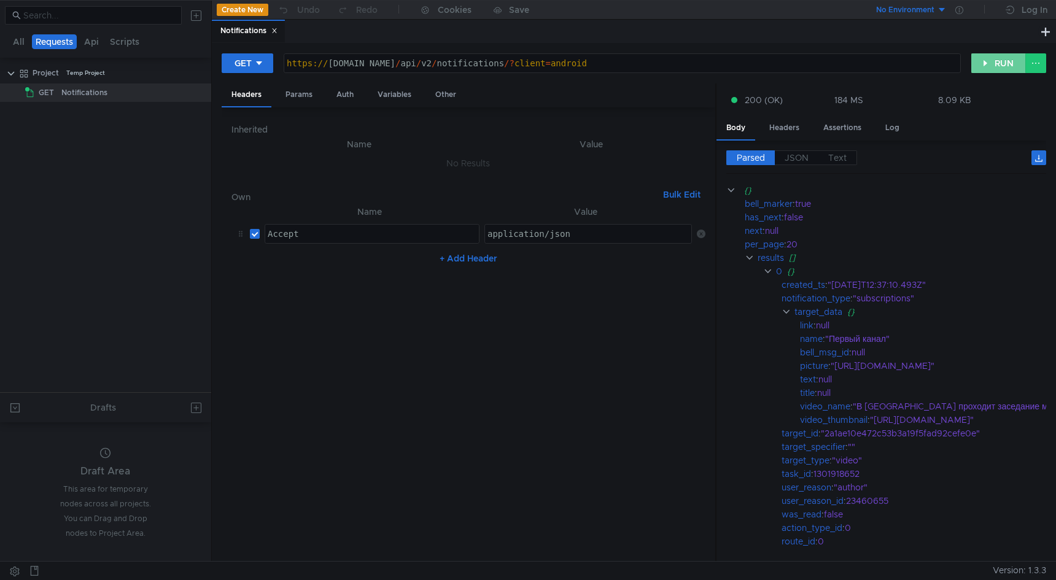
click at [994, 59] on button "RUN" at bounding box center [998, 63] width 55 height 20
click at [997, 65] on button "RUN" at bounding box center [998, 63] width 55 height 20
click at [995, 55] on button "RUN" at bounding box center [998, 63] width 55 height 20
click at [994, 61] on button "RUN" at bounding box center [998, 63] width 55 height 20
click at [991, 63] on button "RUN" at bounding box center [998, 63] width 55 height 20
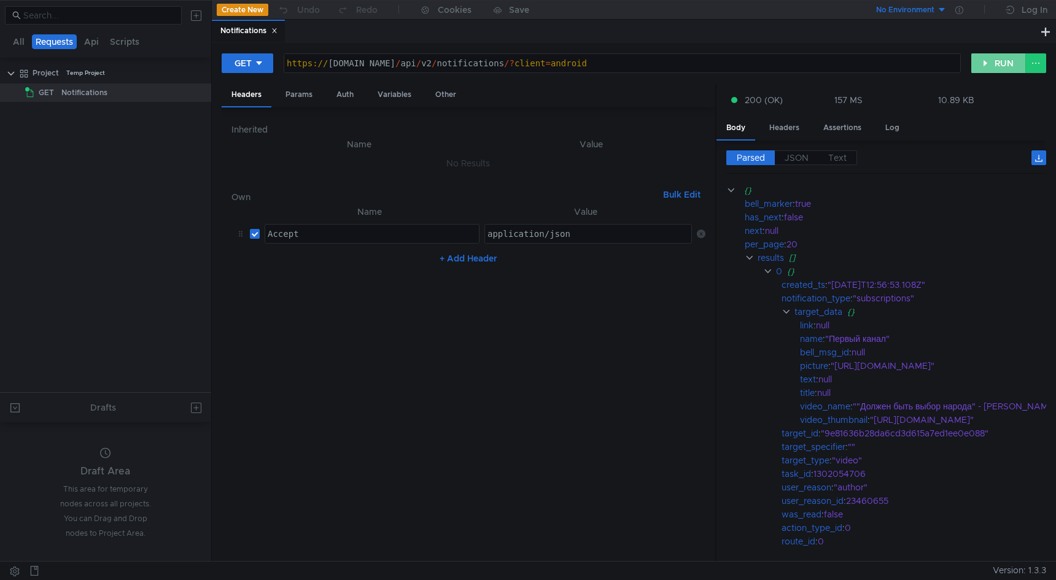
click at [1004, 64] on button "RUN" at bounding box center [998, 63] width 55 height 20
click at [985, 59] on button "RUN" at bounding box center [998, 63] width 55 height 20
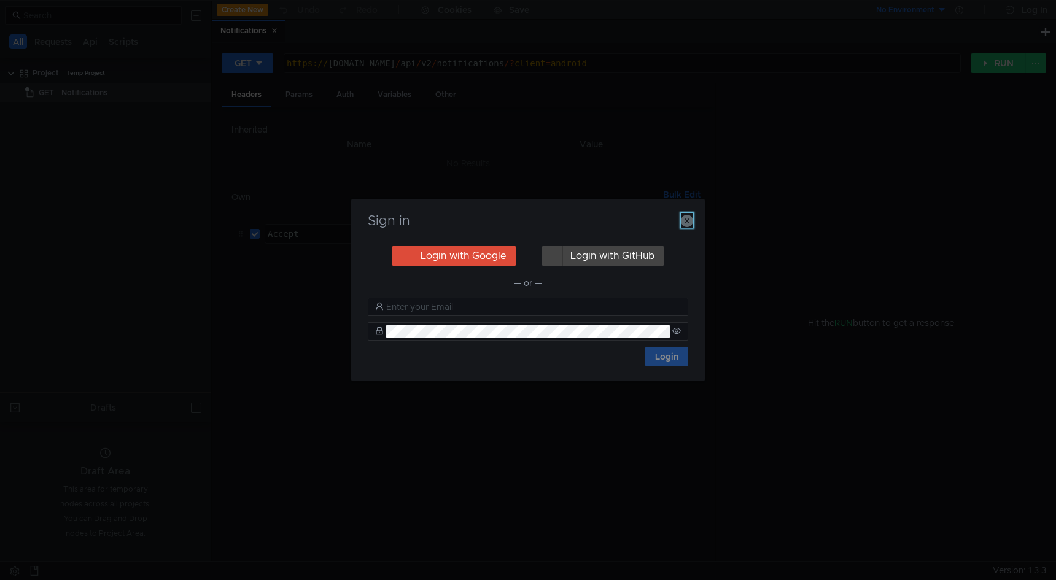
click at [689, 223] on icon "button" at bounding box center [687, 221] width 12 height 12
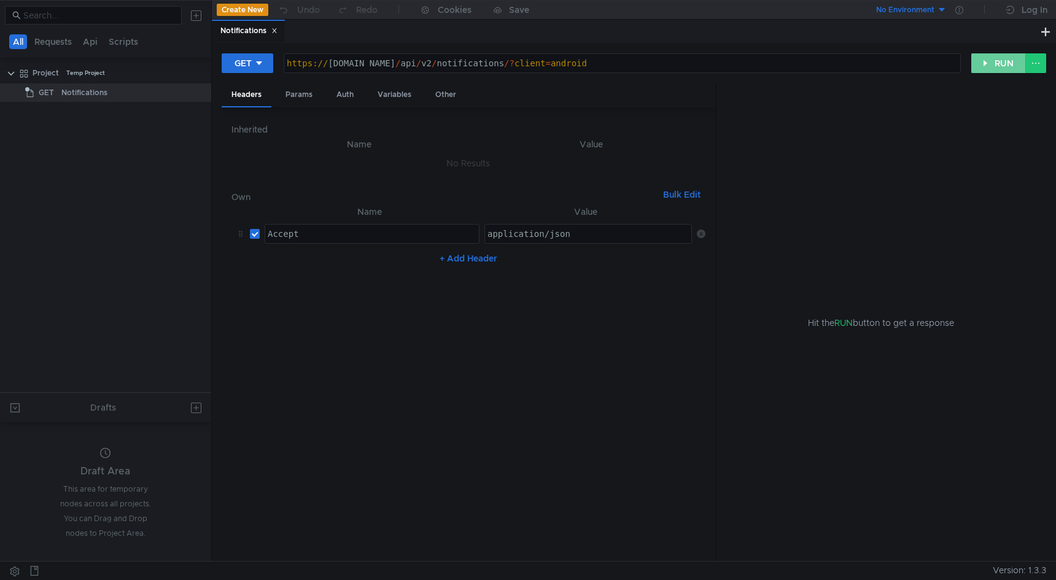
click at [1005, 61] on button "RUN" at bounding box center [998, 63] width 55 height 20
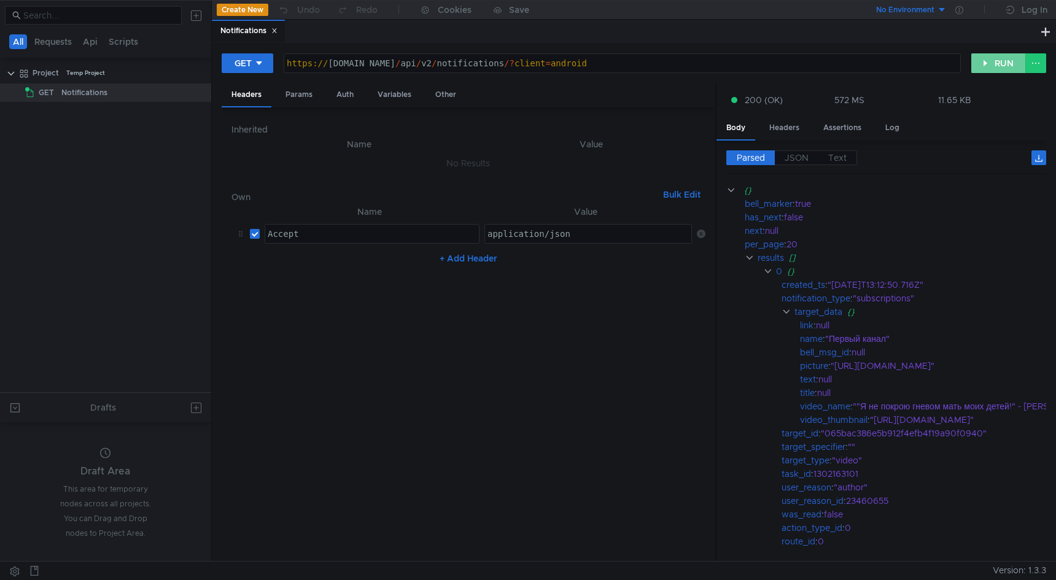
click at [999, 71] on button "RUN" at bounding box center [998, 63] width 55 height 20
click at [1007, 58] on button "RUN" at bounding box center [998, 63] width 55 height 20
click at [20, 569] on button at bounding box center [15, 571] width 20 height 18
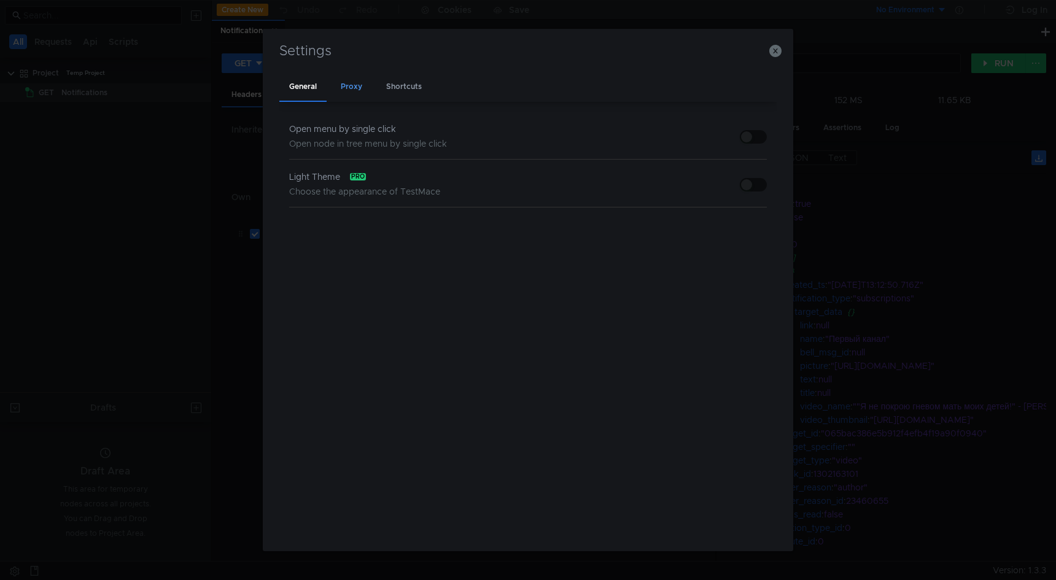
click at [352, 85] on div "Proxy" at bounding box center [351, 87] width 41 height 29
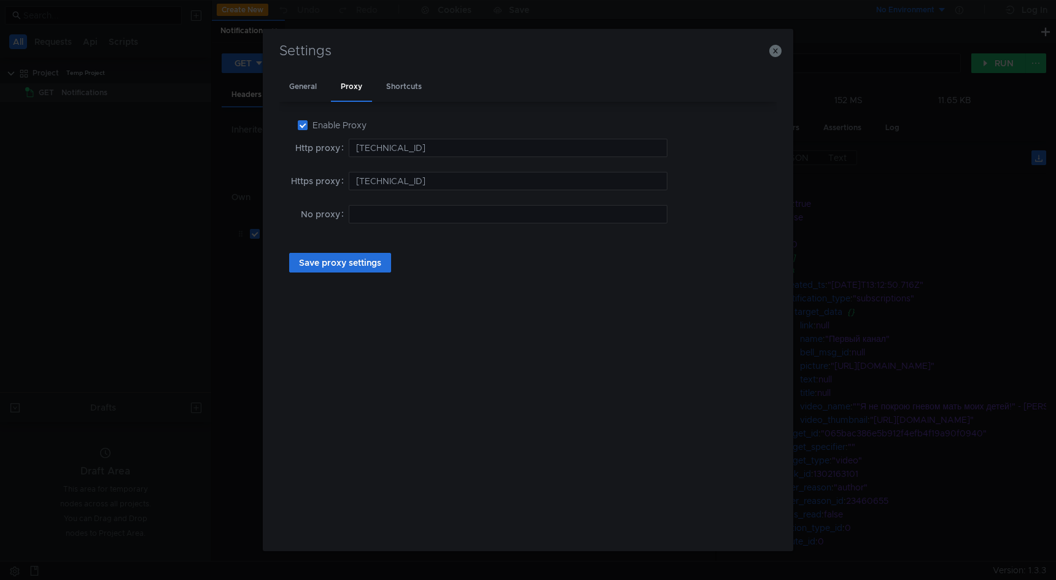
click at [772, 58] on h3 "Settings" at bounding box center [528, 51] width 501 height 15
click at [775, 50] on icon "button" at bounding box center [775, 51] width 12 height 12
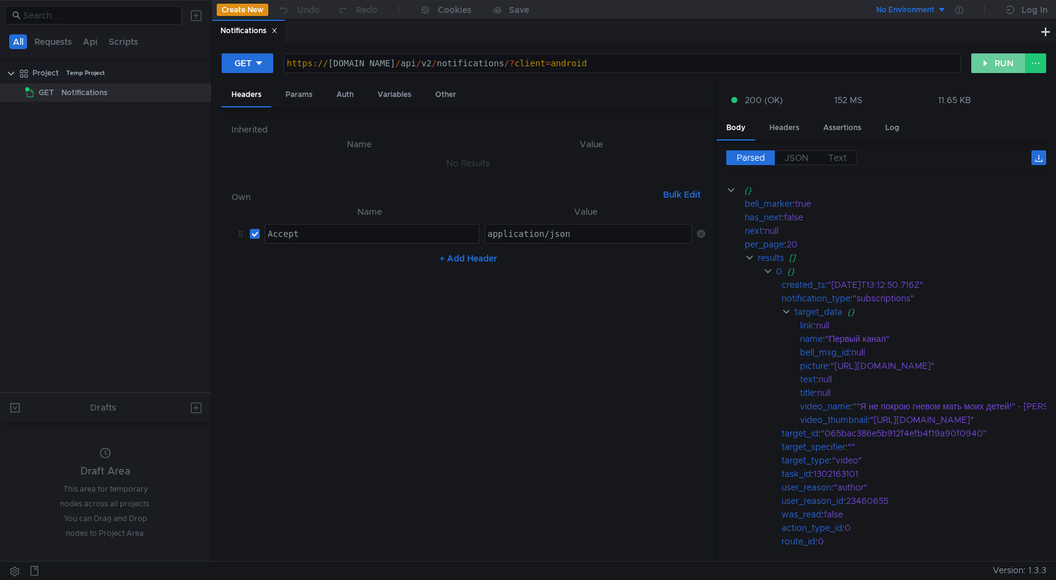
click at [1009, 56] on button "RUN" at bounding box center [998, 63] width 55 height 20
click at [1008, 60] on button "RUN" at bounding box center [998, 63] width 55 height 20
click at [1003, 61] on button "RUN" at bounding box center [998, 63] width 55 height 20
click at [997, 63] on button "RUN" at bounding box center [998, 63] width 55 height 20
click at [1001, 63] on button "RUN" at bounding box center [998, 63] width 55 height 20
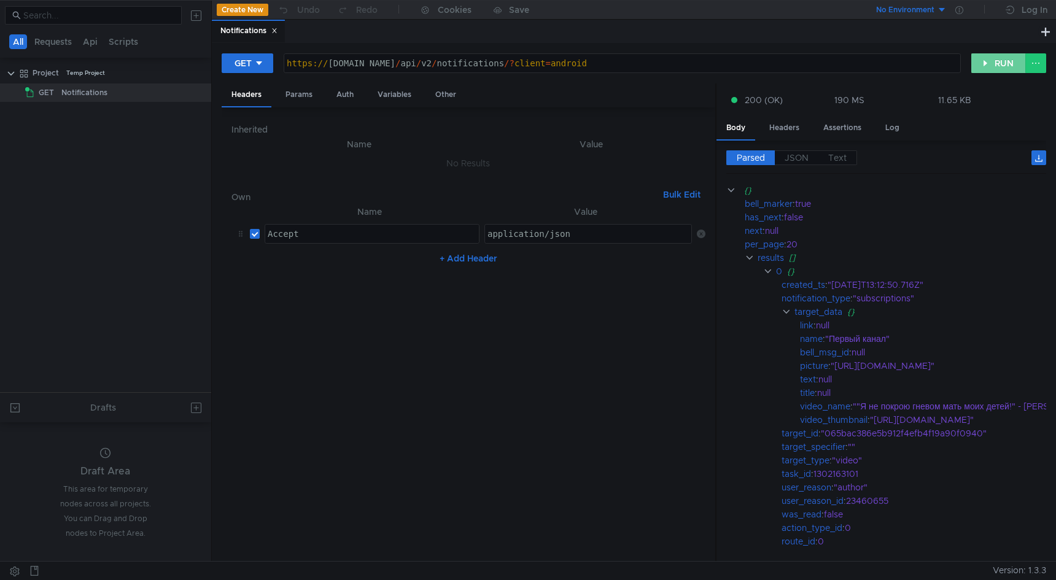
click at [986, 67] on button "RUN" at bounding box center [998, 63] width 55 height 20
click at [1009, 61] on button "RUN" at bounding box center [998, 63] width 55 height 20
click at [988, 67] on button "RUN" at bounding box center [998, 63] width 55 height 20
click at [1007, 63] on button "RUN" at bounding box center [998, 63] width 55 height 20
click at [19, 570] on button at bounding box center [15, 571] width 20 height 18
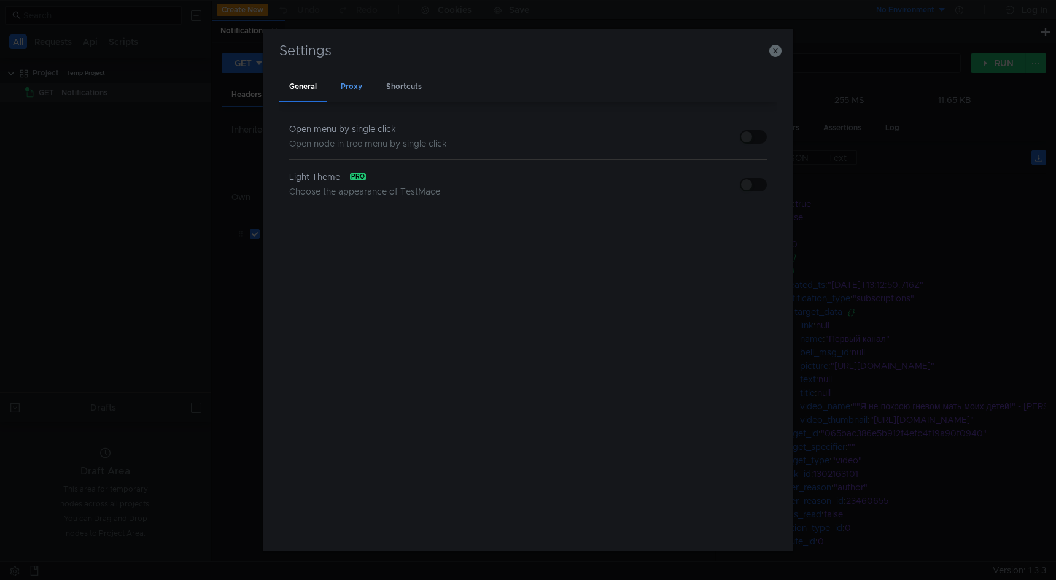
click at [359, 85] on div "Proxy" at bounding box center [351, 87] width 41 height 29
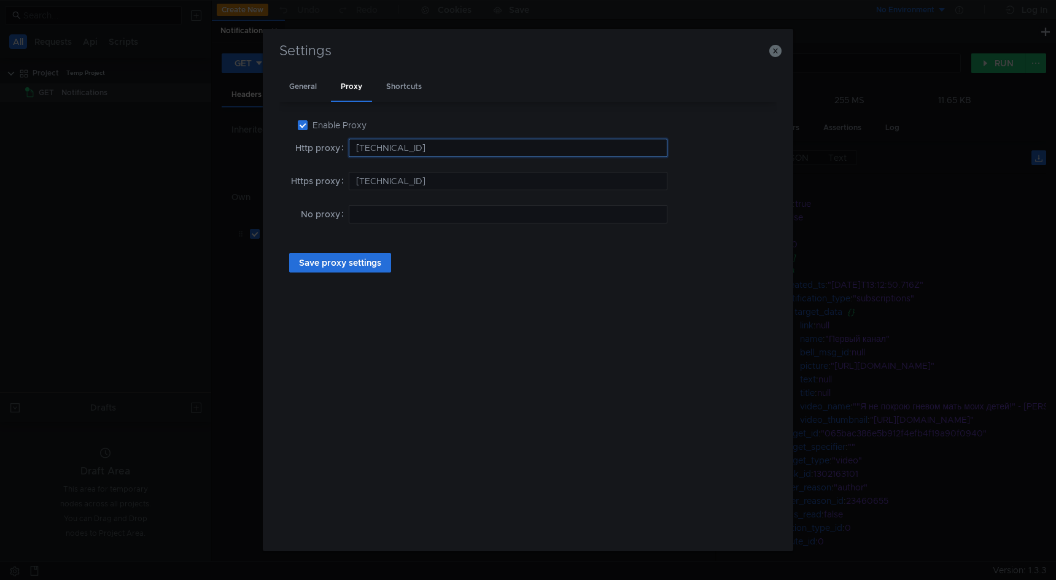
click at [446, 149] on input "192.168.1.82:8888" at bounding box center [508, 148] width 319 height 18
type input "192.168.1.82:443"
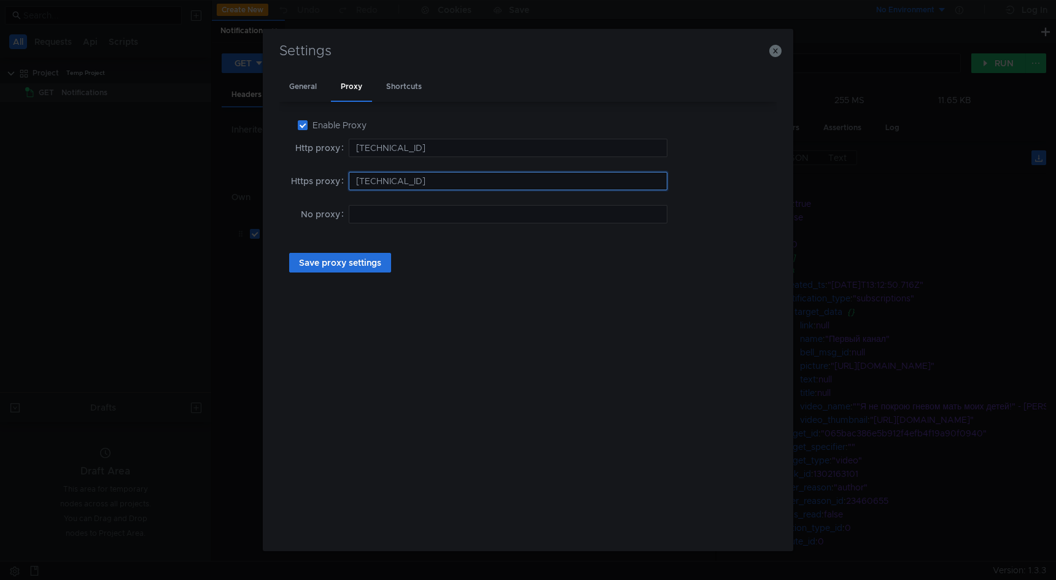
click at [433, 179] on input "192.168.1.82:8888" at bounding box center [508, 181] width 319 height 18
type input "192.168.1.82:443"
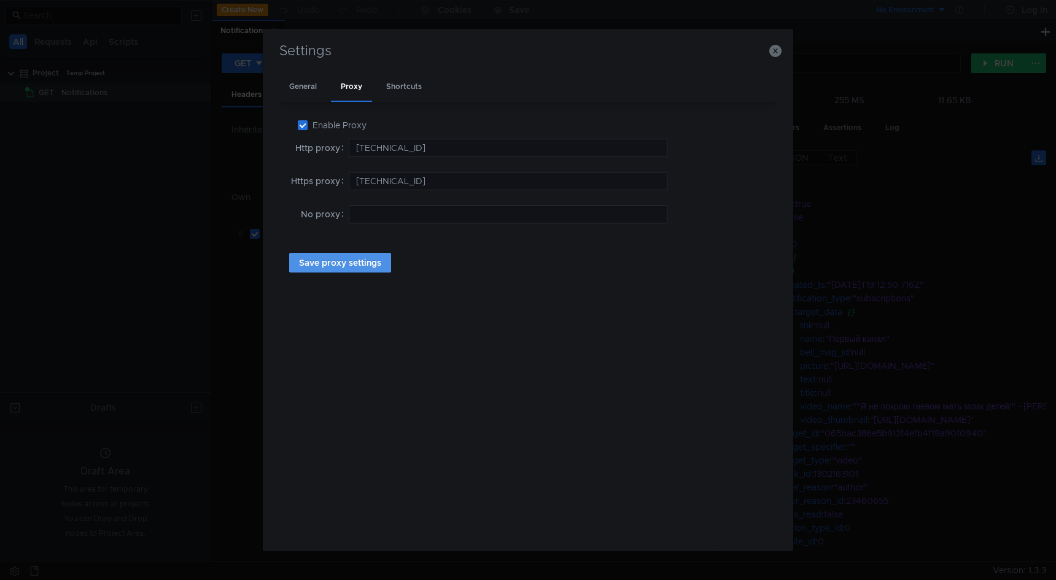
click at [359, 264] on button "Save proxy settings" at bounding box center [340, 263] width 102 height 20
click at [359, 271] on button "Save proxy settings" at bounding box center [340, 263] width 102 height 20
click at [357, 265] on button "Save proxy settings" at bounding box center [340, 263] width 102 height 20
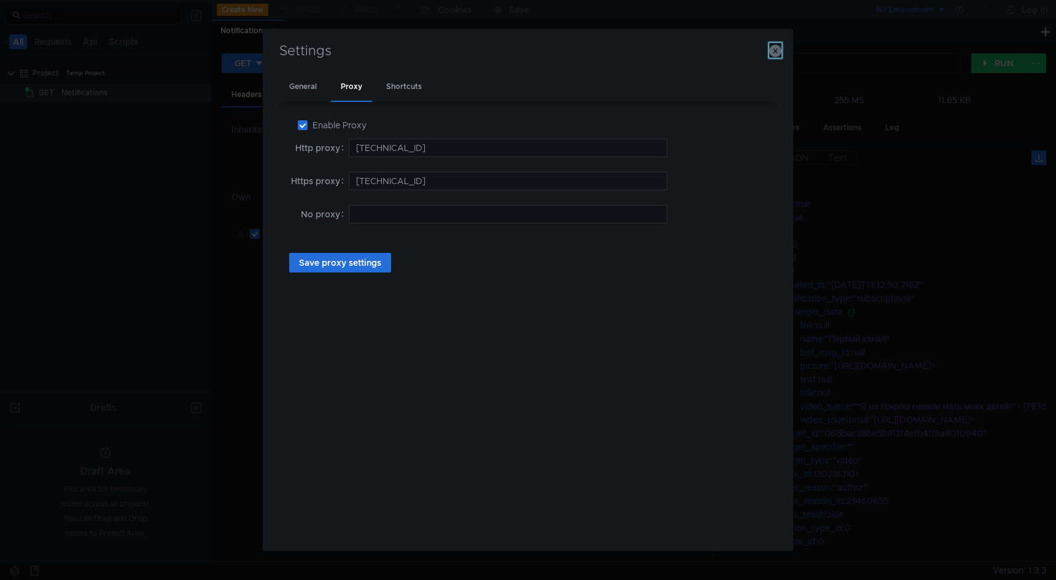
click at [775, 52] on icon "button" at bounding box center [775, 51] width 12 height 12
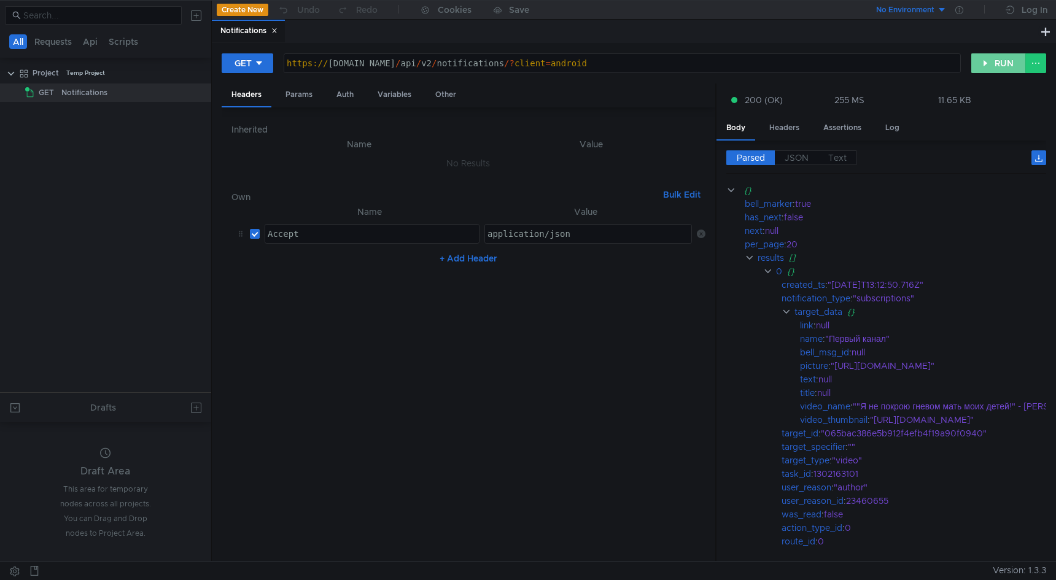
click at [991, 63] on button "RUN" at bounding box center [998, 63] width 55 height 20
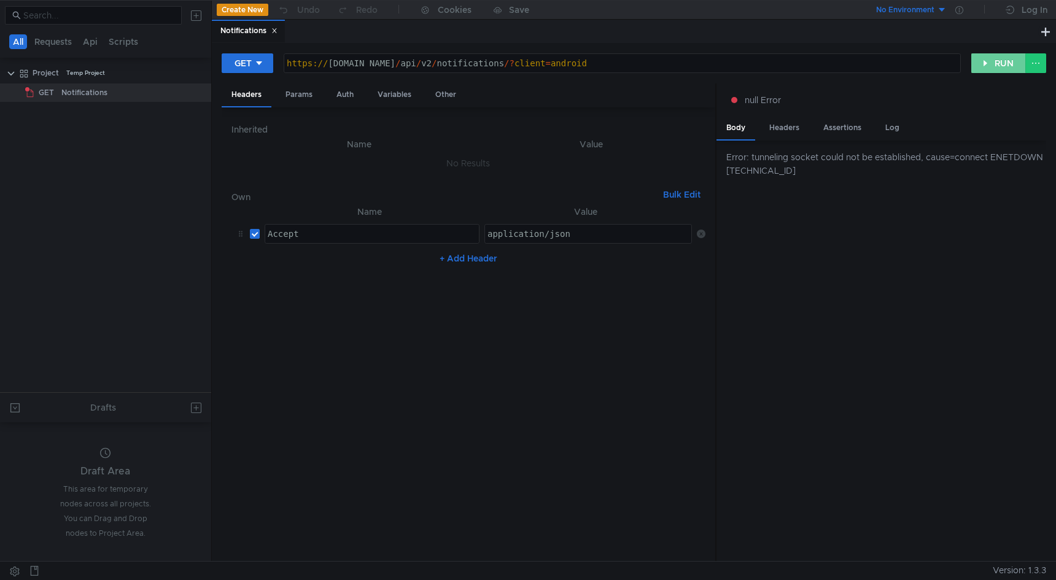
click at [1010, 66] on button "RUN" at bounding box center [998, 63] width 55 height 20
click at [1006, 63] on button "RUN" at bounding box center [998, 63] width 55 height 20
click at [1001, 66] on button "RUN" at bounding box center [998, 63] width 55 height 20
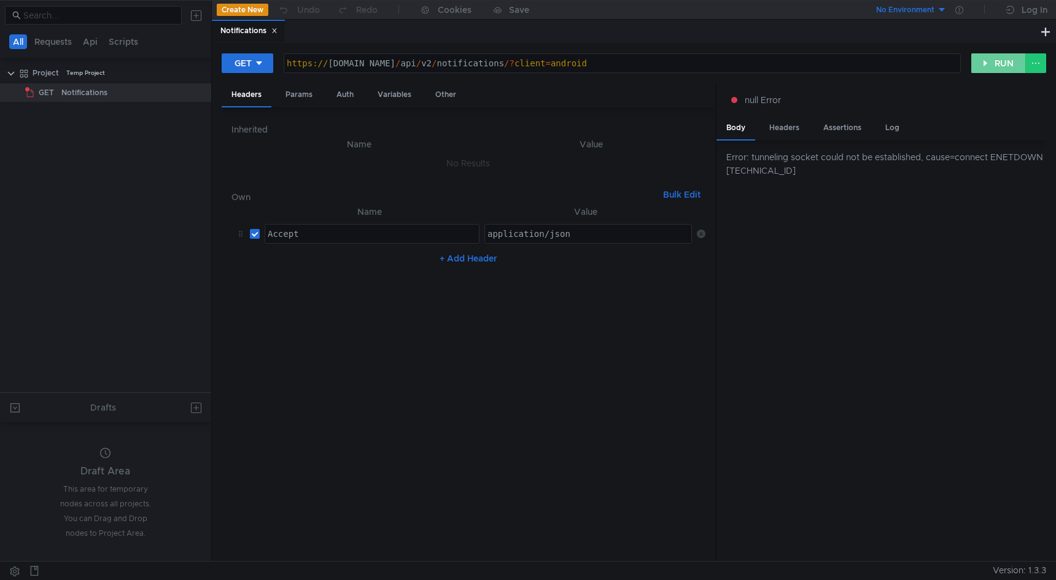
click at [1001, 66] on button "RUN" at bounding box center [998, 63] width 55 height 20
click at [15, 570] on button at bounding box center [15, 571] width 20 height 18
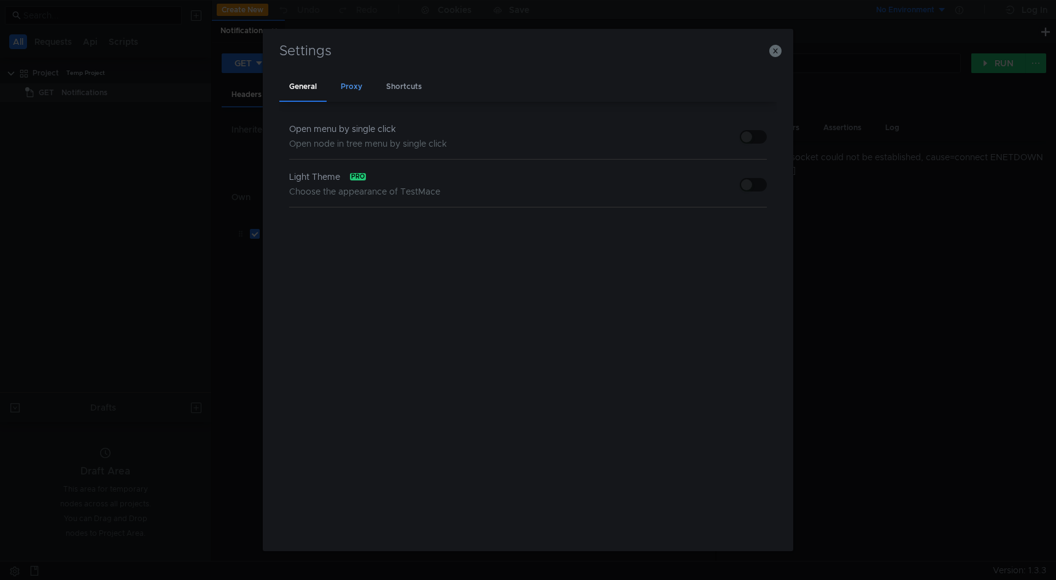
click at [354, 92] on div "Proxy" at bounding box center [351, 87] width 41 height 29
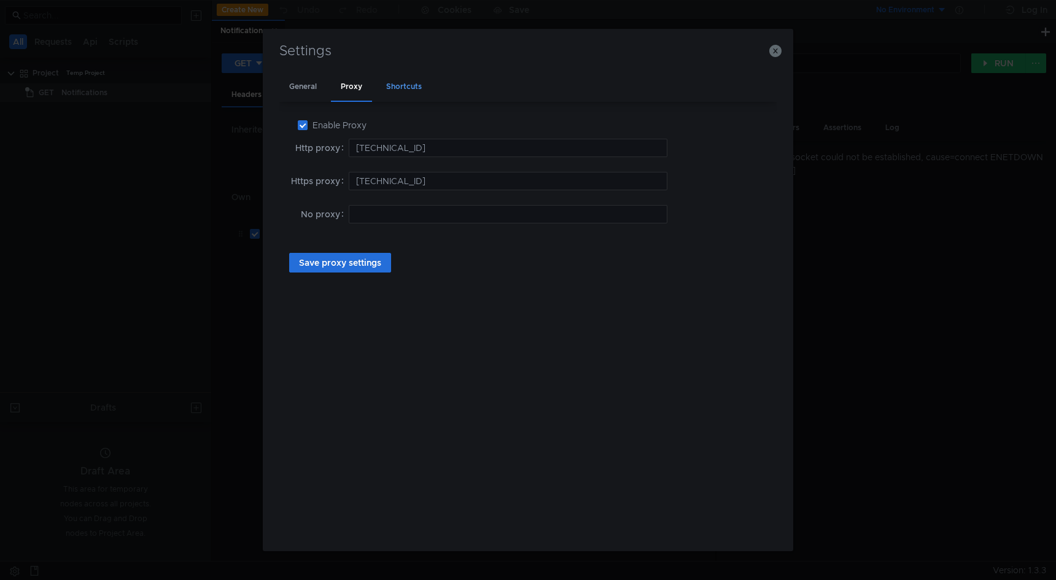
click at [406, 79] on div "Shortcuts" at bounding box center [403, 87] width 55 height 29
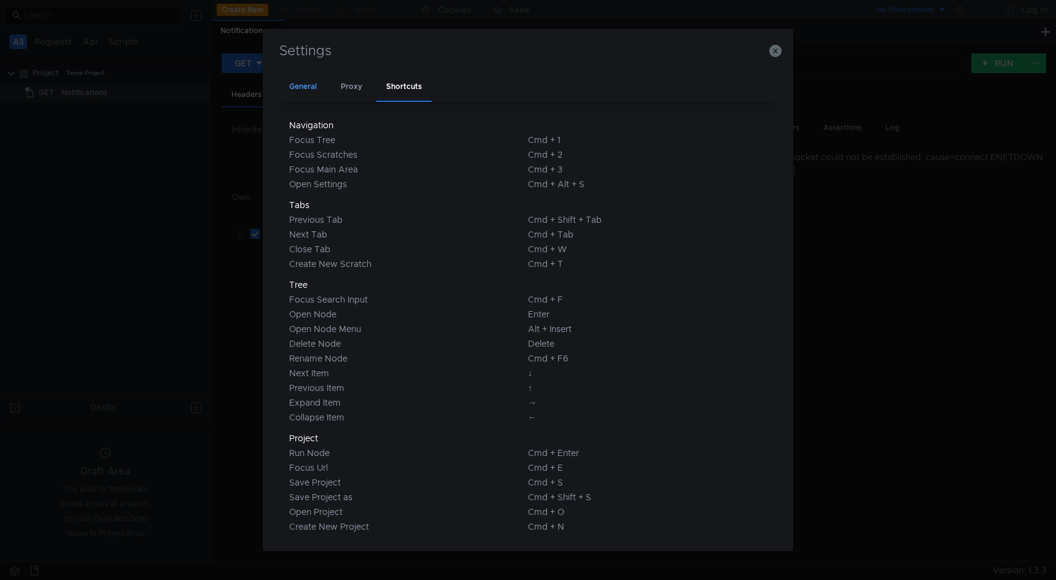
click at [309, 79] on div "General" at bounding box center [302, 87] width 47 height 29
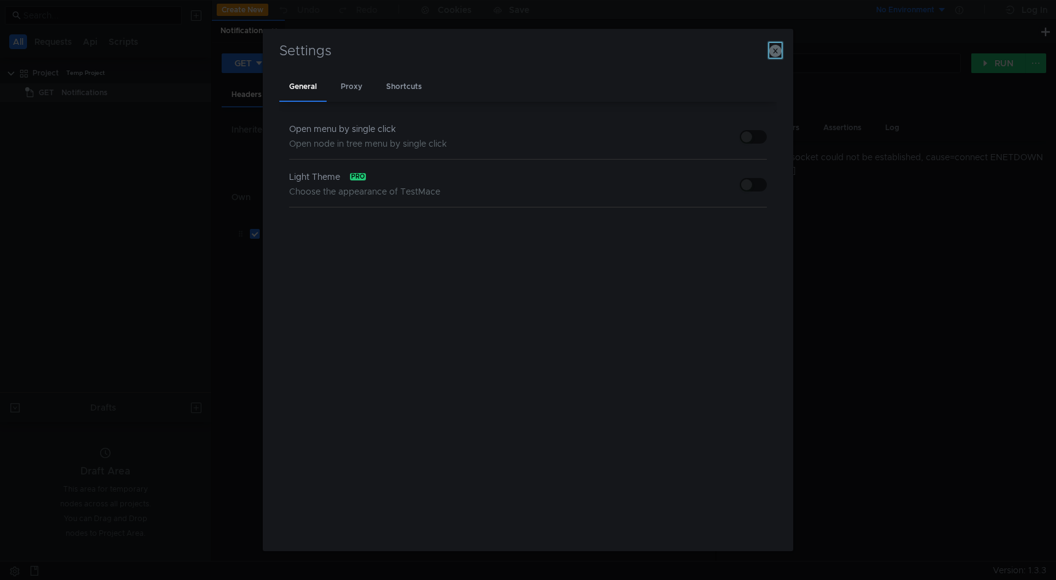
click at [776, 47] on icon "button" at bounding box center [775, 51] width 12 height 12
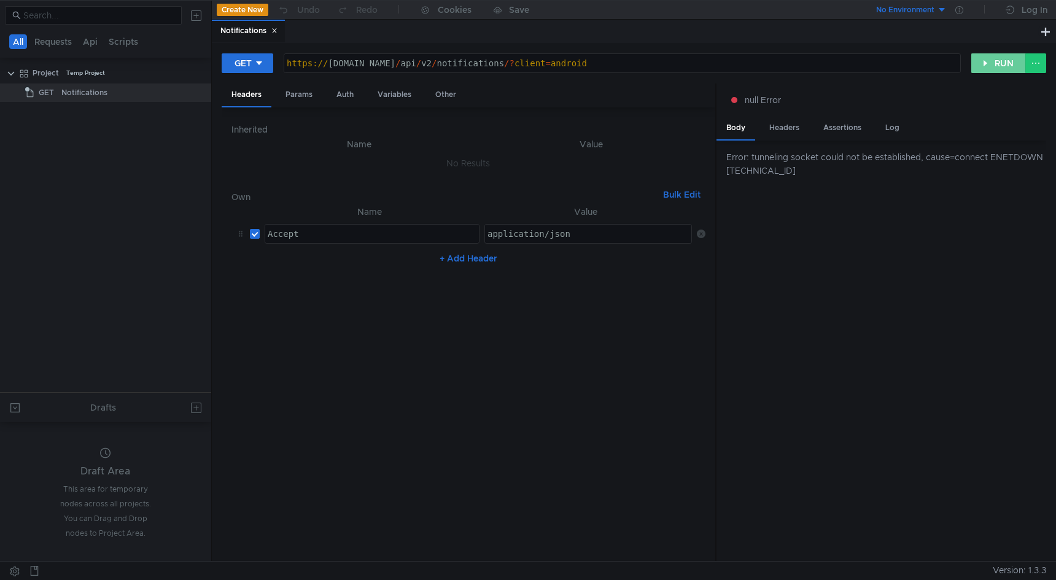
click at [993, 62] on button "RUN" at bounding box center [998, 63] width 55 height 20
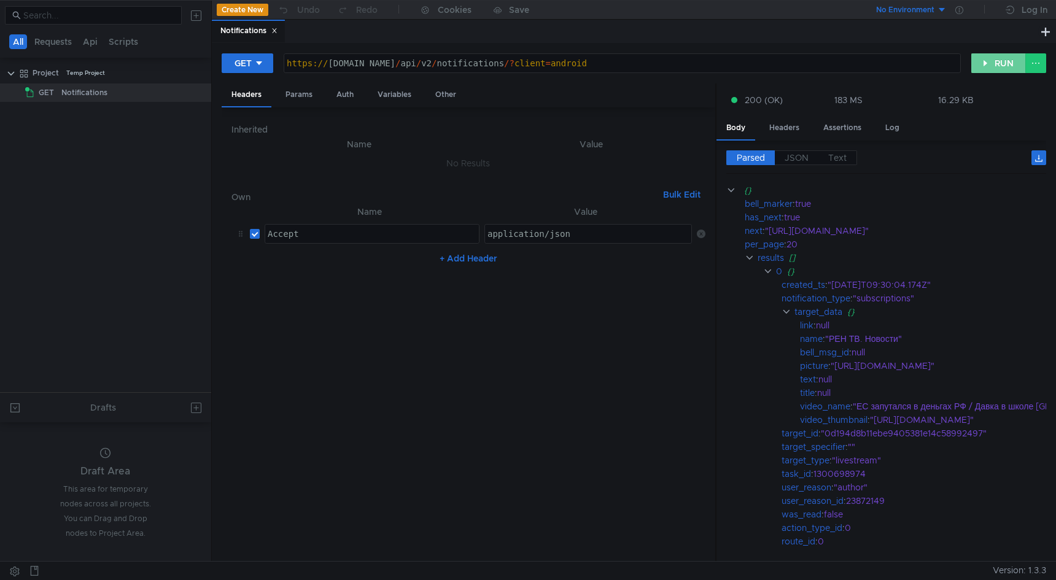
click at [990, 63] on button "RUN" at bounding box center [998, 63] width 55 height 20
click at [997, 64] on button "RUN" at bounding box center [998, 63] width 55 height 20
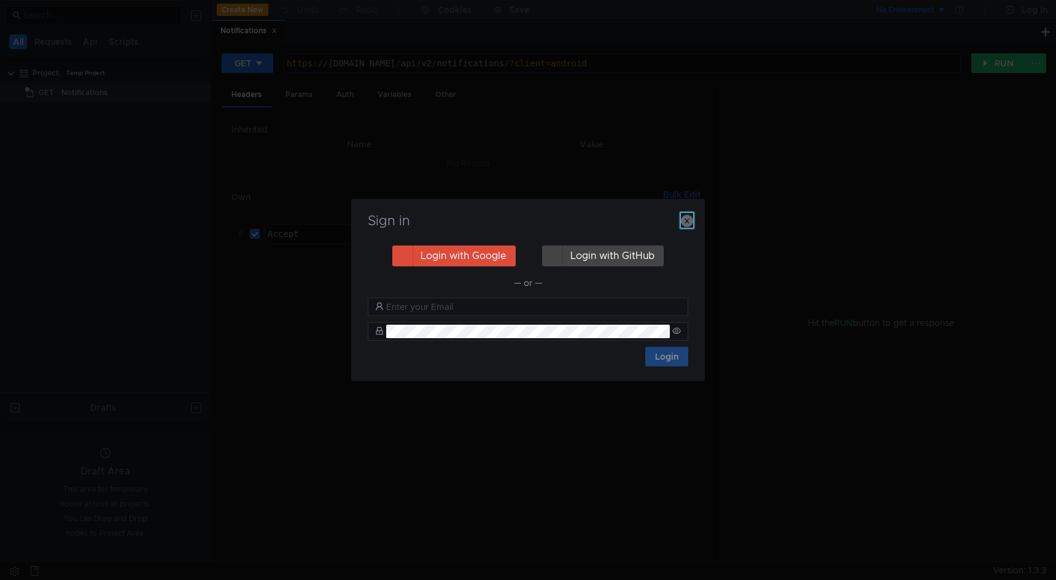
click at [689, 224] on icon "button" at bounding box center [687, 221] width 12 height 12
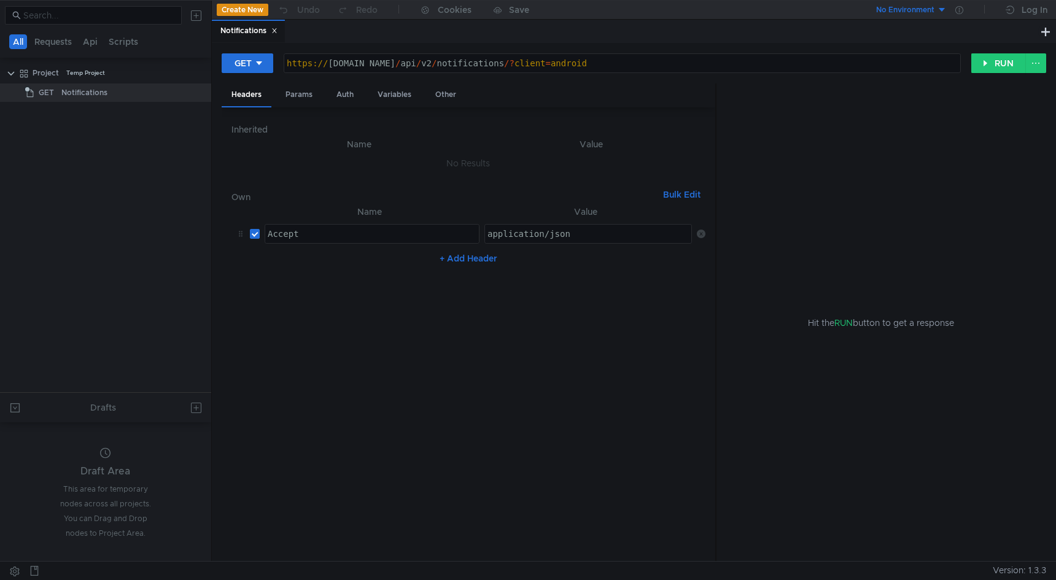
click at [19, 574] on button at bounding box center [15, 571] width 20 height 18
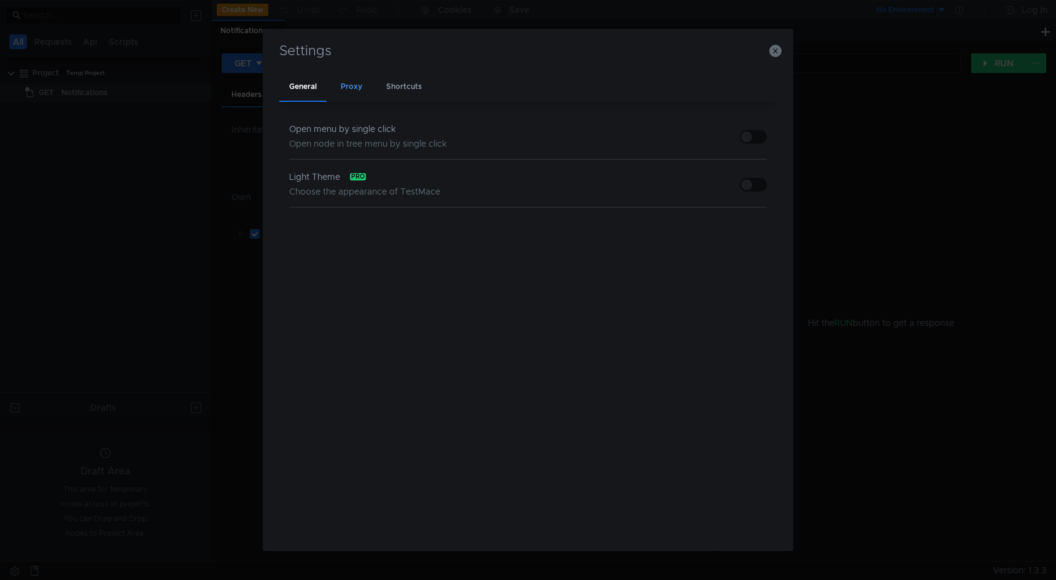
click at [353, 83] on div "Proxy" at bounding box center [351, 87] width 41 height 29
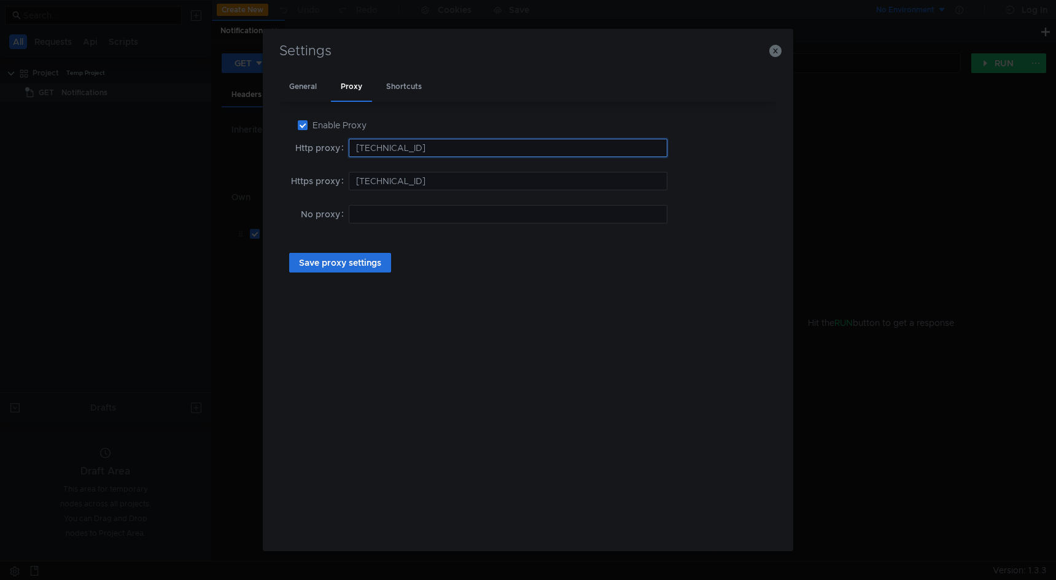
click at [441, 153] on input "[TECHNICAL_ID]" at bounding box center [508, 148] width 319 height 18
type input "[TECHNICAL_ID]"
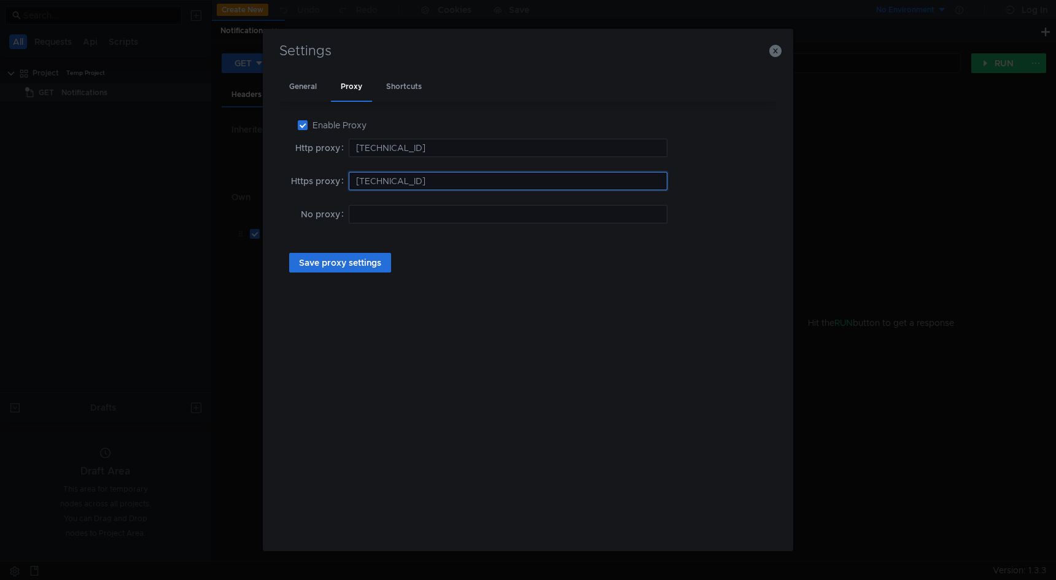
click at [430, 183] on input "[TECHNICAL_ID]" at bounding box center [508, 181] width 319 height 18
type input "[TECHNICAL_ID]"
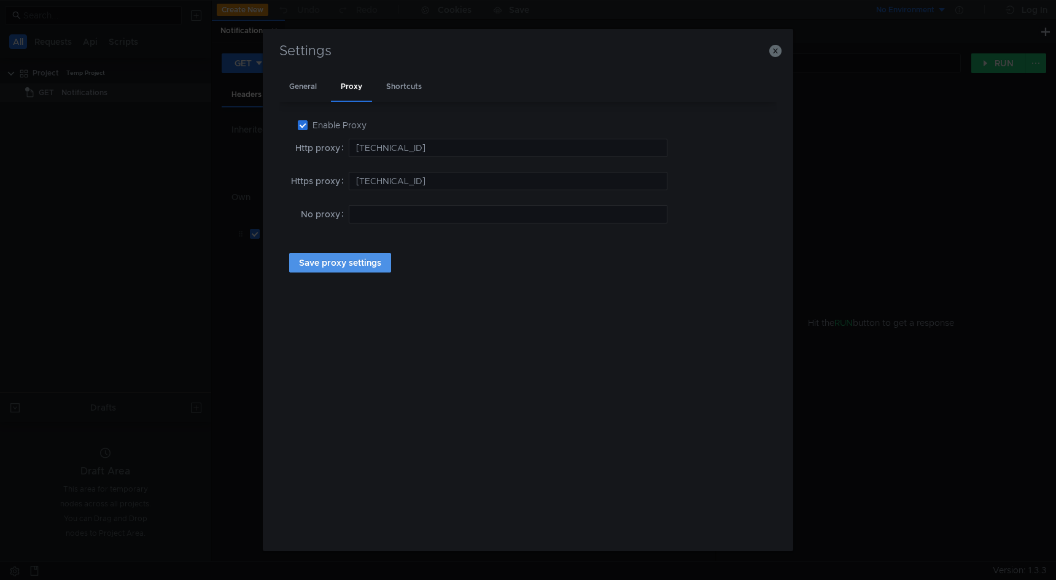
click at [373, 260] on button "Save proxy settings" at bounding box center [340, 263] width 102 height 20
click at [778, 53] on icon "button" at bounding box center [775, 51] width 12 height 12
